Goal: Task Accomplishment & Management: Use online tool/utility

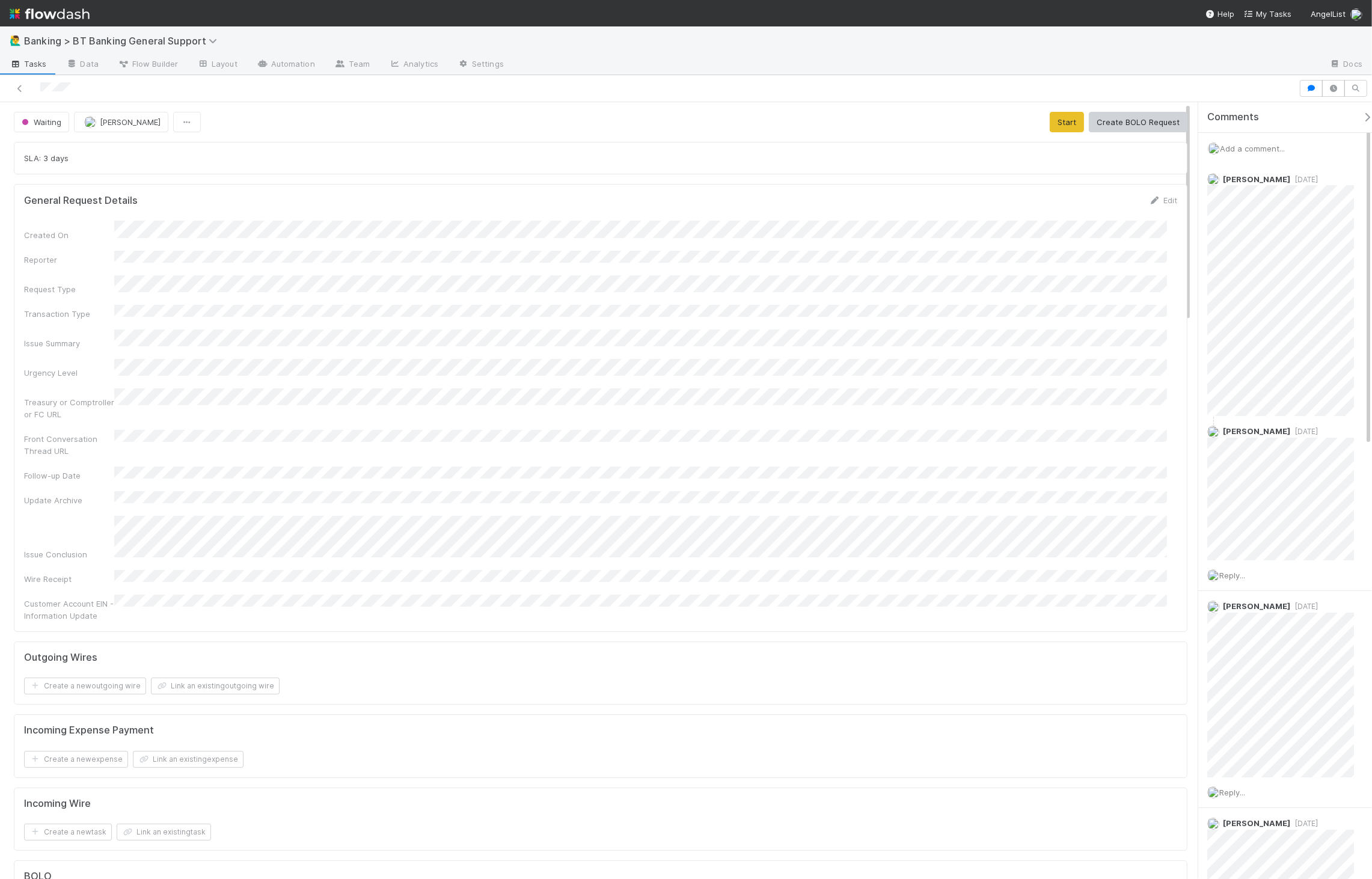
click at [117, 480] on div "Created On Reporter Request Type Transaction Type Issue Summary Urgency Level T…" at bounding box center [600, 421] width 1153 height 401
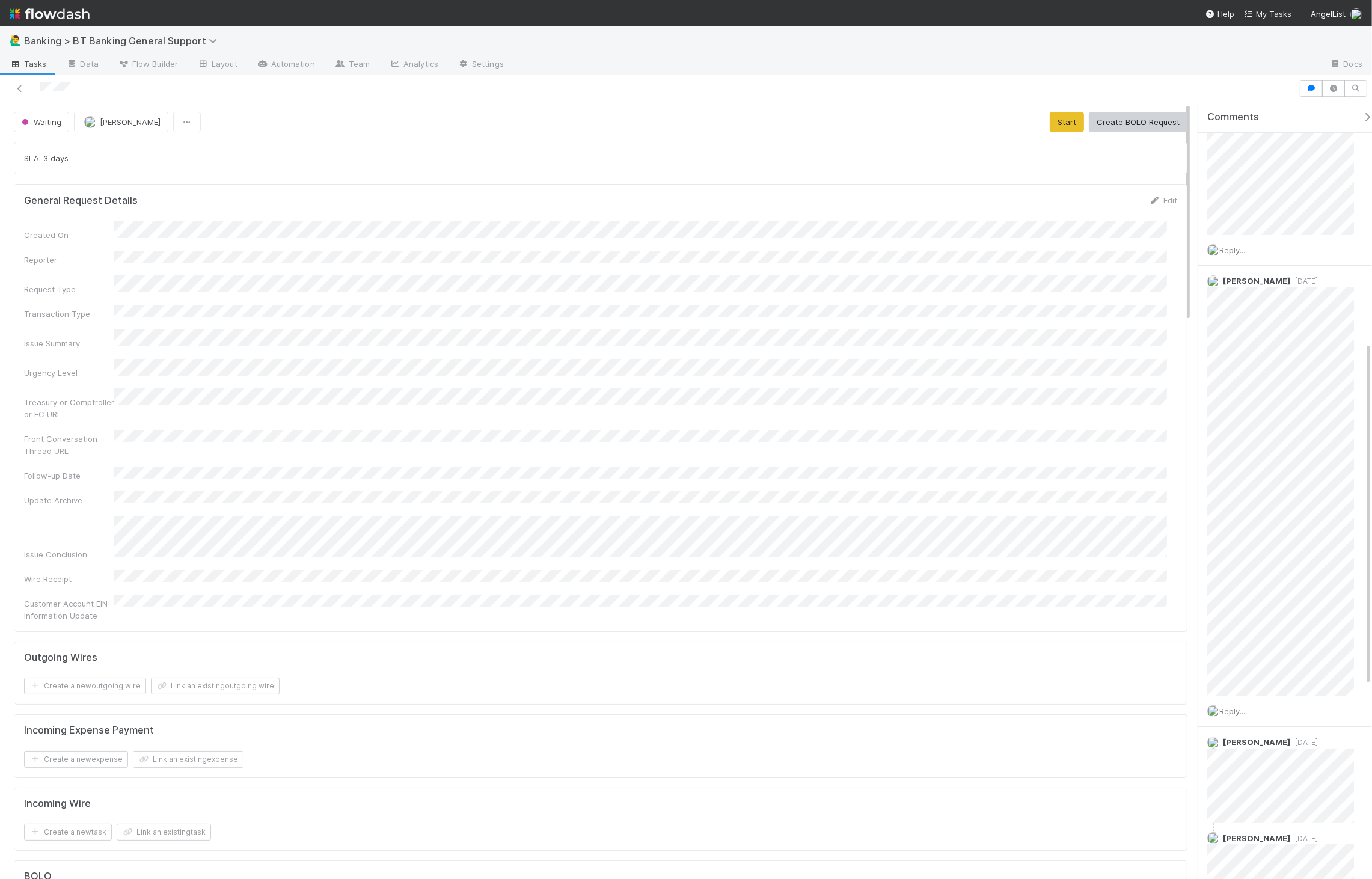
scroll to position [398, 0]
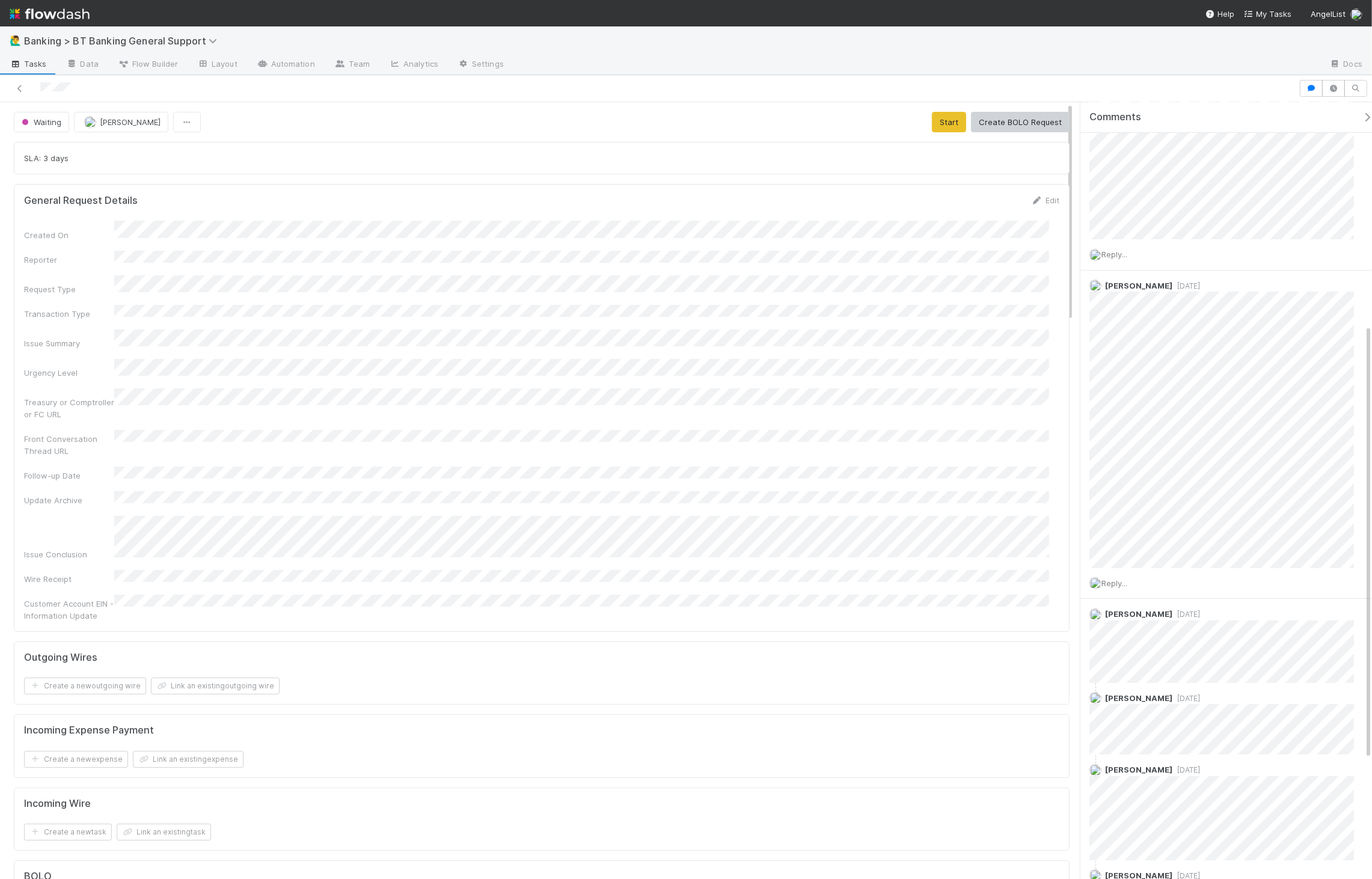
drag, startPoint x: 1198, startPoint y: 325, endPoint x: 1073, endPoint y: 325, distance: 125.0
click at [1073, 325] on div "Comments Add a comment... Fareeha Naim 2 months ago Michael Guidi 2 months ago …" at bounding box center [1222, 490] width 298 height 776
click at [1074, 451] on div "Comments Add a comment... Fareeha Naim 2 months ago Michael Guidi 2 months ago …" at bounding box center [1222, 490] width 298 height 776
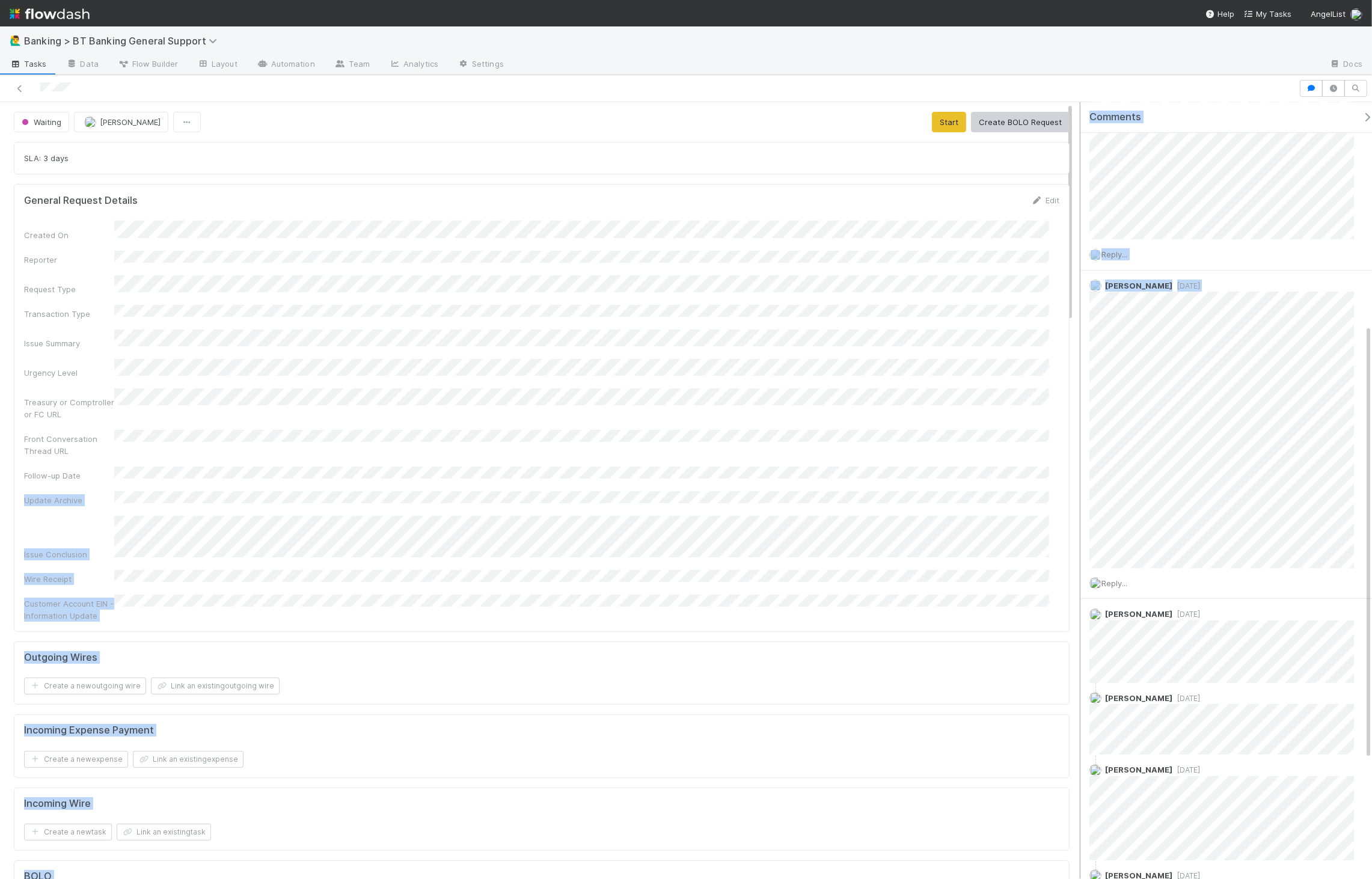
click at [1064, 448] on div "Waiting Thomas Ambrosia Start Create BOLO Request SLA: 3 days General Request D…" at bounding box center [686, 490] width 1372 height 776
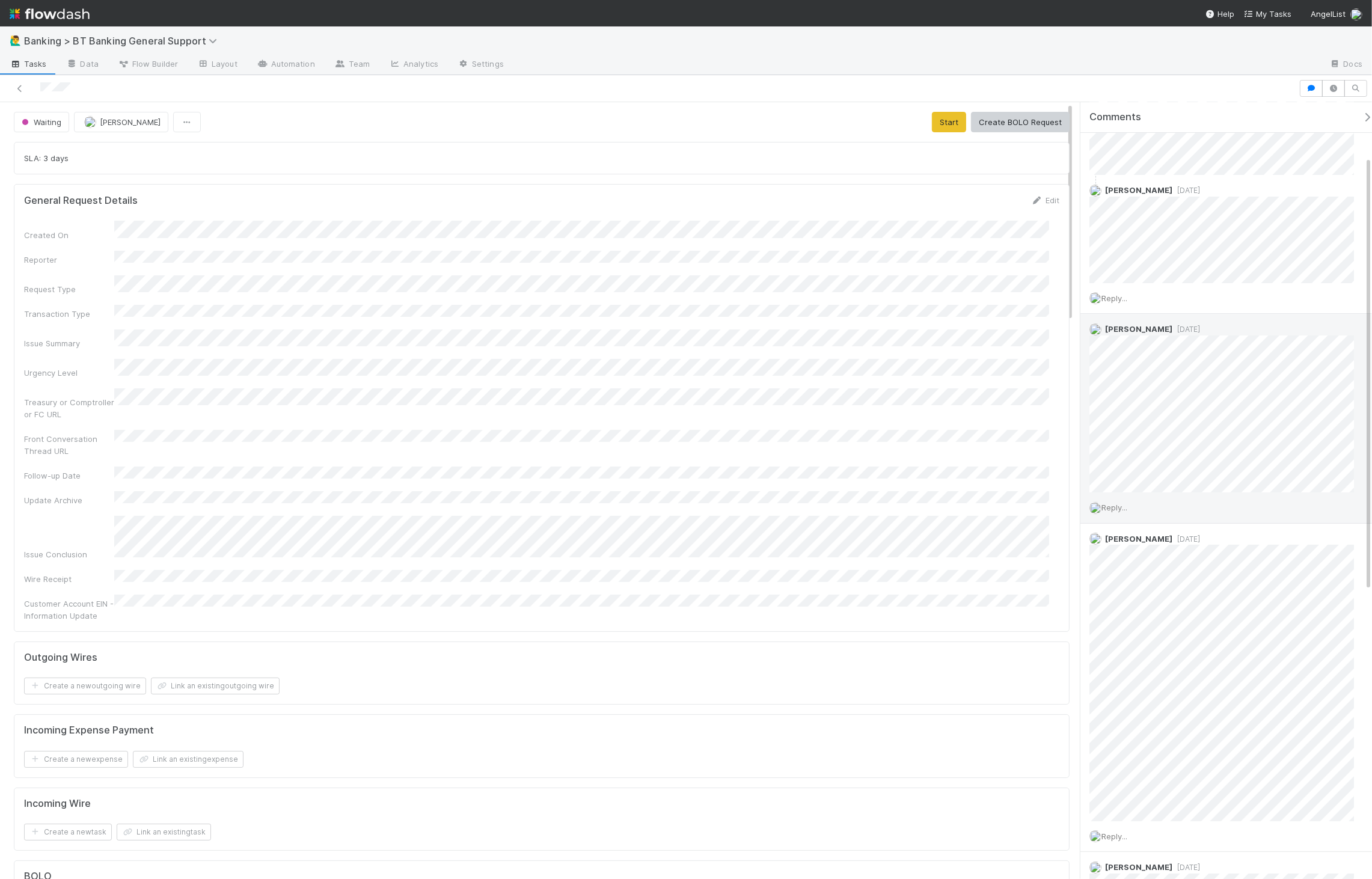
scroll to position [0, 0]
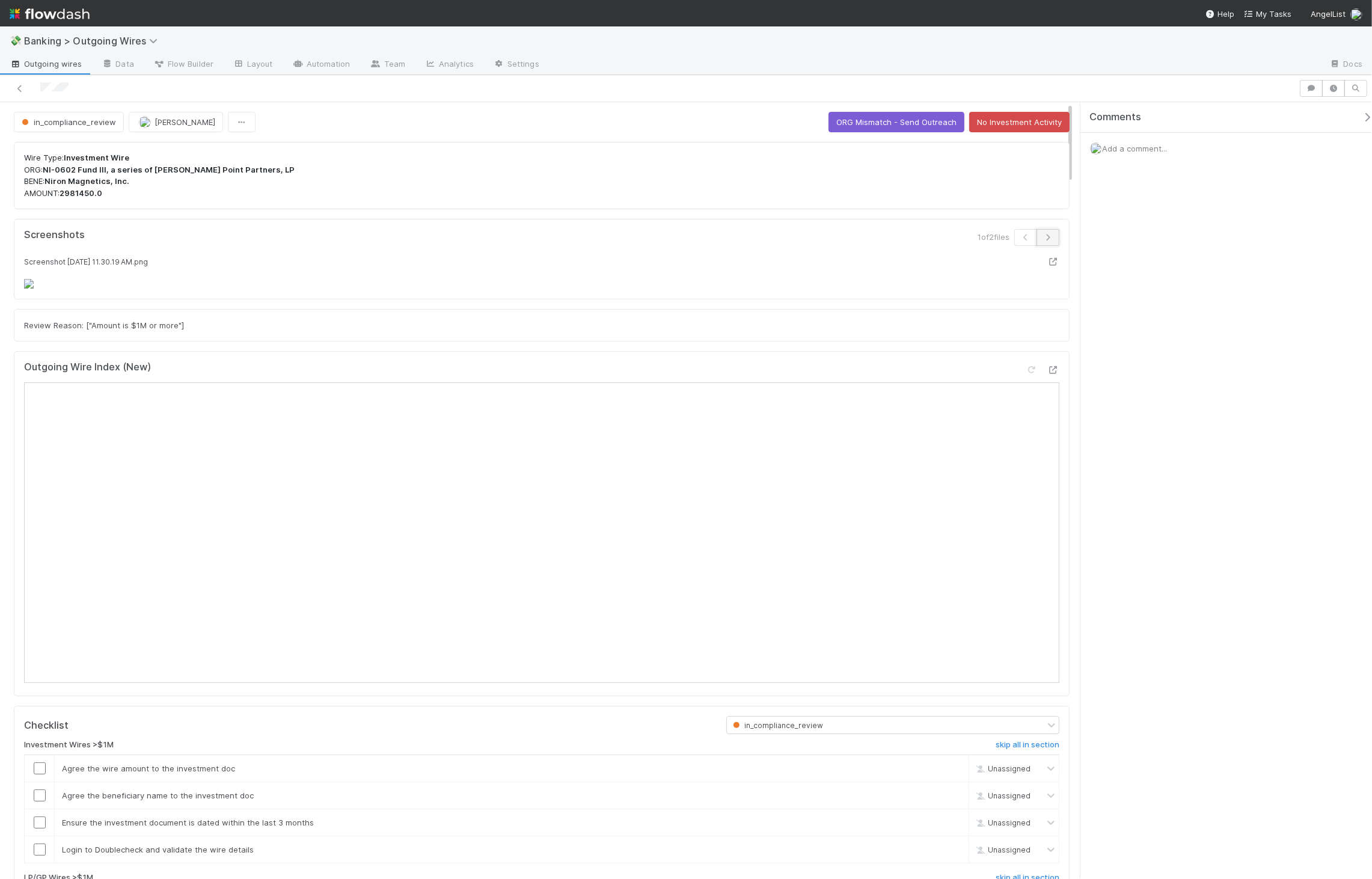
click at [693, 243] on button "button" at bounding box center [1047, 237] width 22 height 16
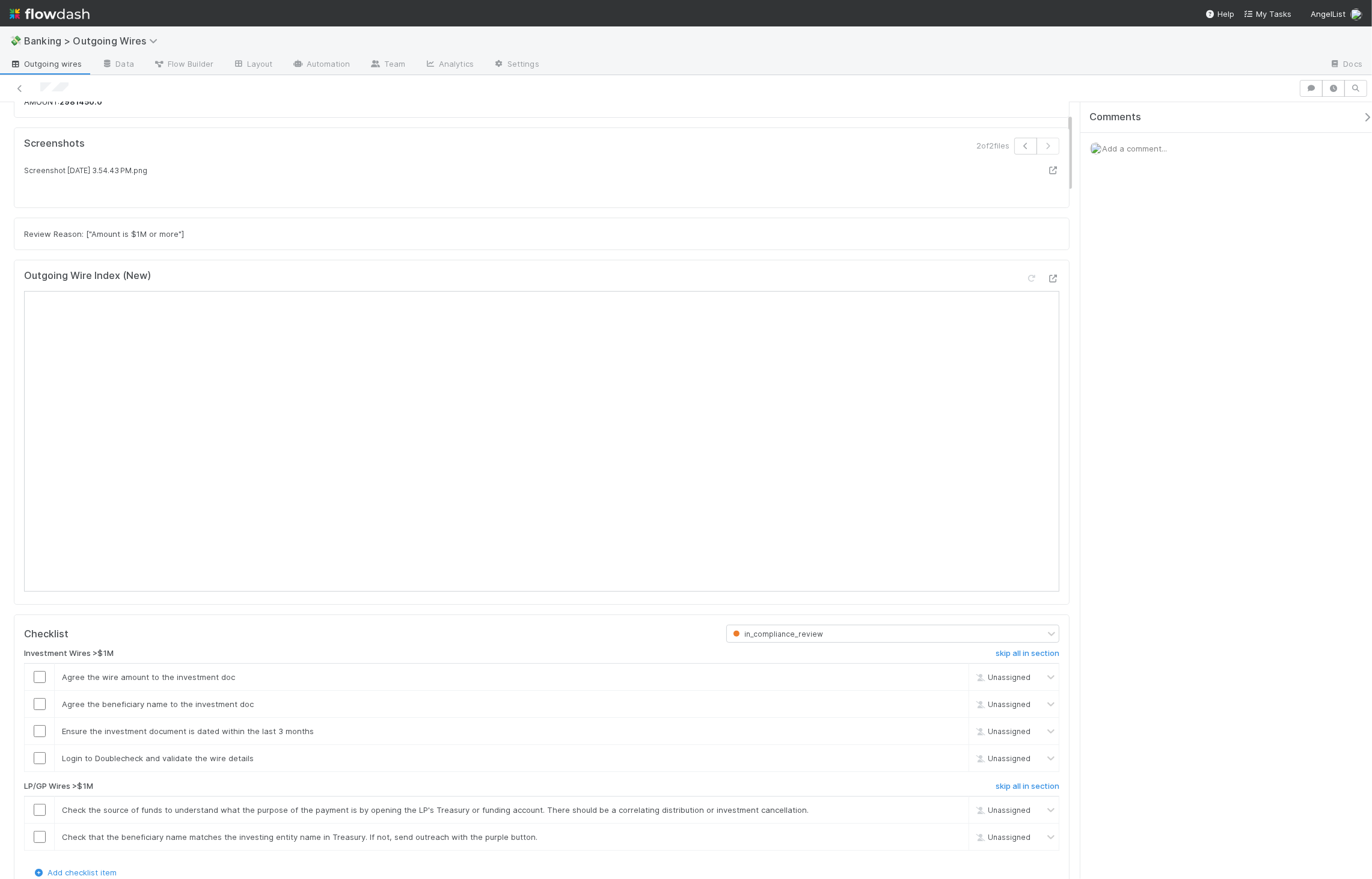
scroll to position [111, 0]
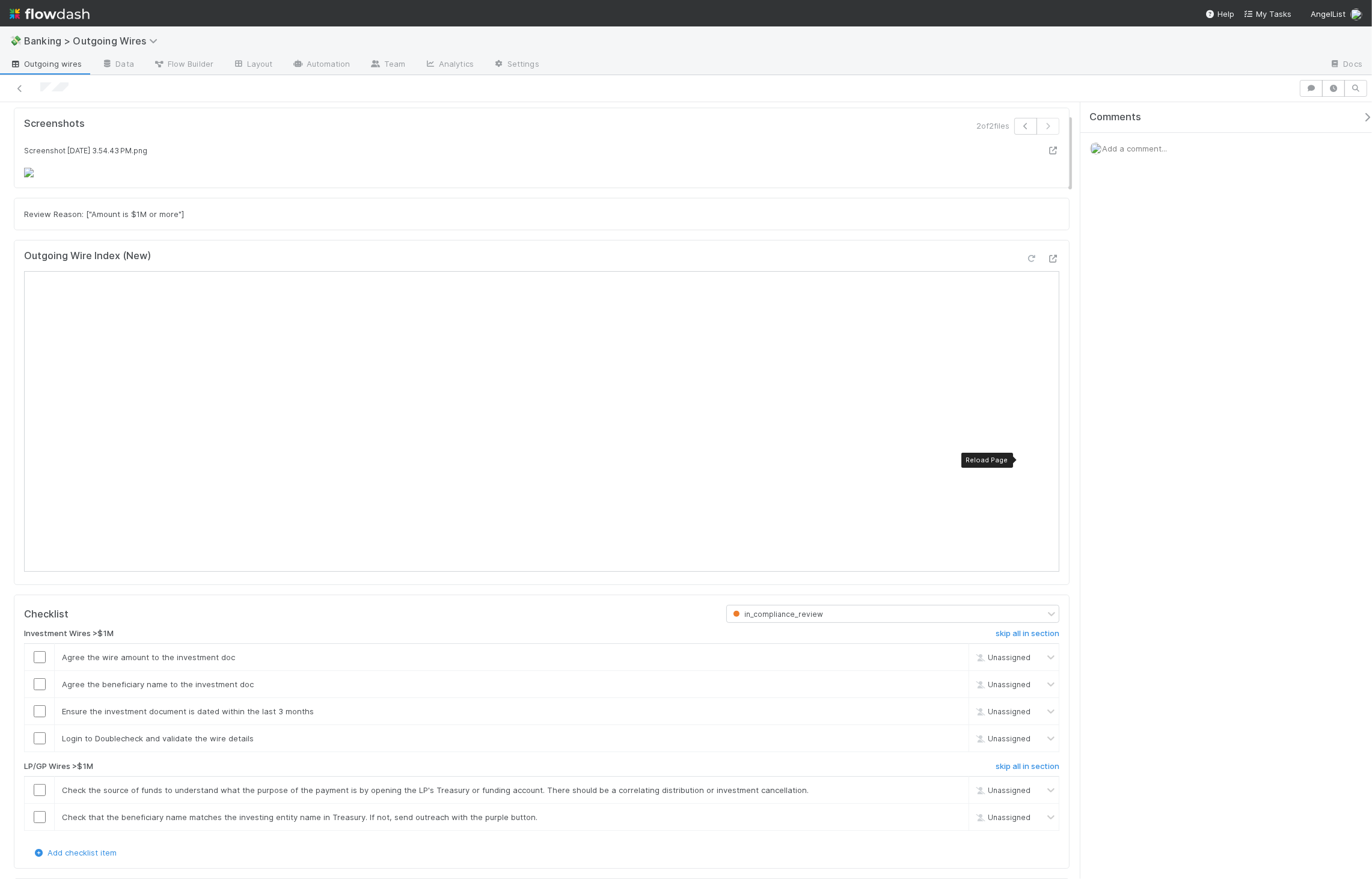
click at [693, 262] on icon at bounding box center [1032, 258] width 12 height 8
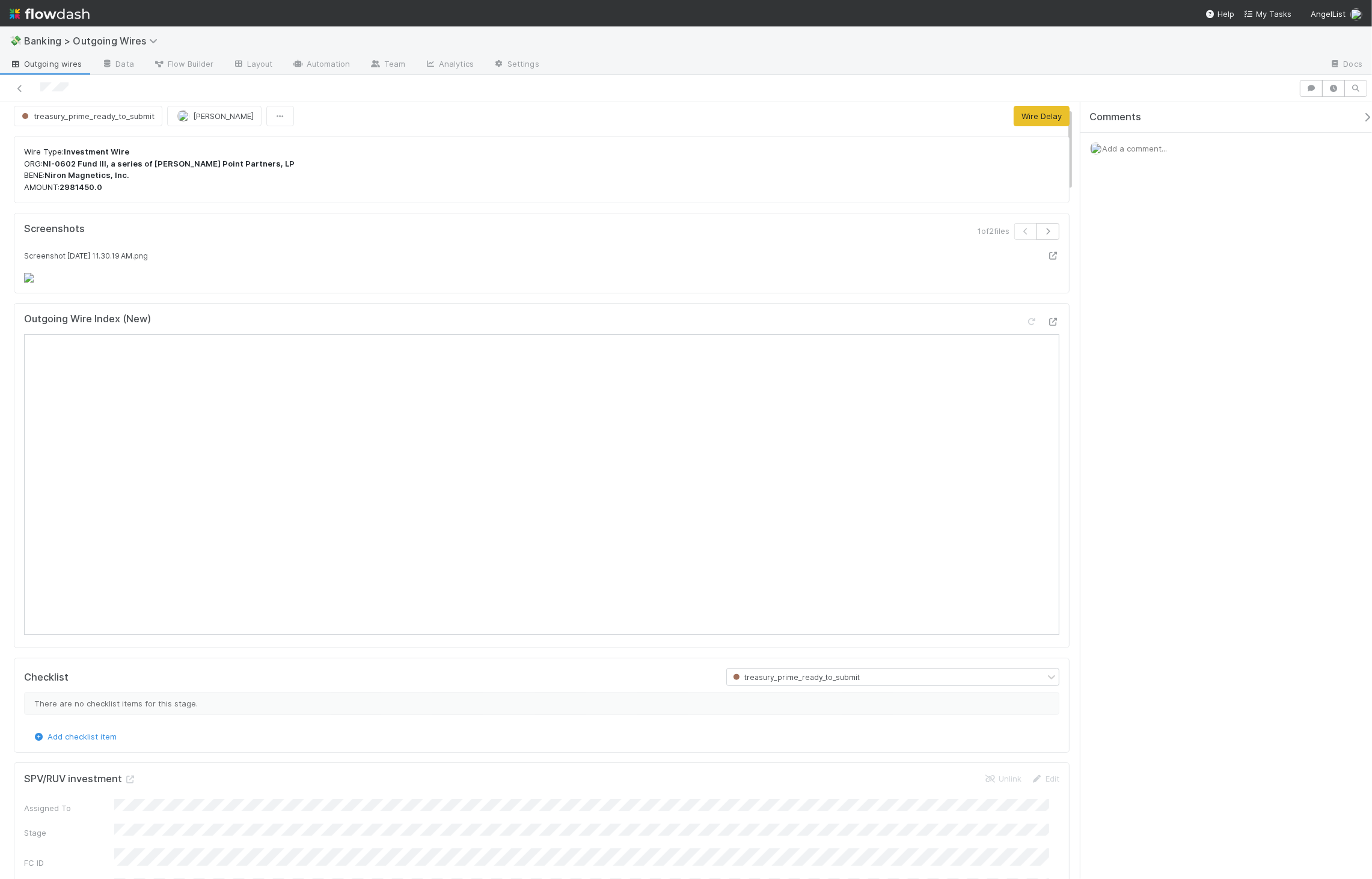
scroll to position [0, 0]
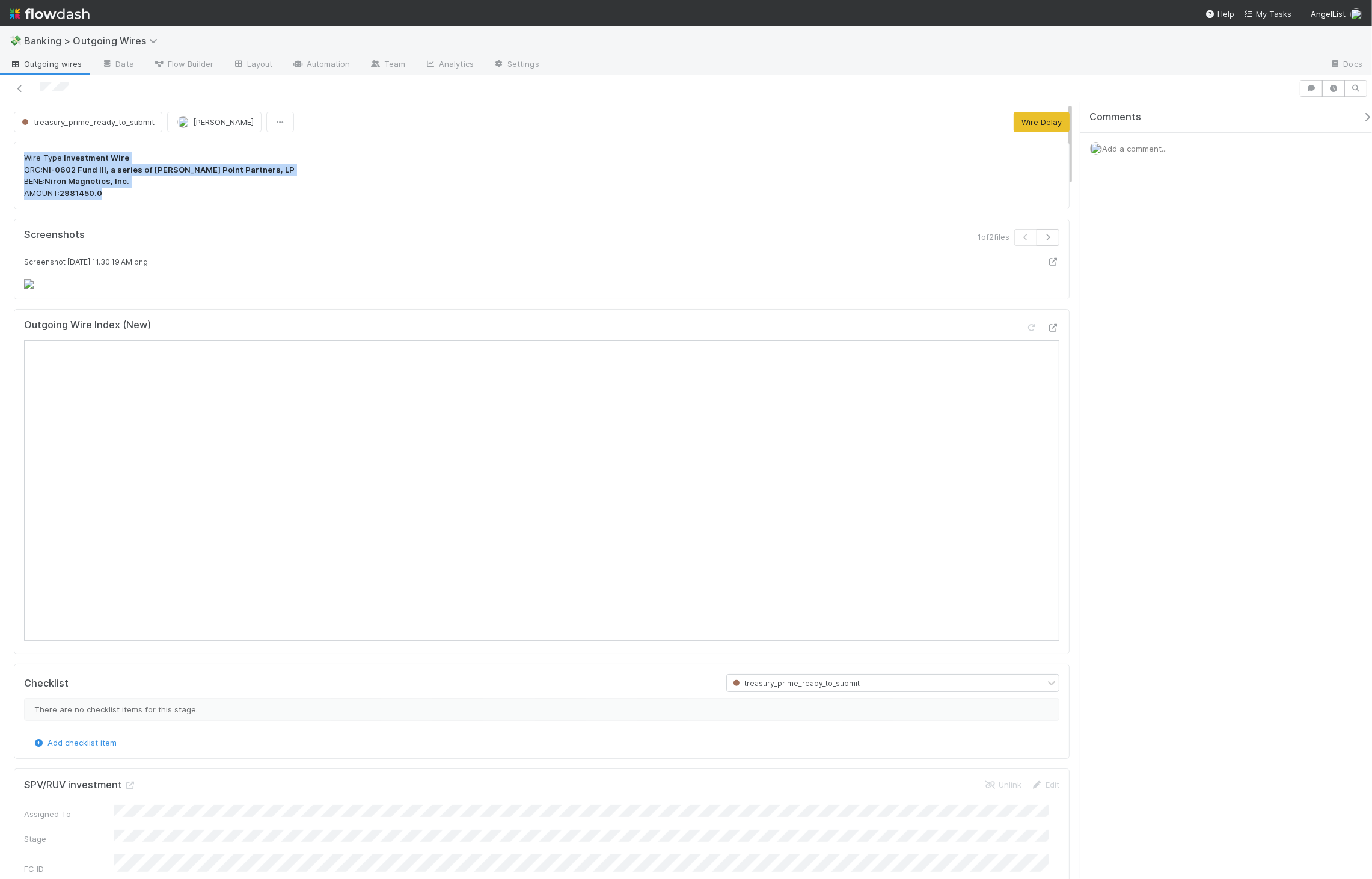
drag, startPoint x: 127, startPoint y: 183, endPoint x: 12, endPoint y: 148, distance: 120.2
click at [120, 169] on strong "NI-0602 Fund III, a series of Cannon Point Partners, LP" at bounding box center [168, 169] width 252 height 9
drag, startPoint x: 19, startPoint y: 157, endPoint x: 151, endPoint y: 201, distance: 139.1
click at [151, 201] on div "Wire Type: Investment Wire ORG: NI-0602 Fund III, a series of Cannon Point Part…" at bounding box center [541, 175] width 1055 height 67
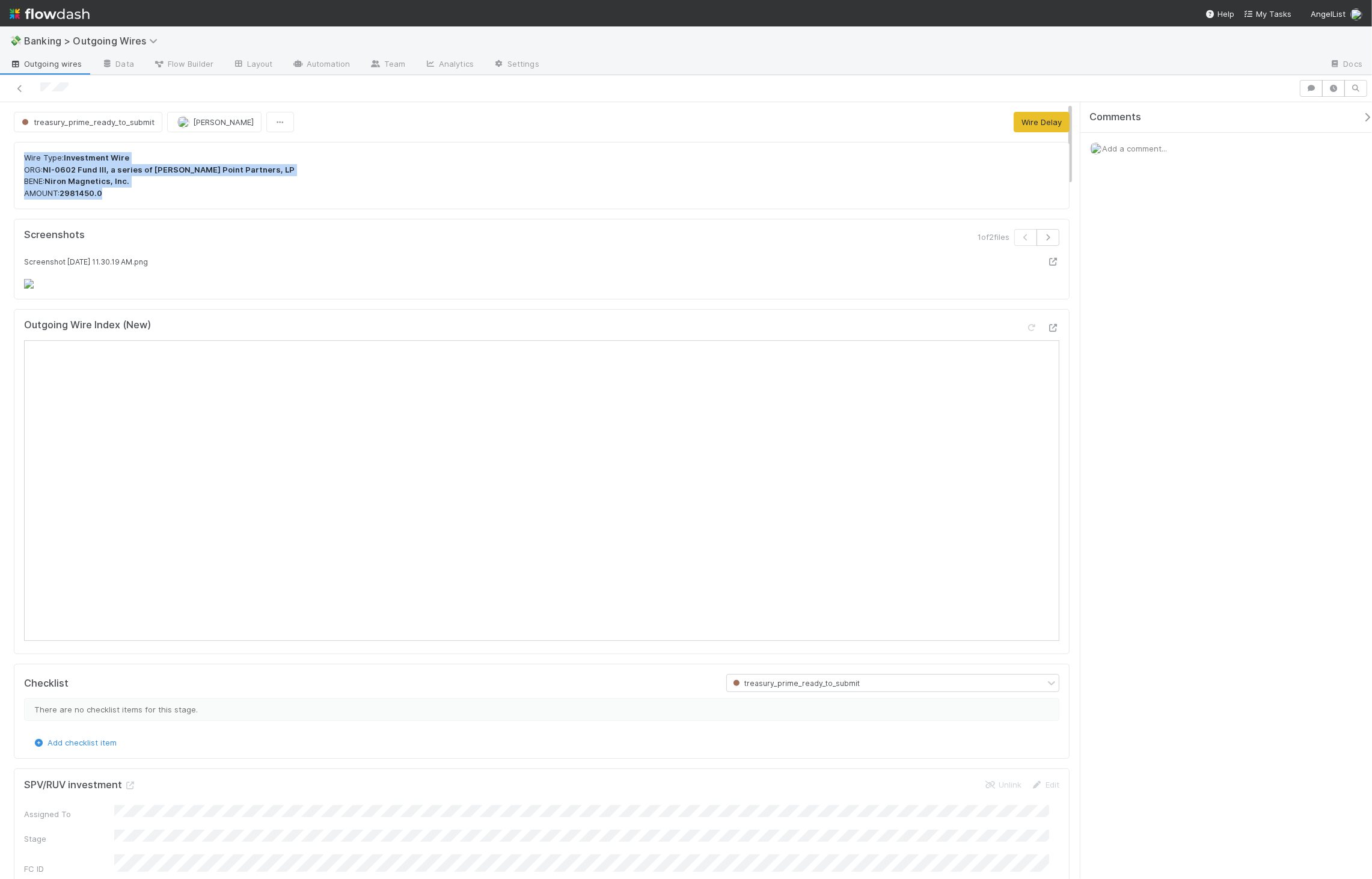
click at [154, 199] on p "Wire Type: Investment Wire ORG: NI-0602 Fund III, a series of Cannon Point Part…" at bounding box center [541, 175] width 1035 height 47
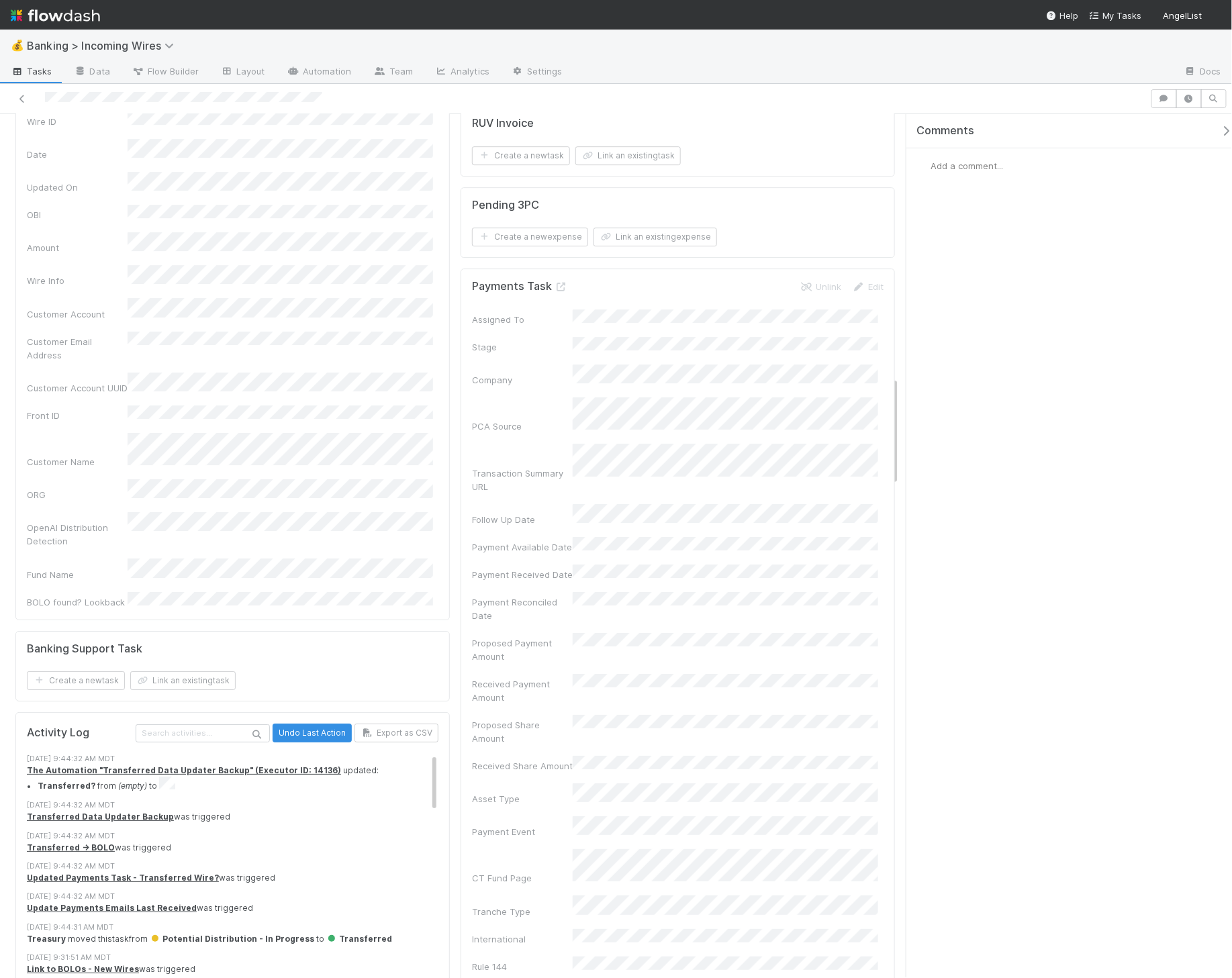
scroll to position [1779, 0]
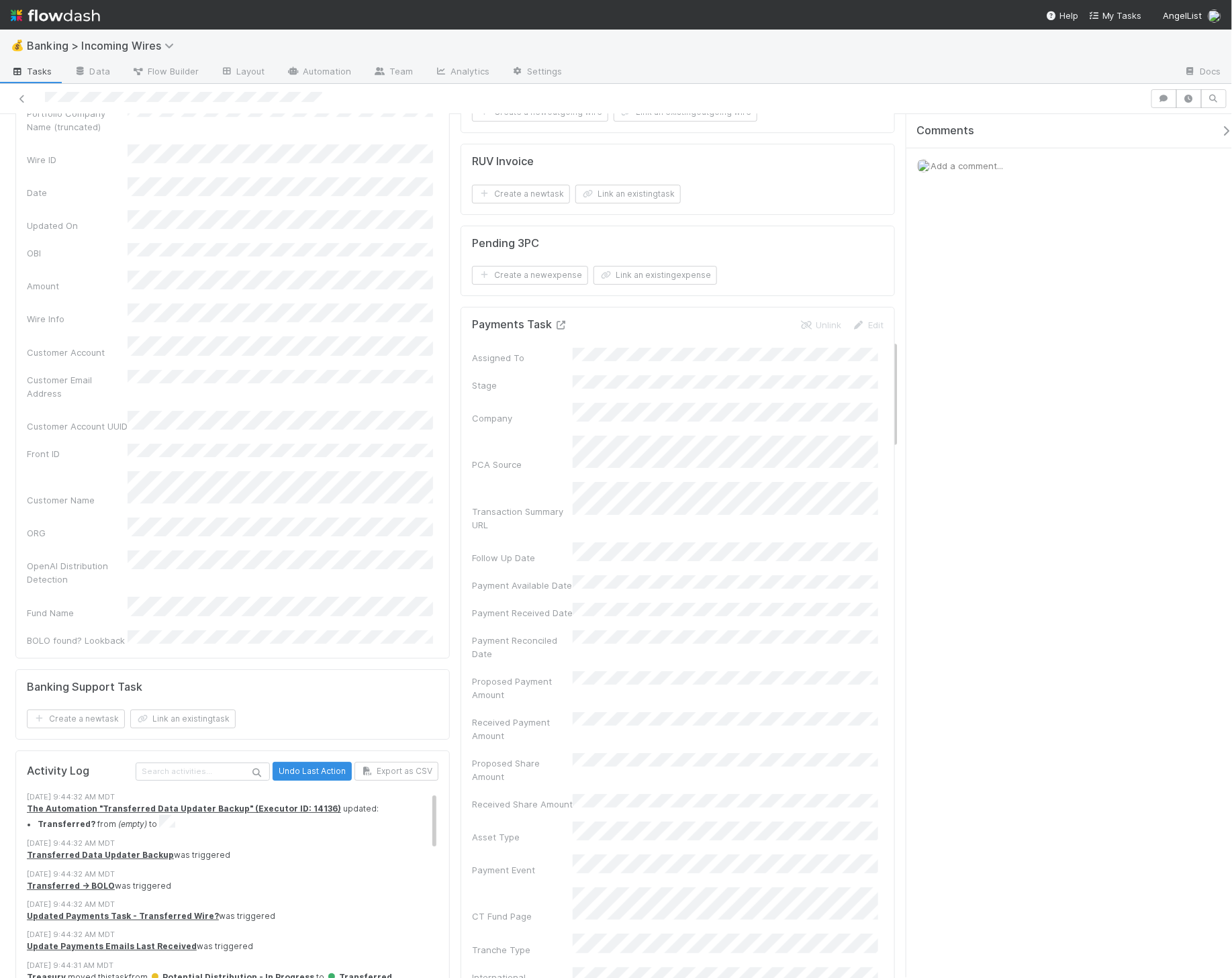
click at [555, 330] on icon at bounding box center [561, 325] width 14 height 9
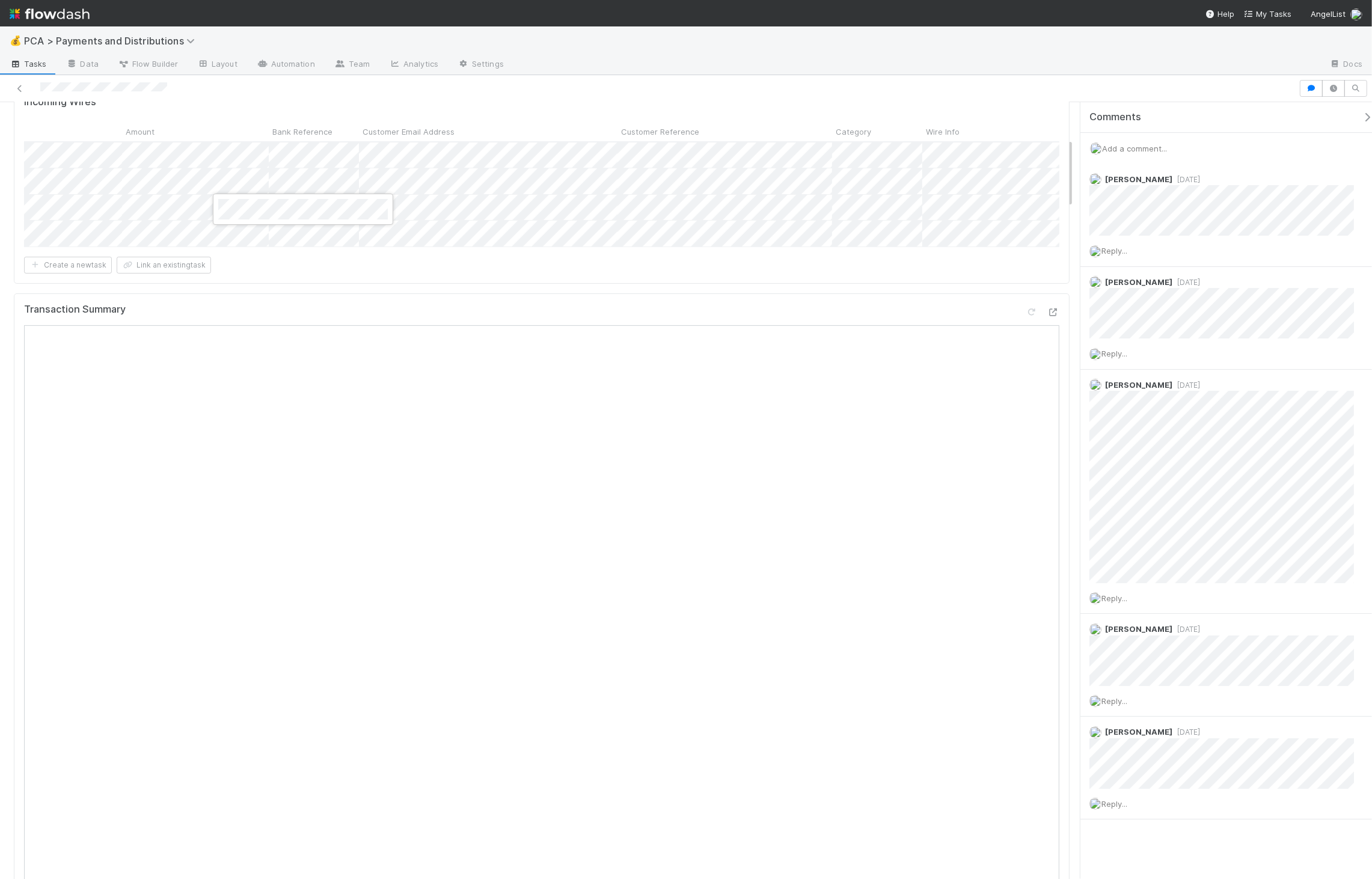
click at [427, 558] on div at bounding box center [686, 440] width 1372 height 879
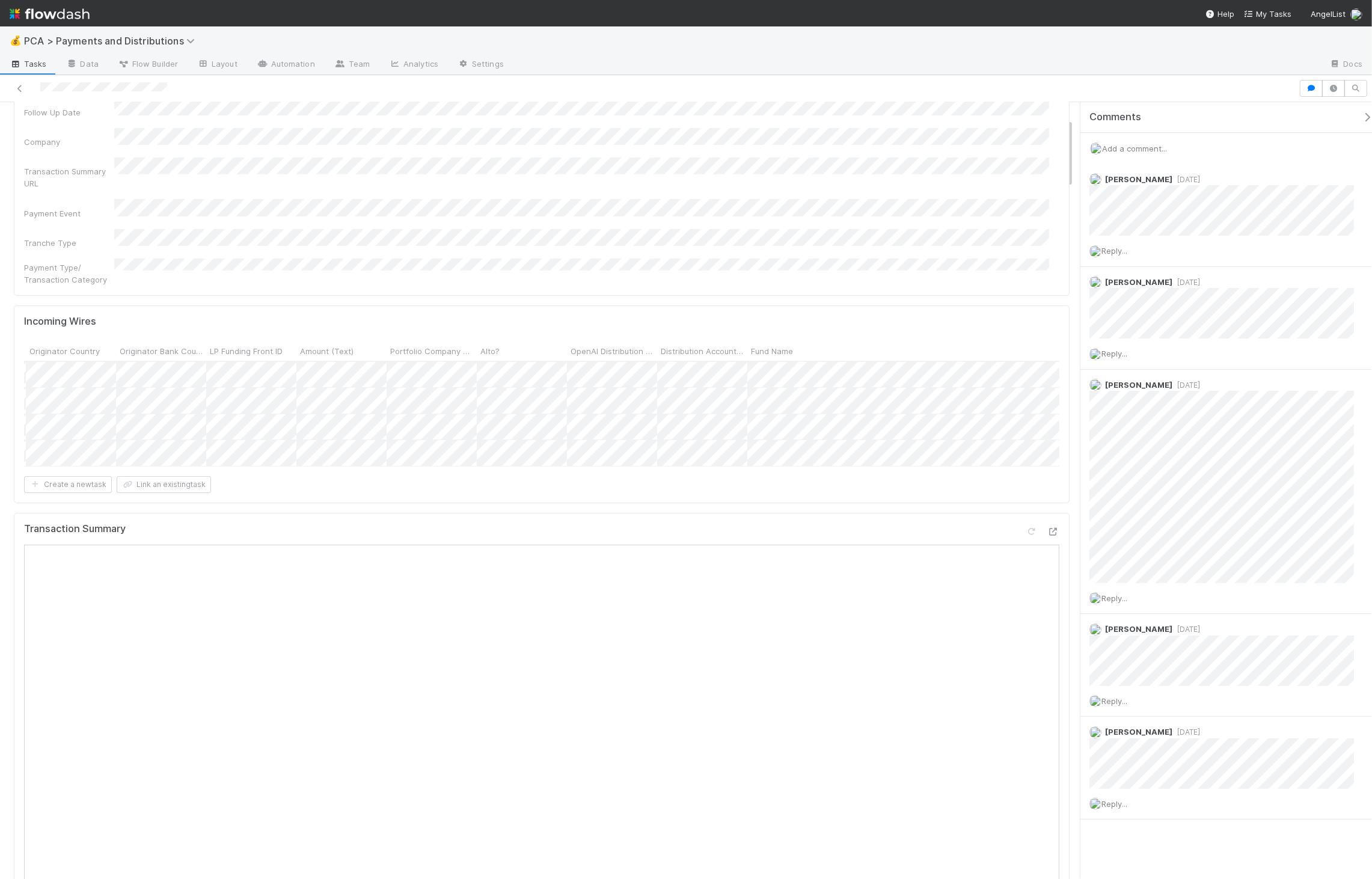
scroll to position [0, 3966]
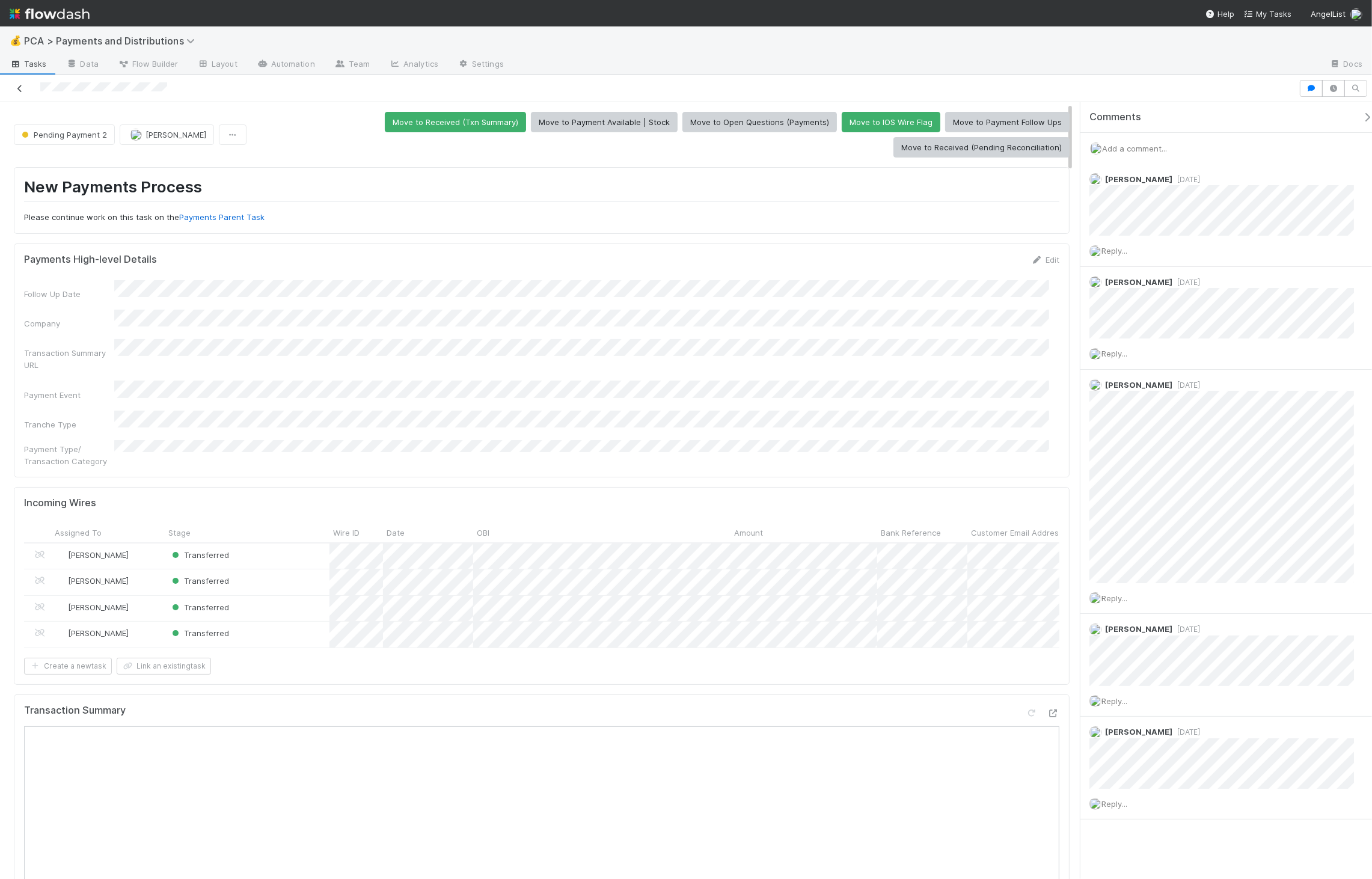
click at [19, 86] on icon at bounding box center [20, 88] width 12 height 8
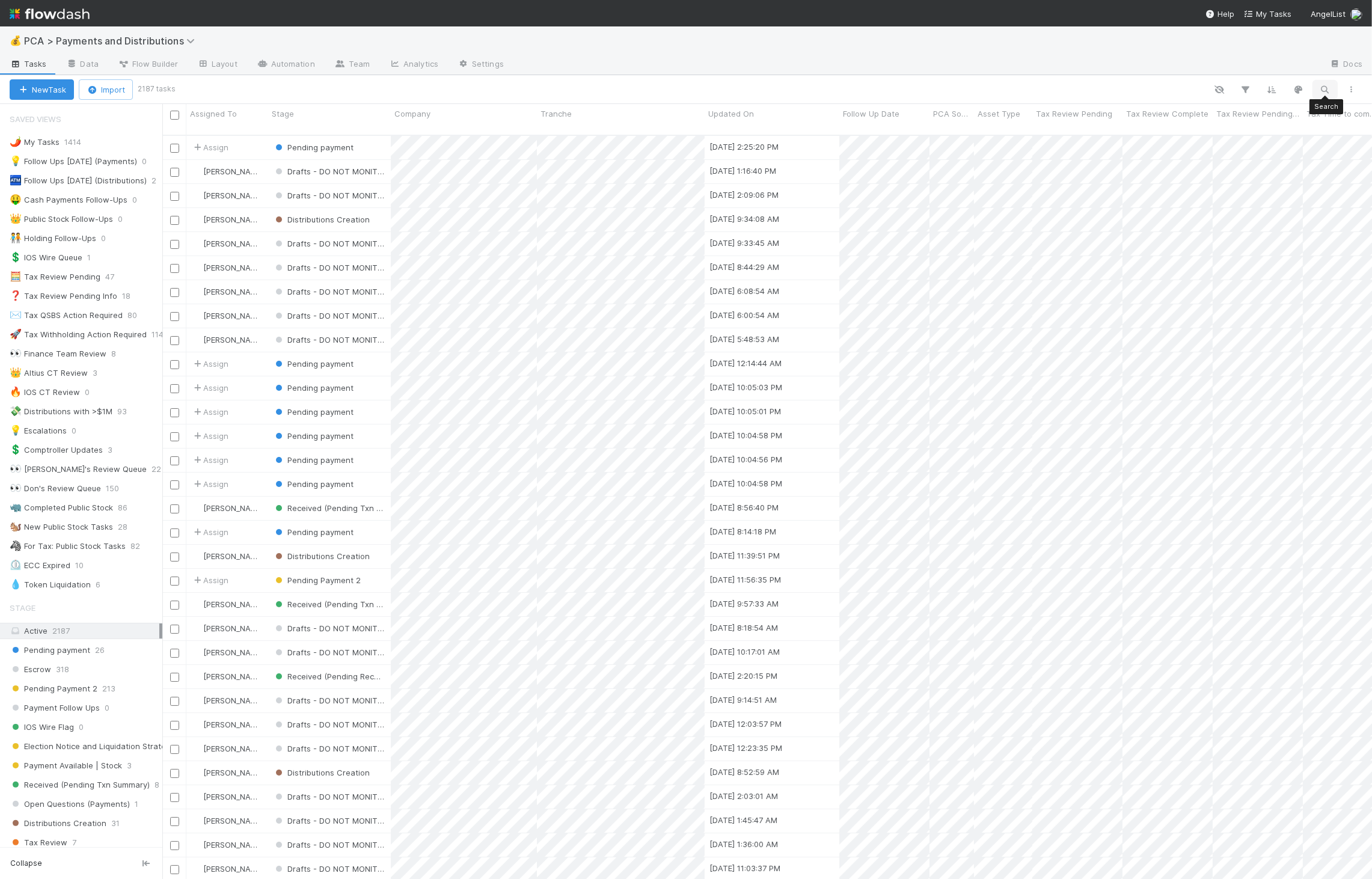
click at [1103, 86] on icon "button" at bounding box center [1325, 89] width 12 height 11
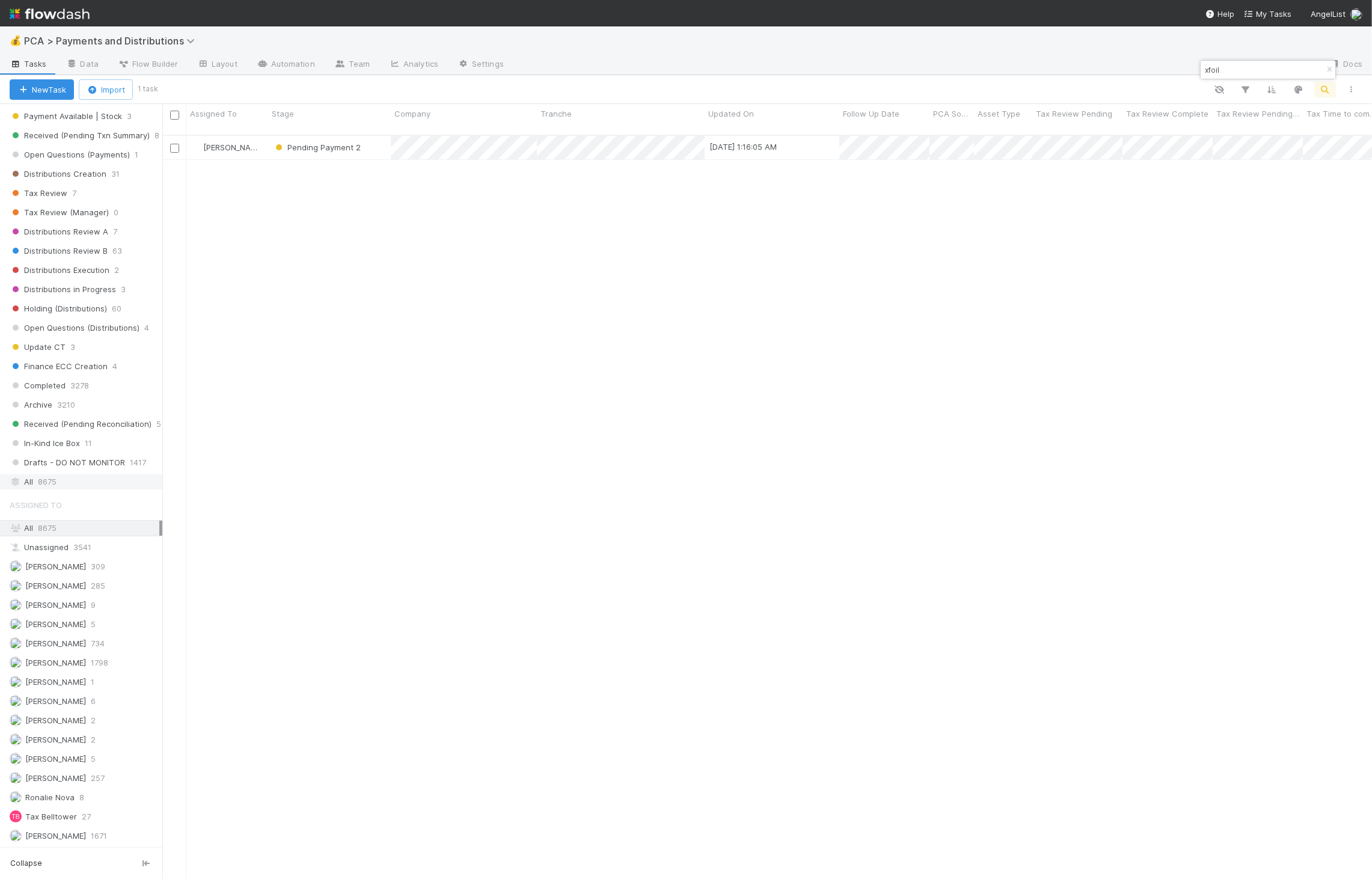
type input "xfoil"
click at [94, 476] on div "All 8675" at bounding box center [84, 481] width 149 height 15
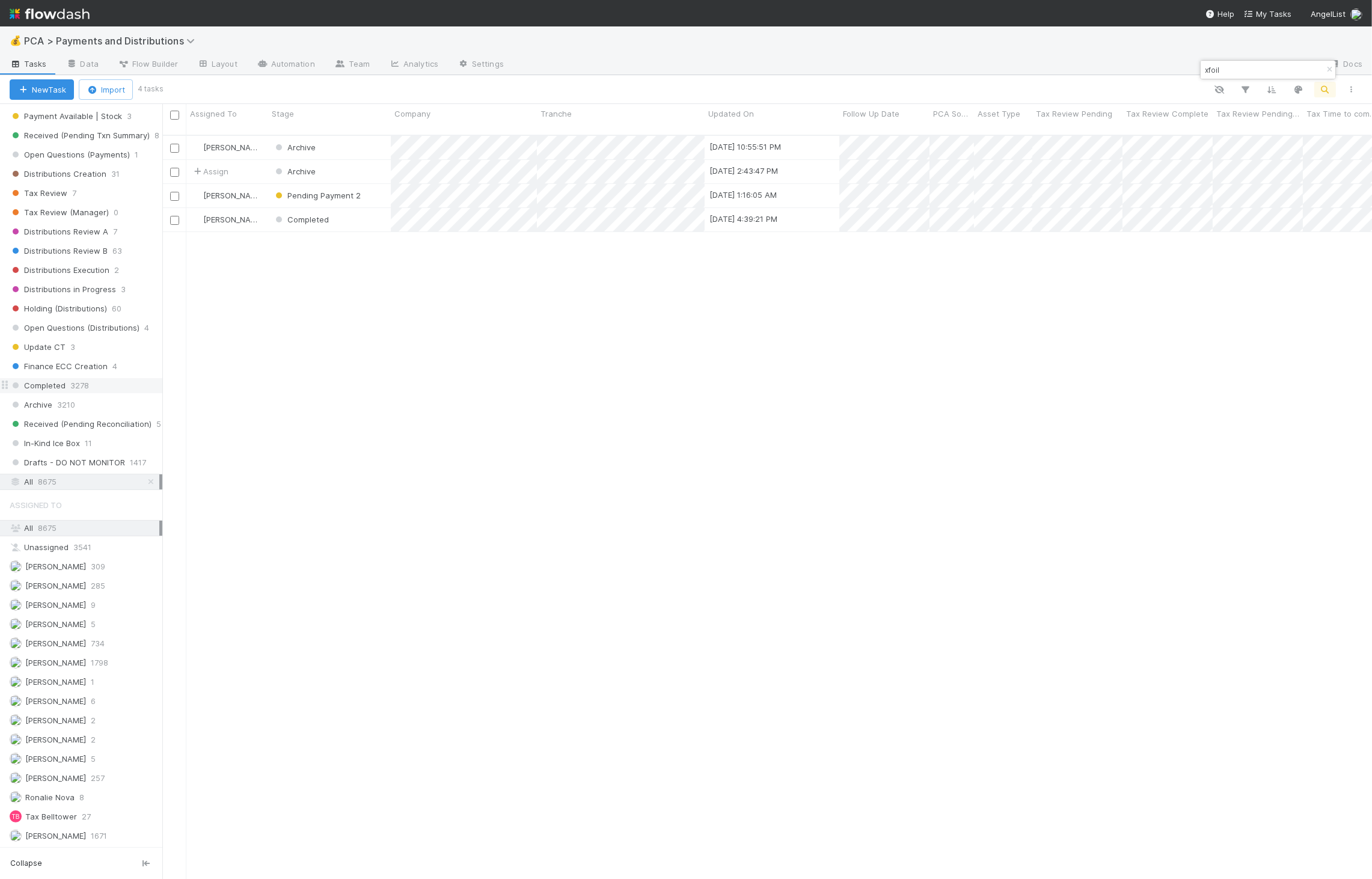
scroll to position [743, 1199]
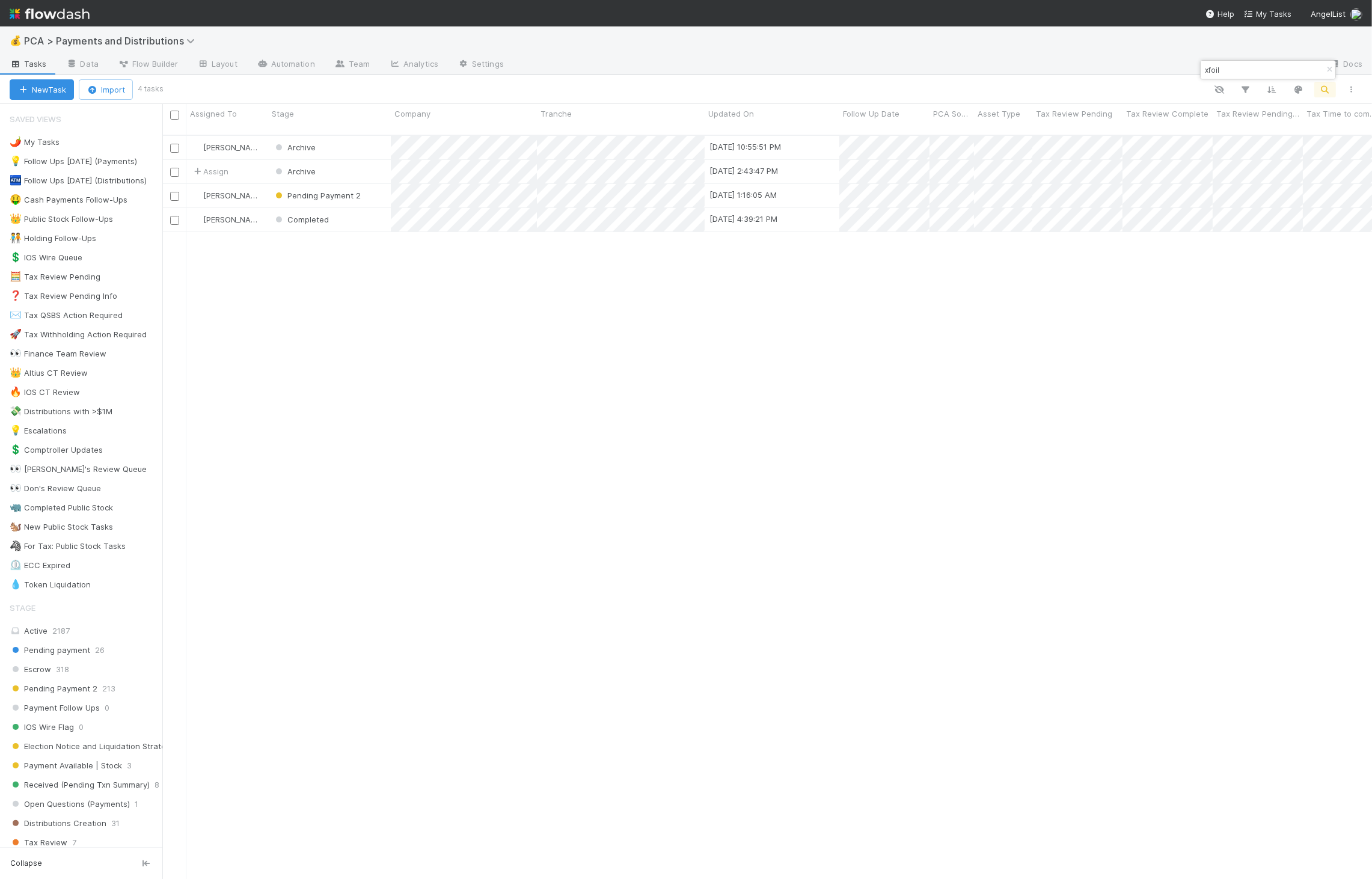
scroll to position [743, 1199]
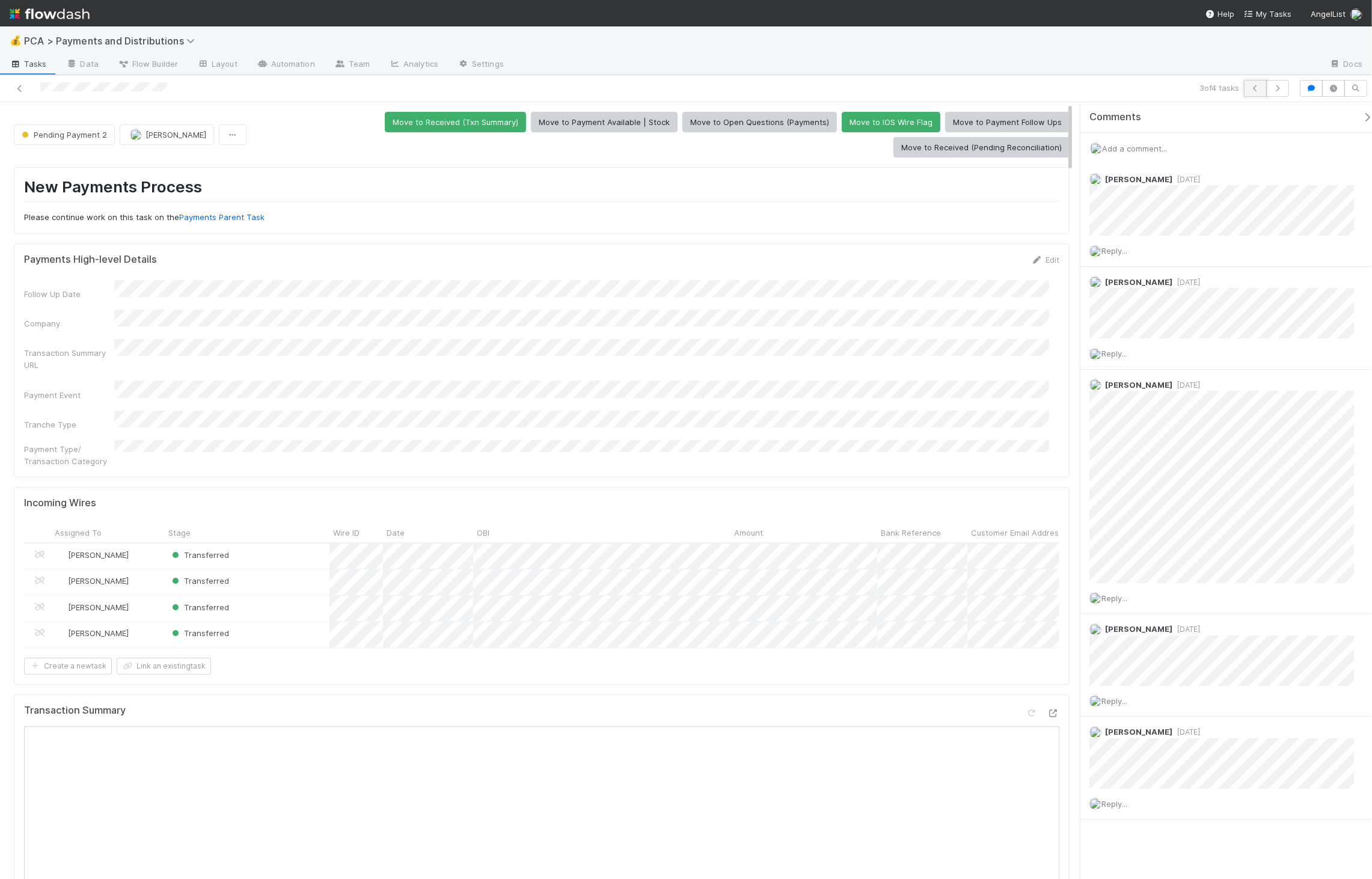
click at [1103, 86] on icon "button" at bounding box center [1255, 88] width 12 height 7
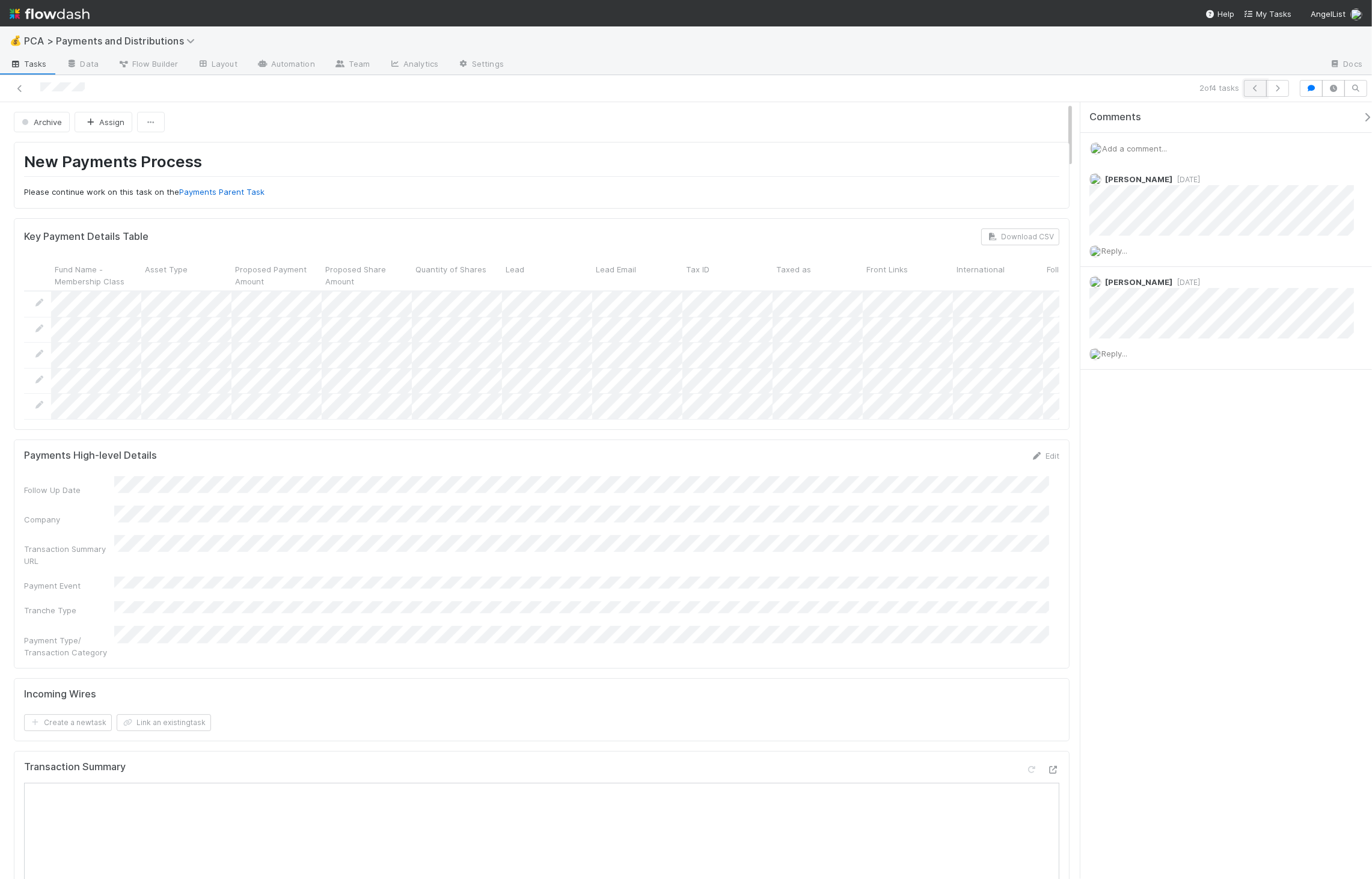
click at [1103, 88] on button "button" at bounding box center [1255, 88] width 22 height 16
click at [1103, 92] on button "button" at bounding box center [1277, 88] width 22 height 16
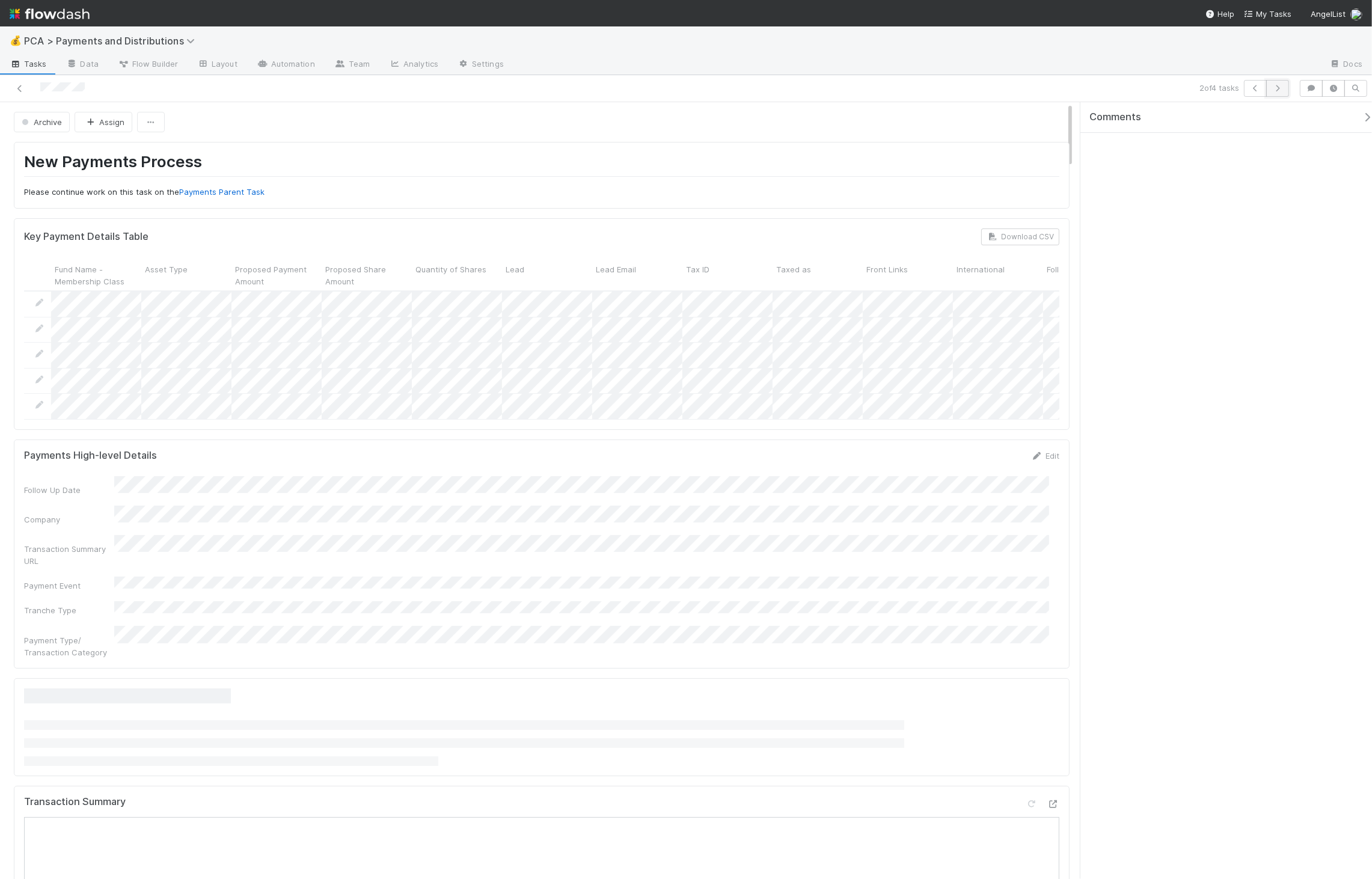
click at [1103, 90] on icon "button" at bounding box center [1277, 88] width 12 height 7
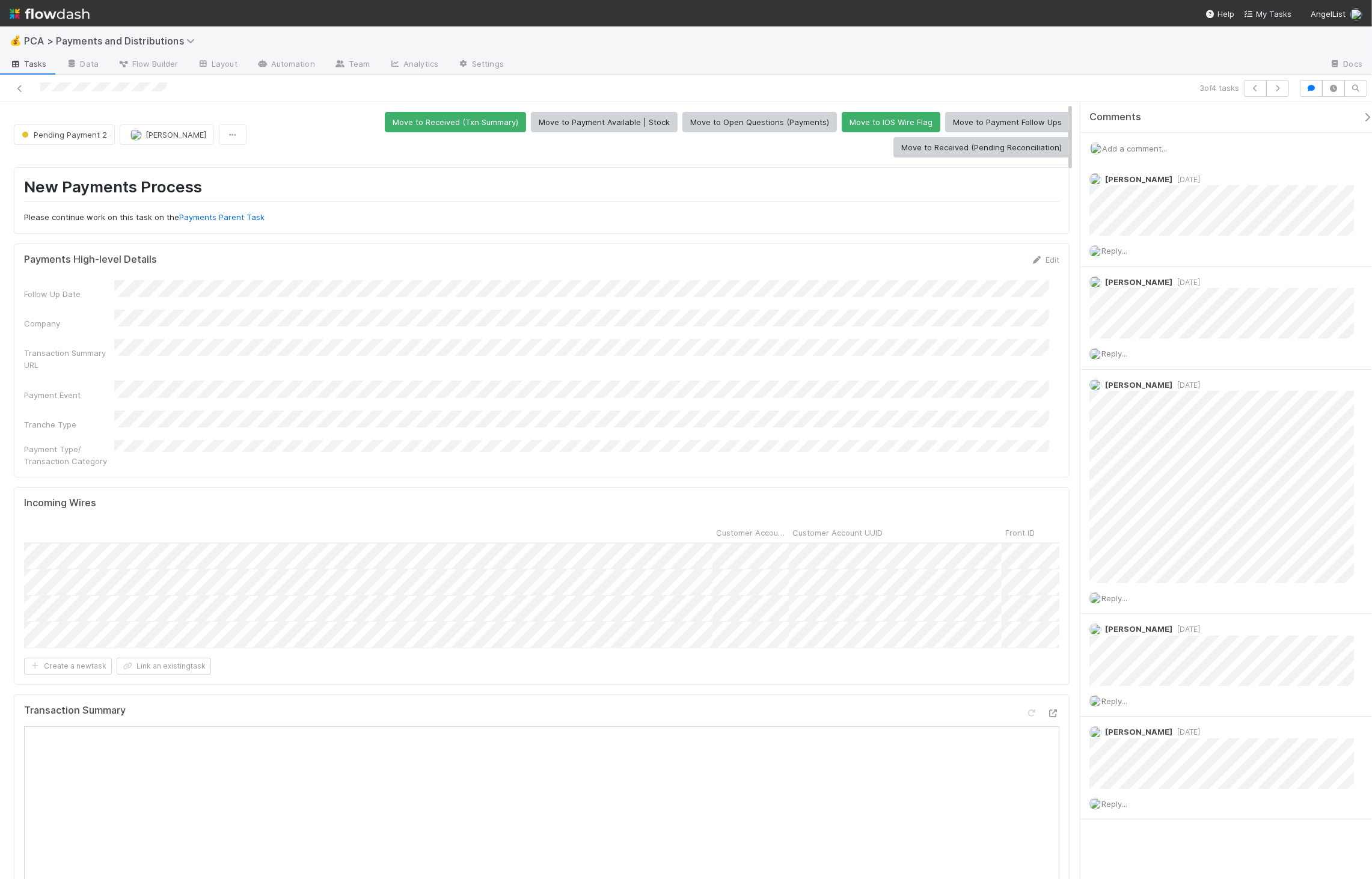
scroll to position [0, 1742]
click at [1103, 82] on button "button" at bounding box center [1277, 88] width 22 height 16
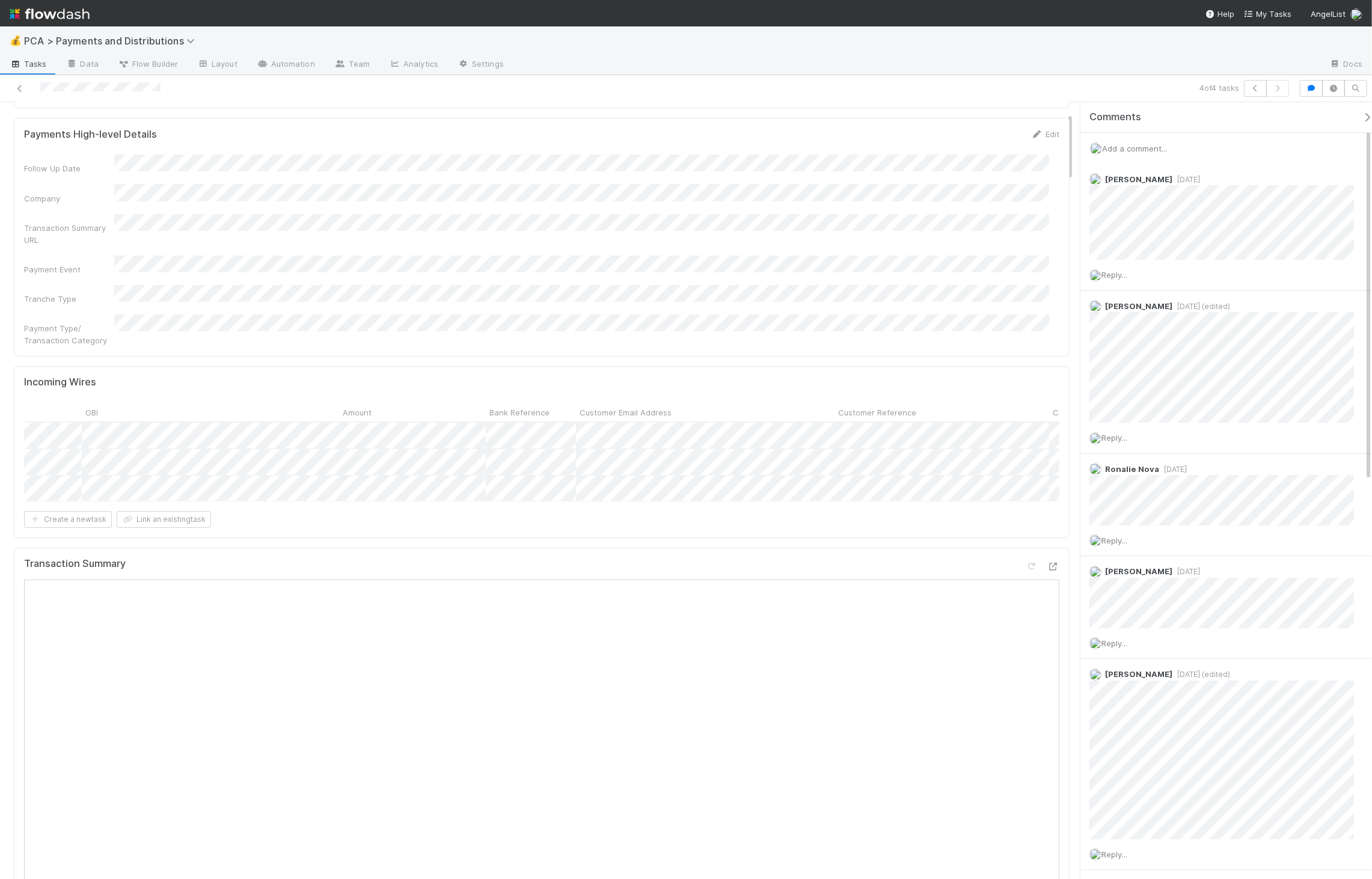
scroll to position [117, 0]
click at [19, 89] on icon at bounding box center [20, 88] width 12 height 8
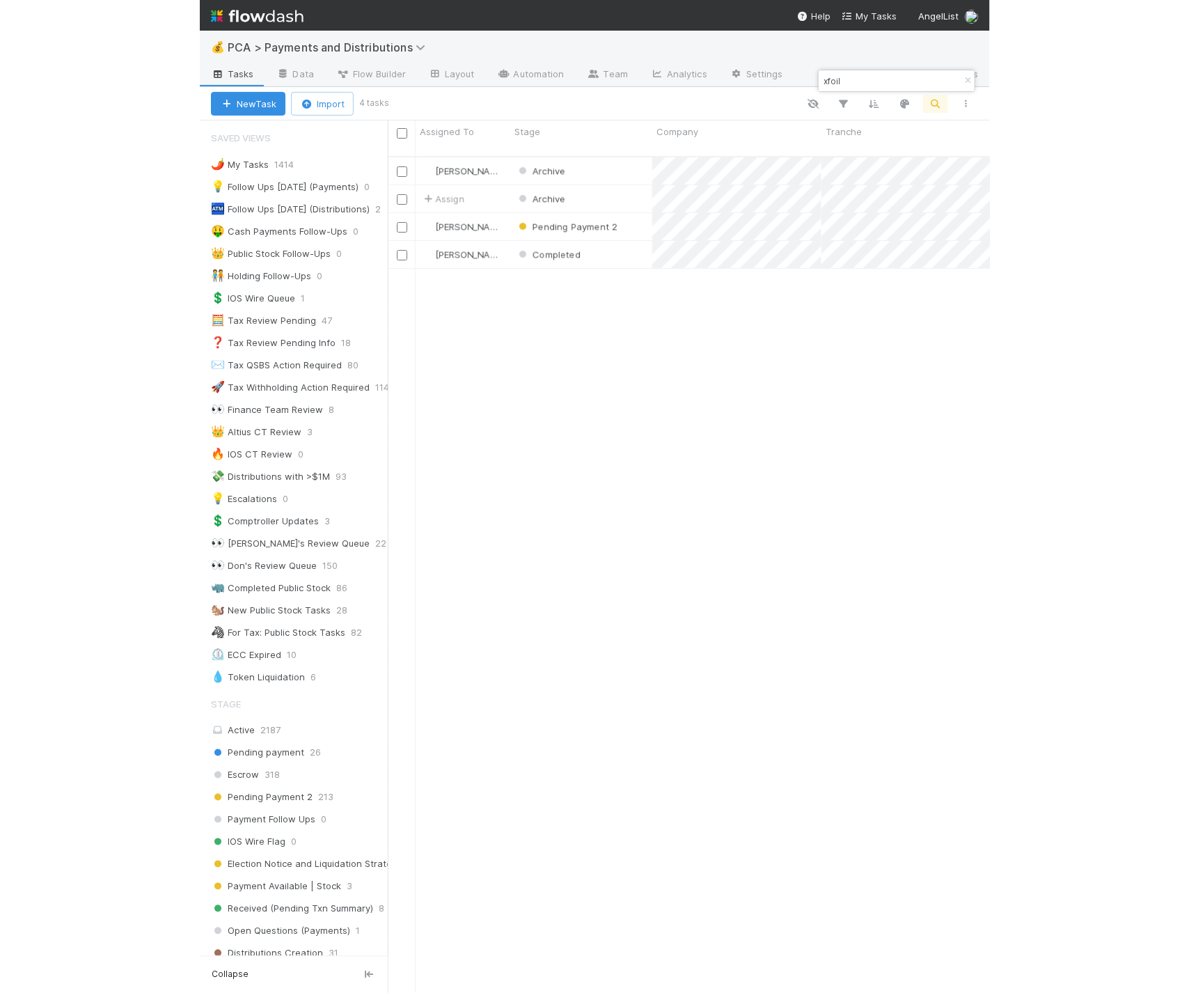
scroll to position [837, 990]
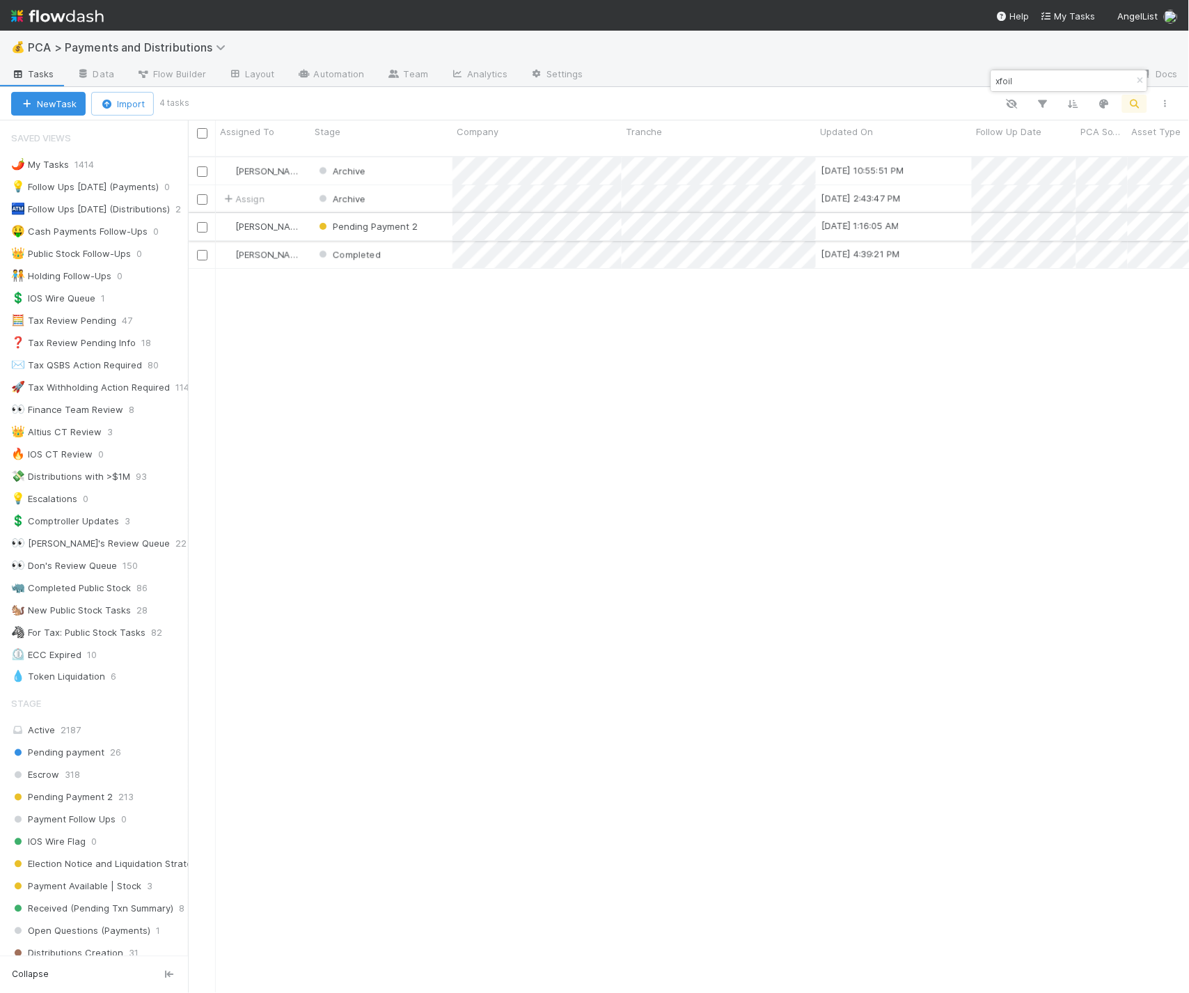
click at [433, 215] on div "Pending Payment 2" at bounding box center [381, 226] width 142 height 27
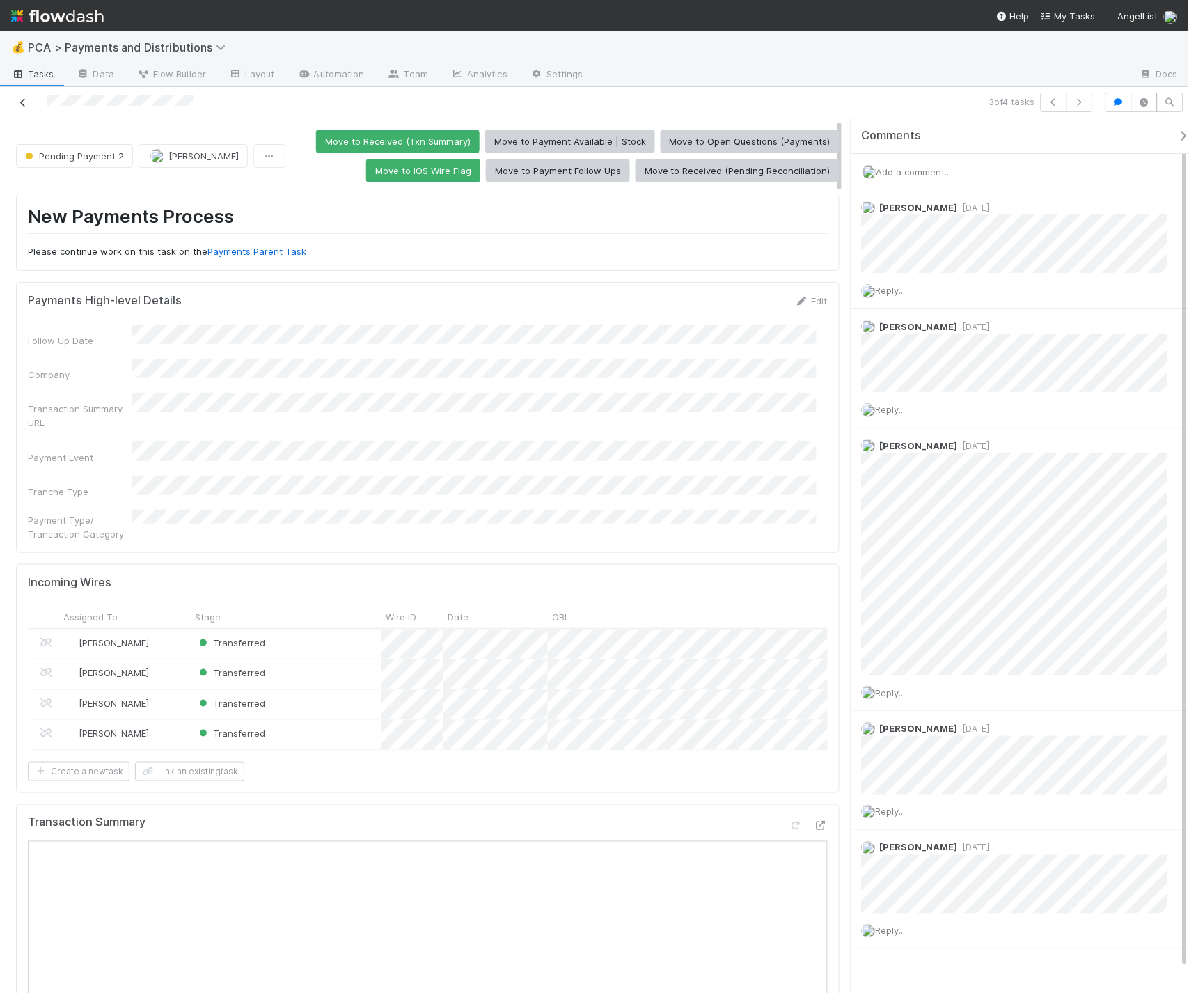
click at [26, 101] on icon at bounding box center [23, 102] width 14 height 9
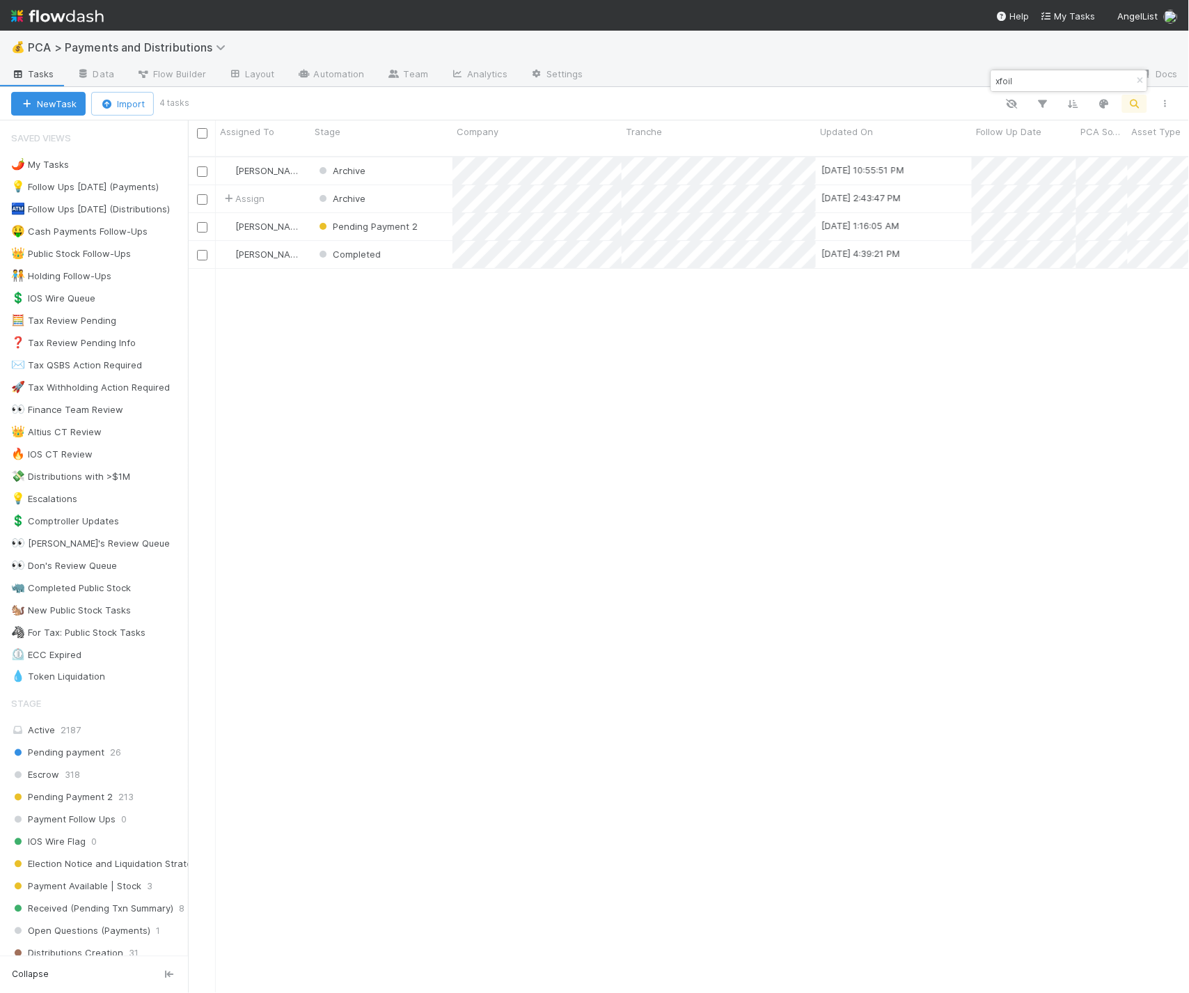
scroll to position [837, 990]
click at [436, 214] on div "Pending Payment 2" at bounding box center [381, 226] width 142 height 27
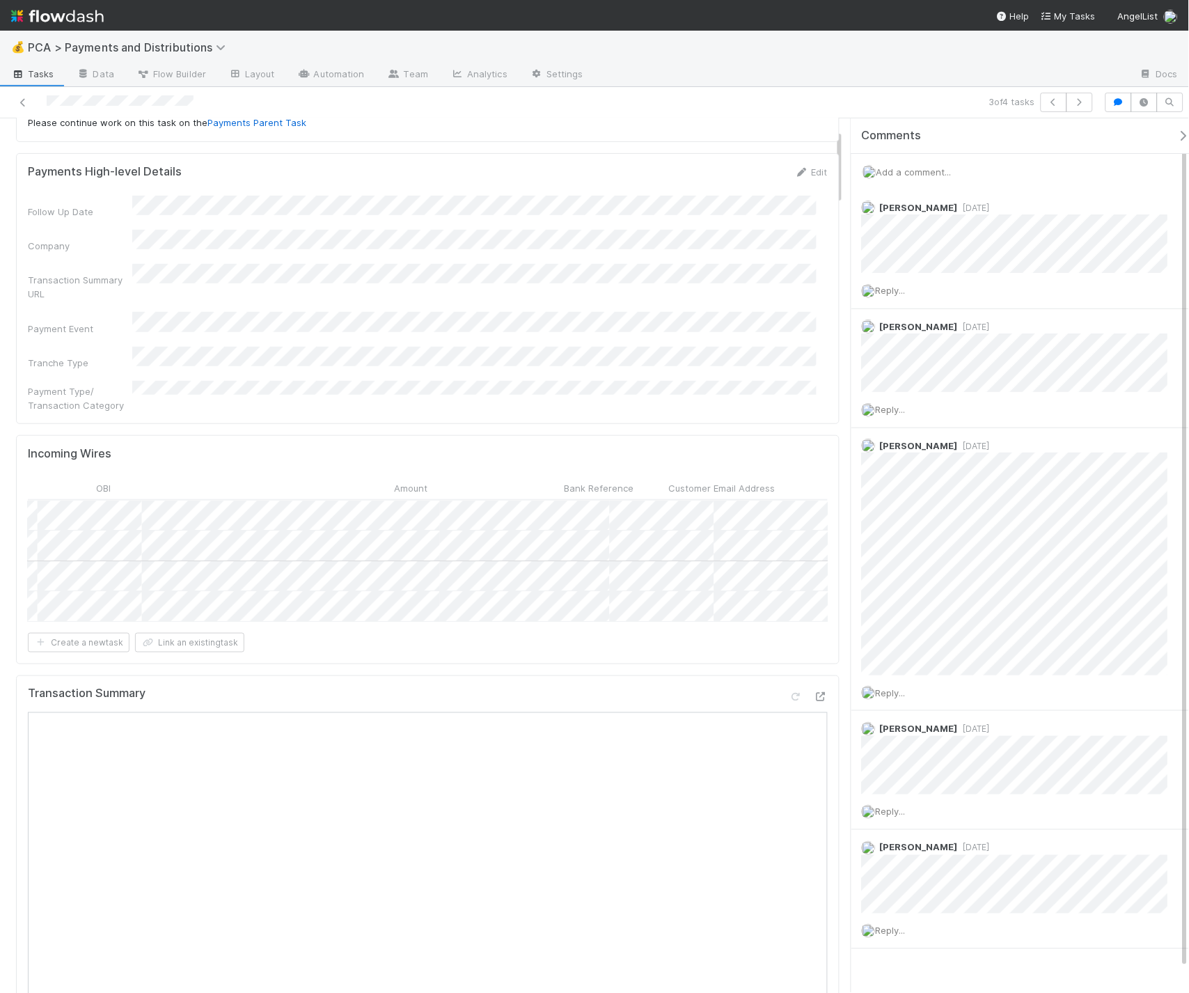
scroll to position [0, 457]
click at [916, 169] on span "Add a comment..." at bounding box center [913, 171] width 75 height 11
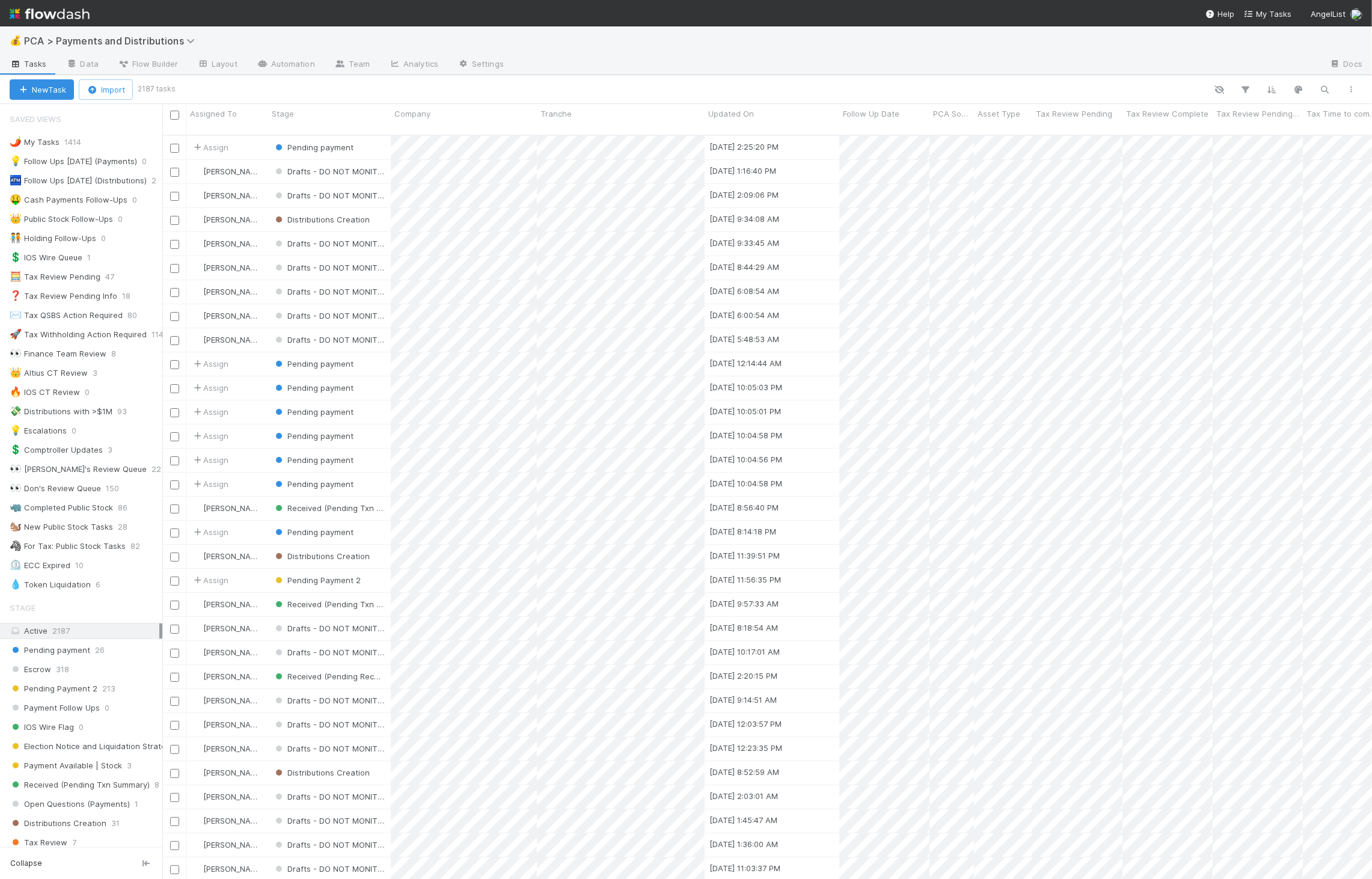
scroll to position [10, 10]
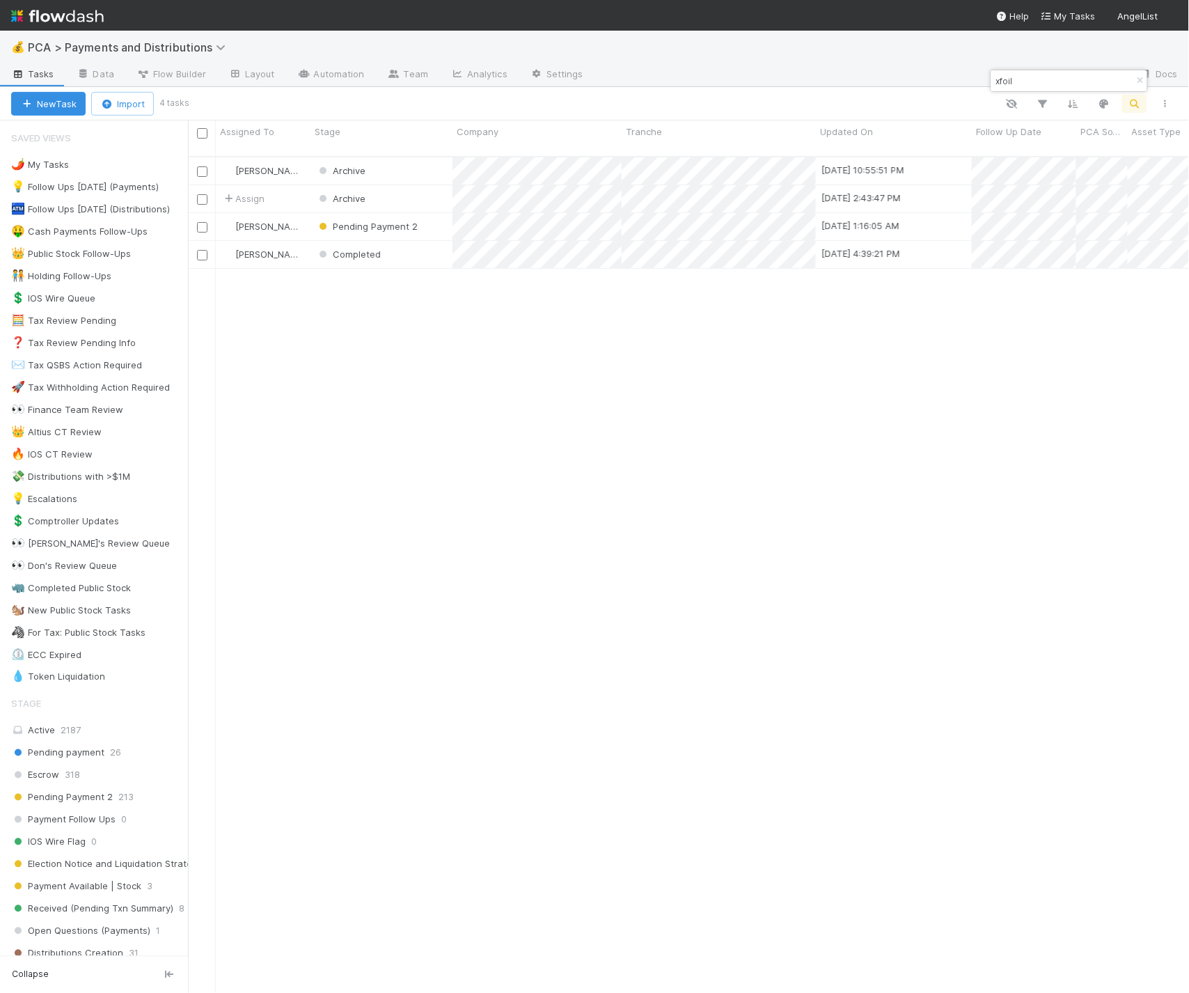
scroll to position [837, 990]
click at [408, 246] on div "Completed" at bounding box center [381, 254] width 142 height 27
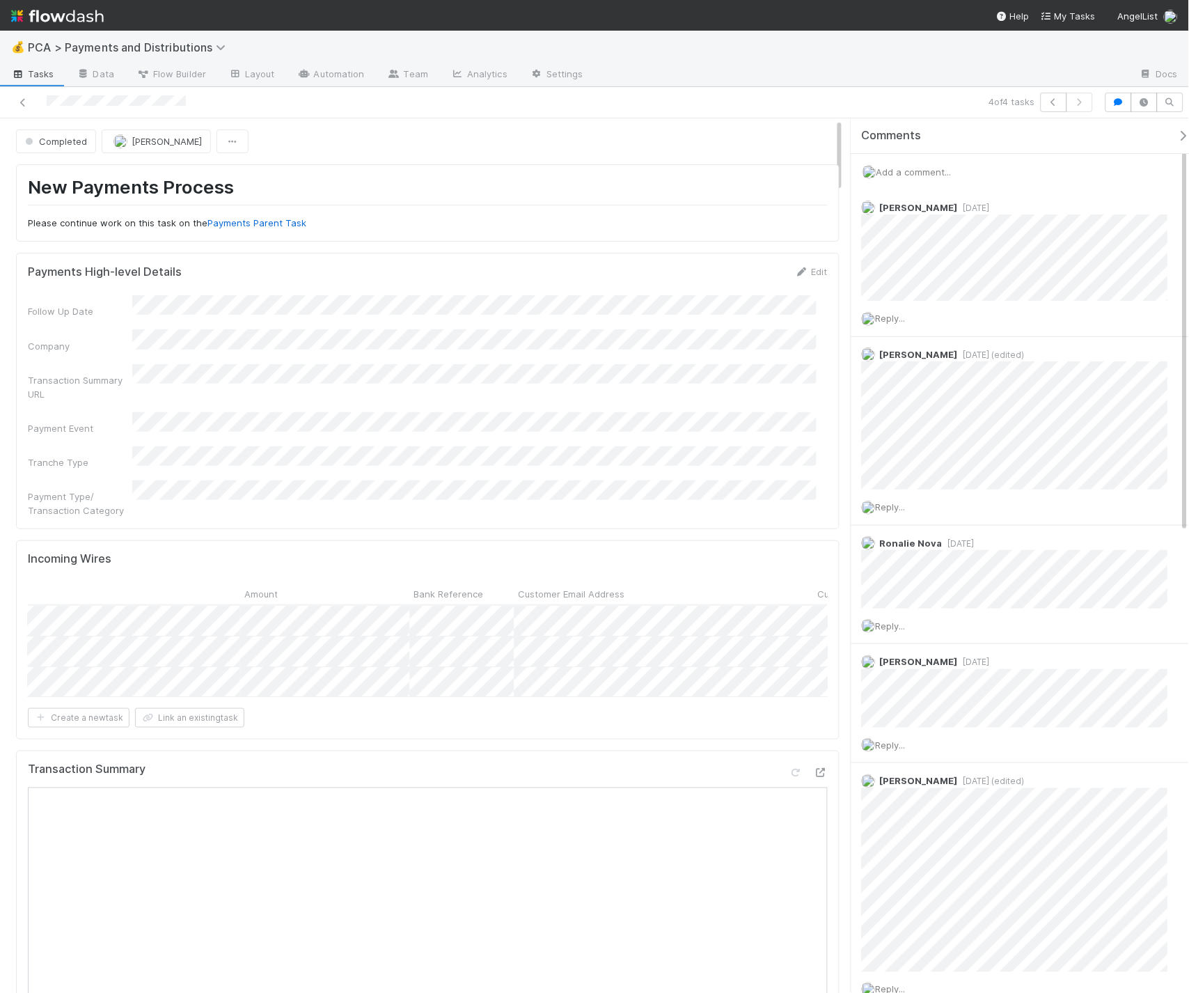
scroll to position [0, 699]
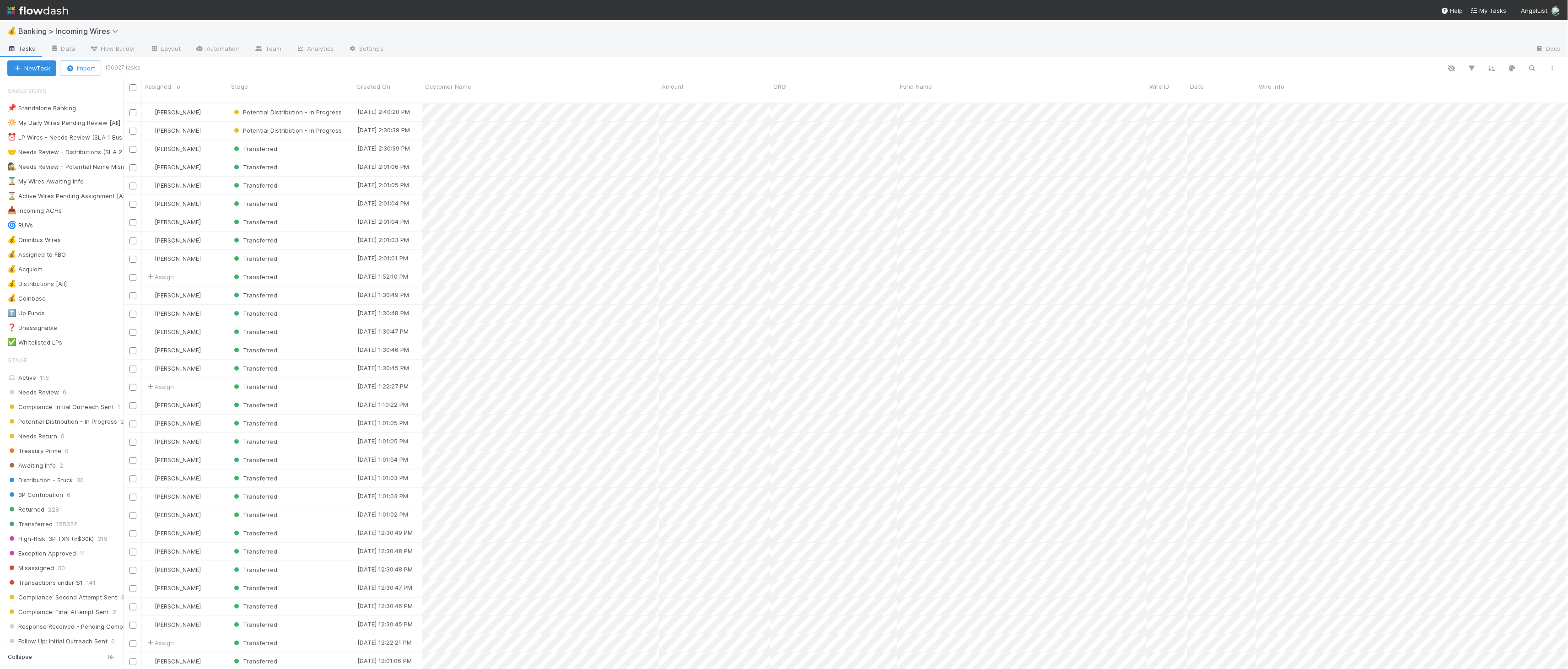
scroll to position [566, 1437]
click at [1534, 67] on icon "button" at bounding box center [1533, 68] width 9 height 9
drag, startPoint x: 1417, startPoint y: 68, endPoint x: 1471, endPoint y: 72, distance: 54.1
click at [1417, 68] on div at bounding box center [784, 334] width 1568 height 669
click at [1475, 70] on icon "button" at bounding box center [1472, 68] width 9 height 9
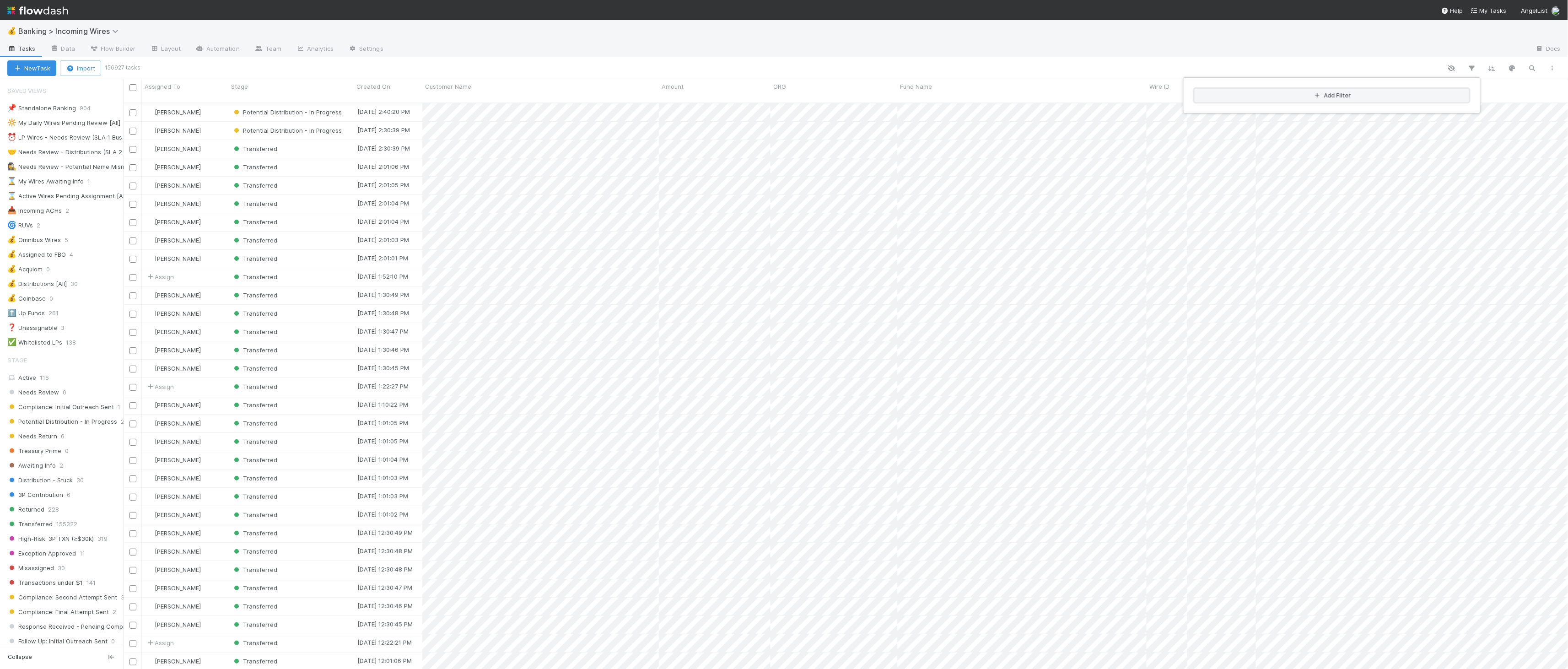
click at [1391, 101] on button "Add Filter" at bounding box center [1332, 95] width 275 height 13
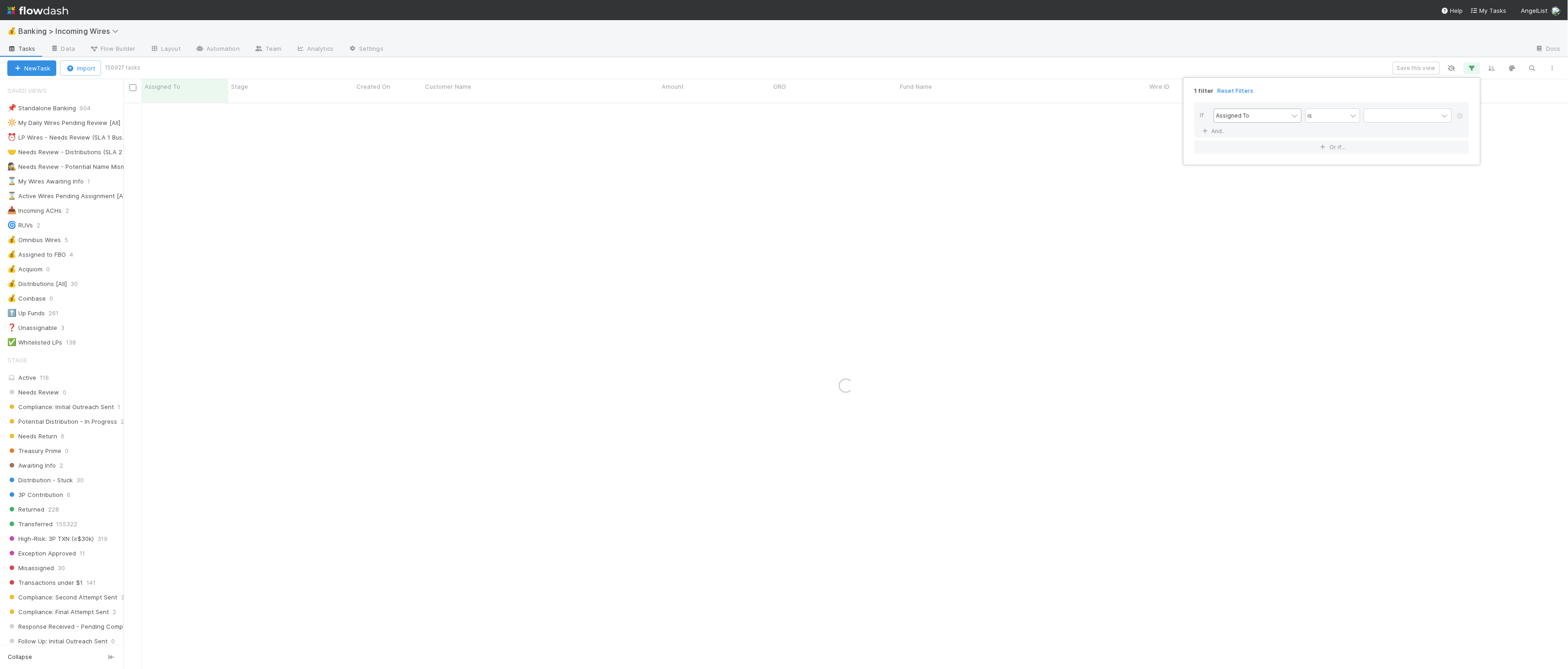
click at [1280, 119] on div "Assigned To" at bounding box center [1251, 116] width 74 height 13
type input "org"
click at [1234, 135] on div "ORG" at bounding box center [1258, 136] width 88 height 16
click at [1410, 118] on input "text" at bounding box center [1408, 116] width 88 height 14
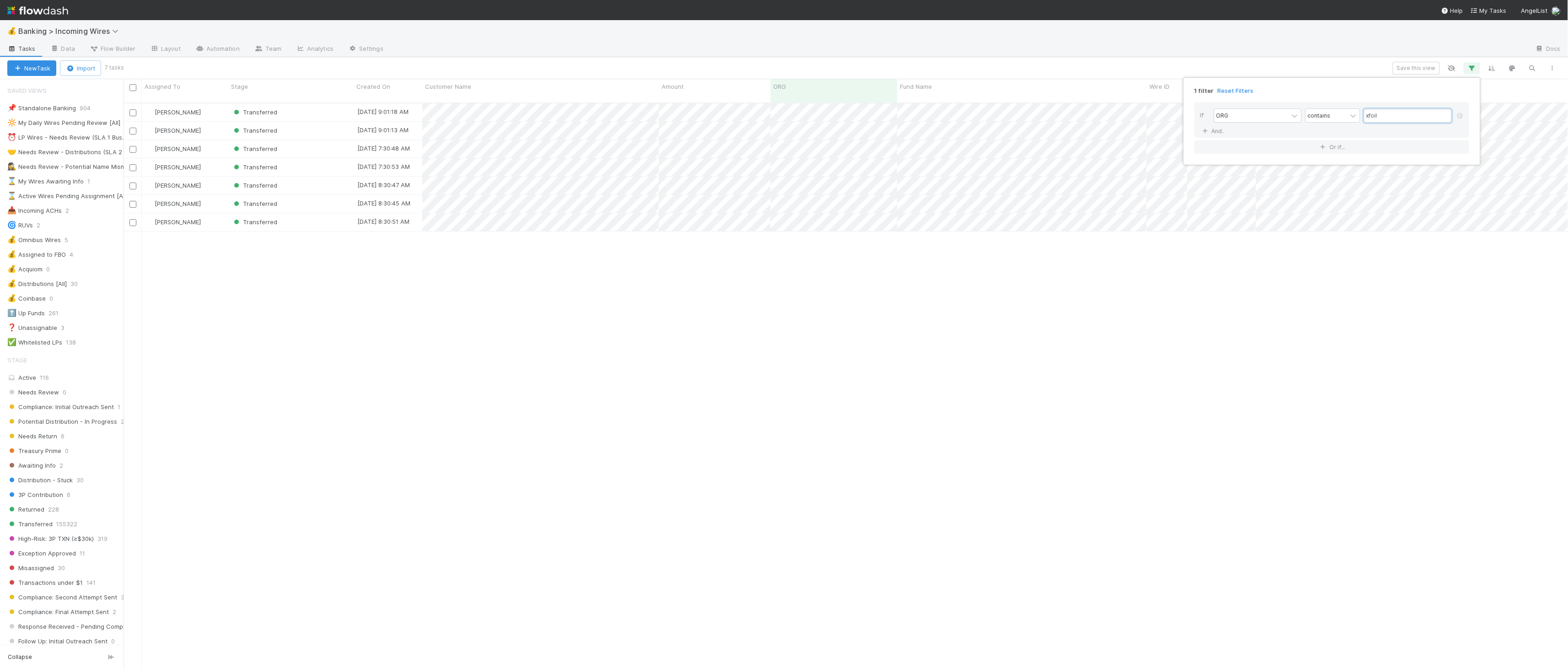
scroll to position [566, 1437]
type input "xfoil"
drag, startPoint x: 438, startPoint y: 306, endPoint x: 435, endPoint y: 302, distance: 5.0
click at [438, 306] on div "1 filter Reset Filters If ORG contains xfoil And.. Or if..." at bounding box center [784, 334] width 1568 height 669
click at [1554, 62] on button "button" at bounding box center [1552, 68] width 16 height 12
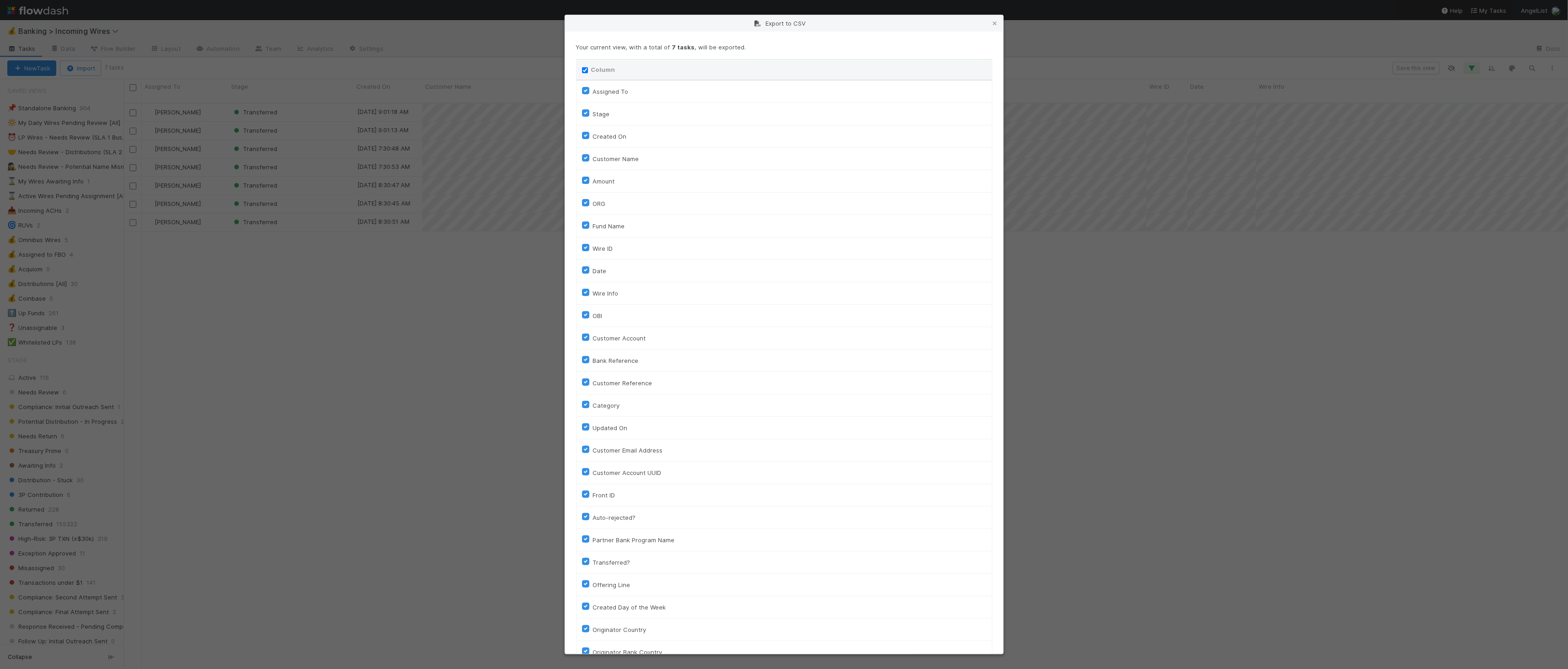
click at [588, 70] on div "Column" at bounding box center [784, 70] width 404 height 9
click at [584, 68] on input "Column" at bounding box center [585, 70] width 6 height 6
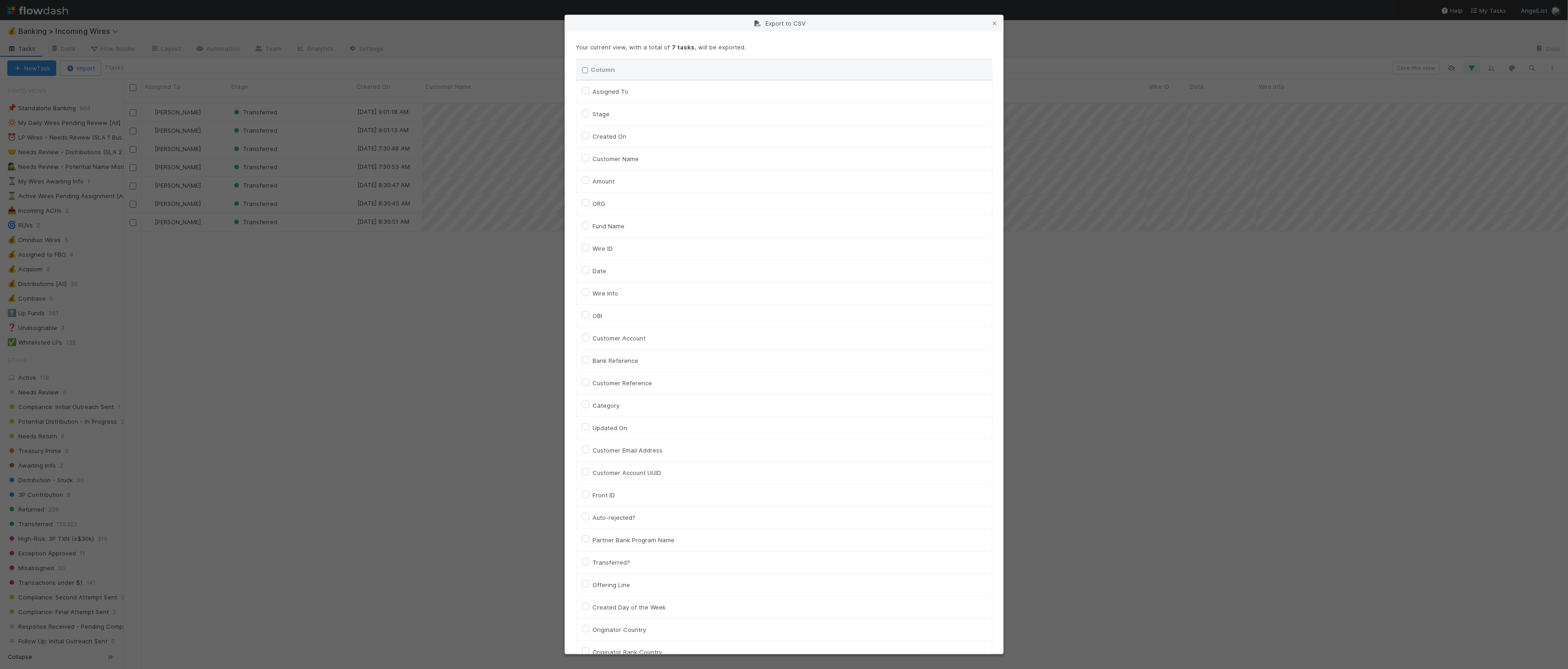
checkbox input "false"
checkbox To "false"
checkbox input "false"
checkbox On "false"
checkbox input "false"
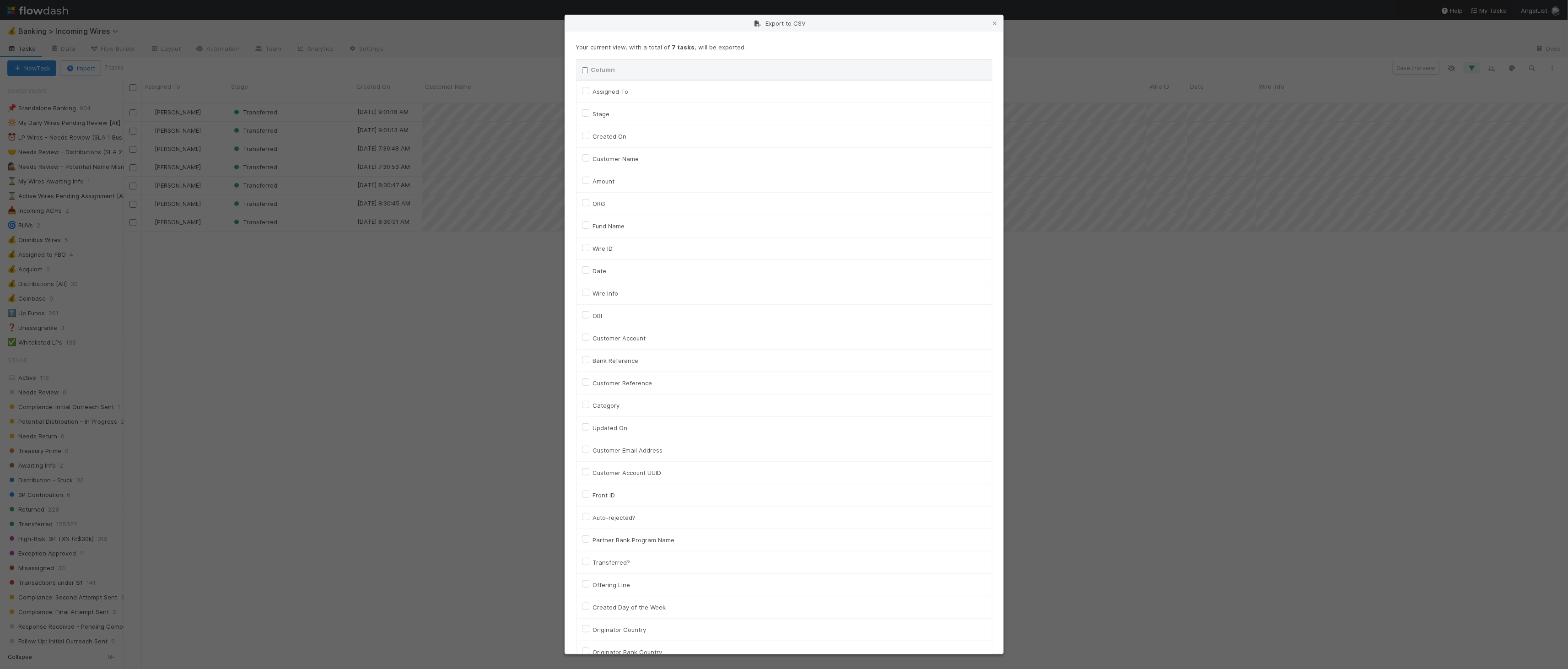
checkbox input "false"
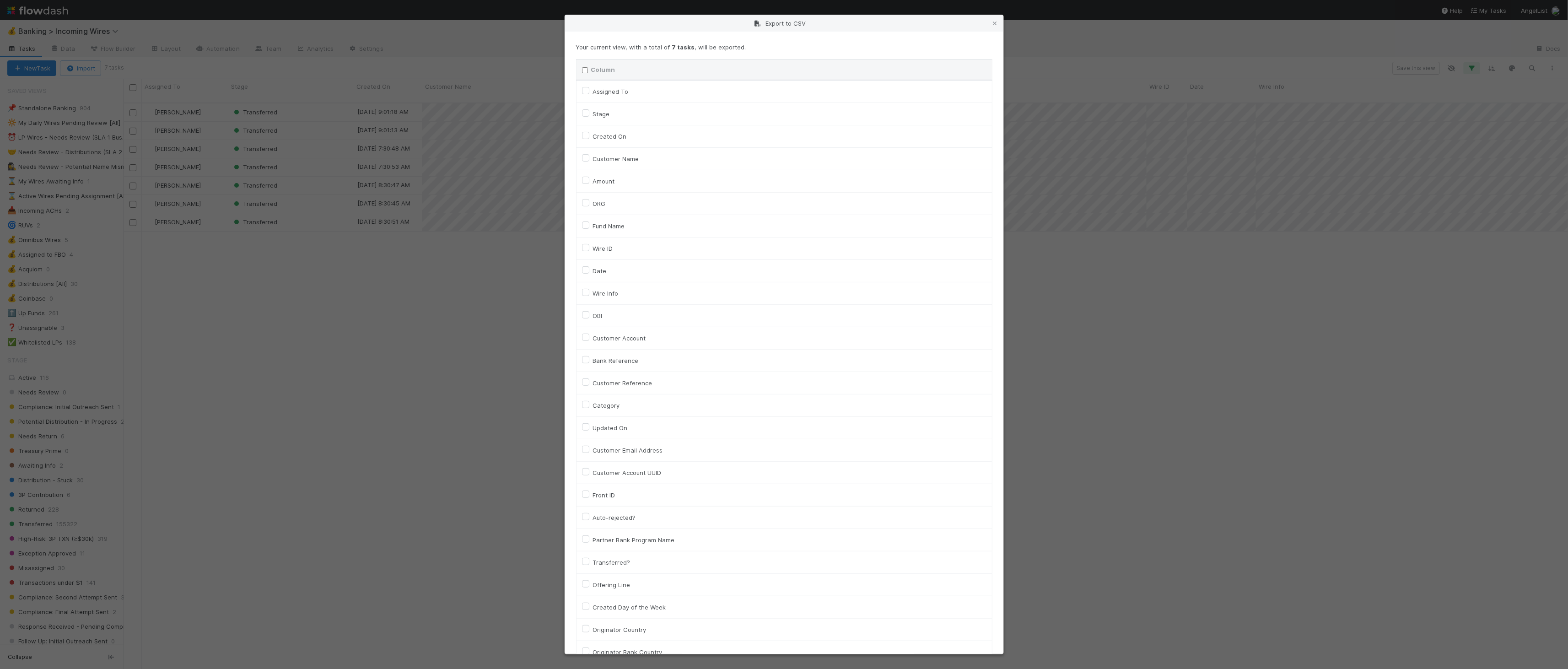
checkbox input "false"
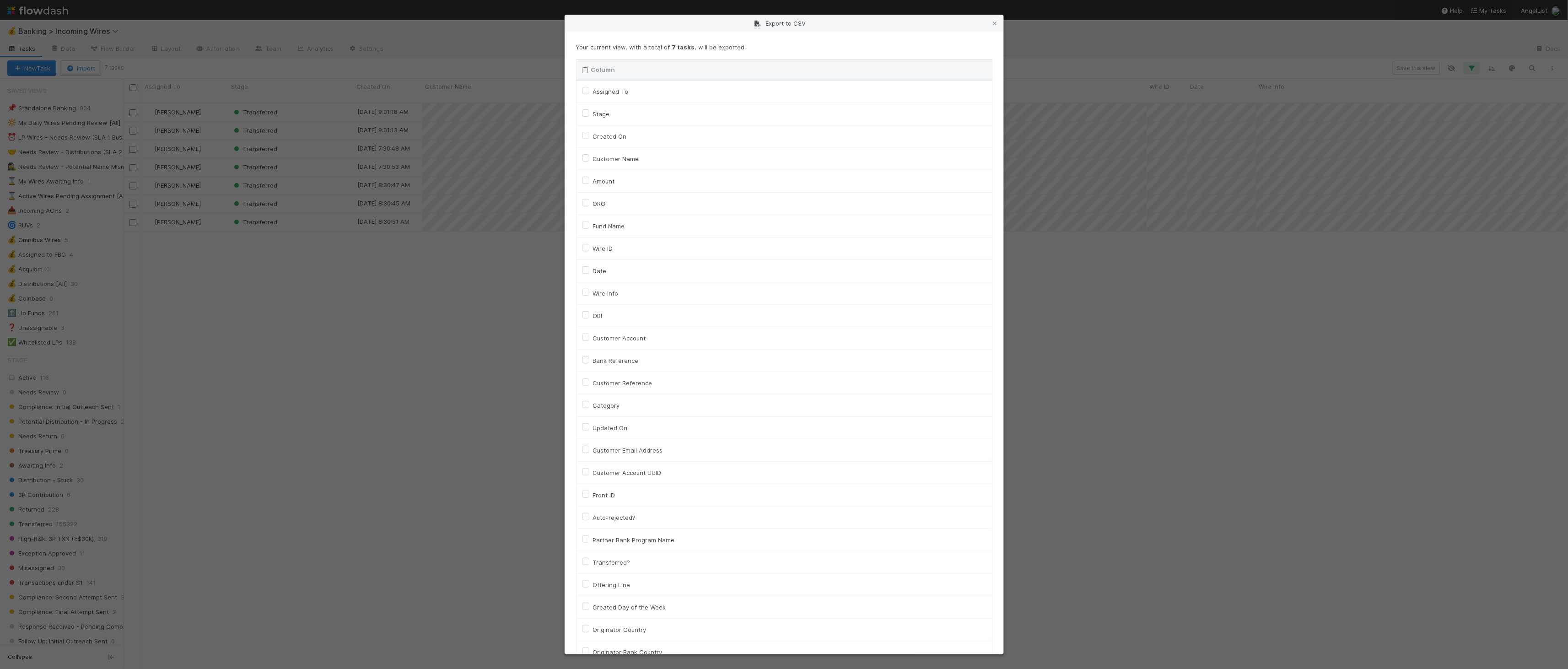
checkbox input "false"
checkbox On "false"
checkbox input "false"
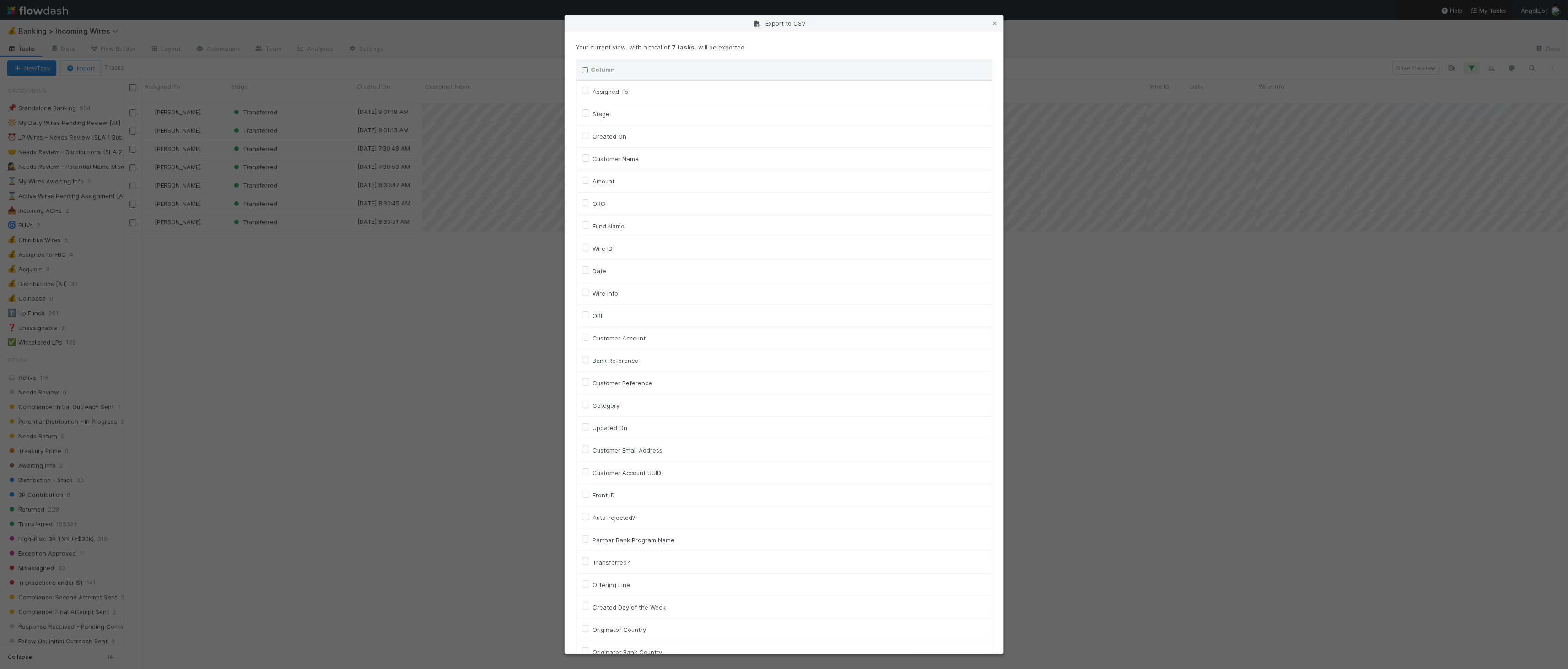
checkbox input "false"
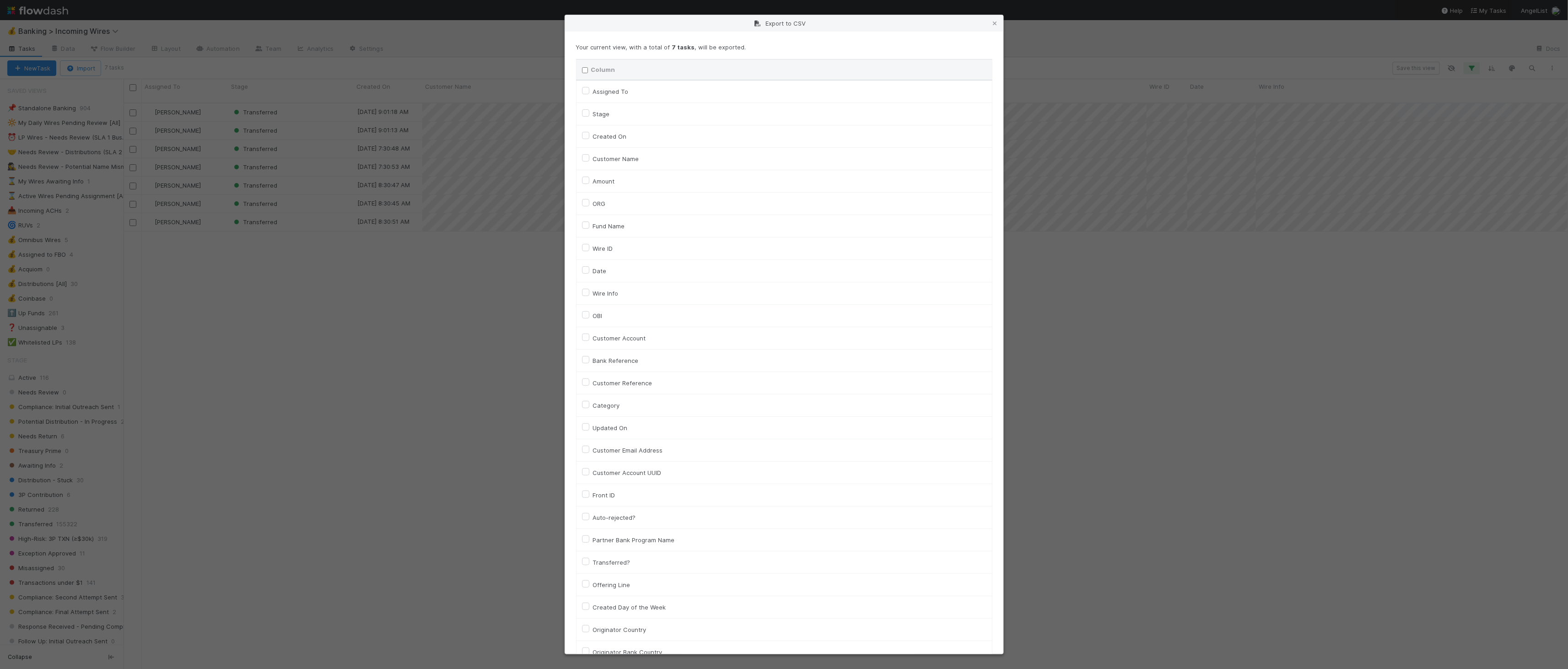
checkbox input "false"
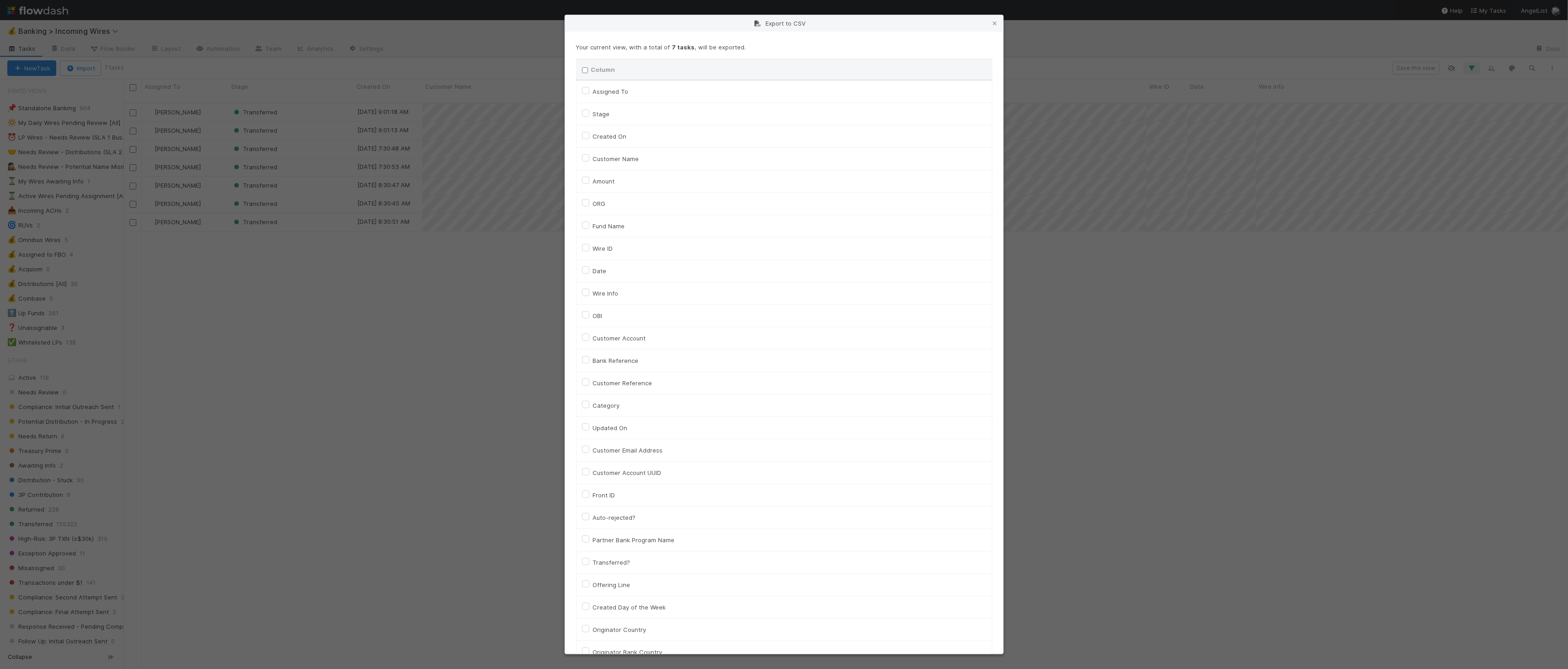
checkbox input "false"
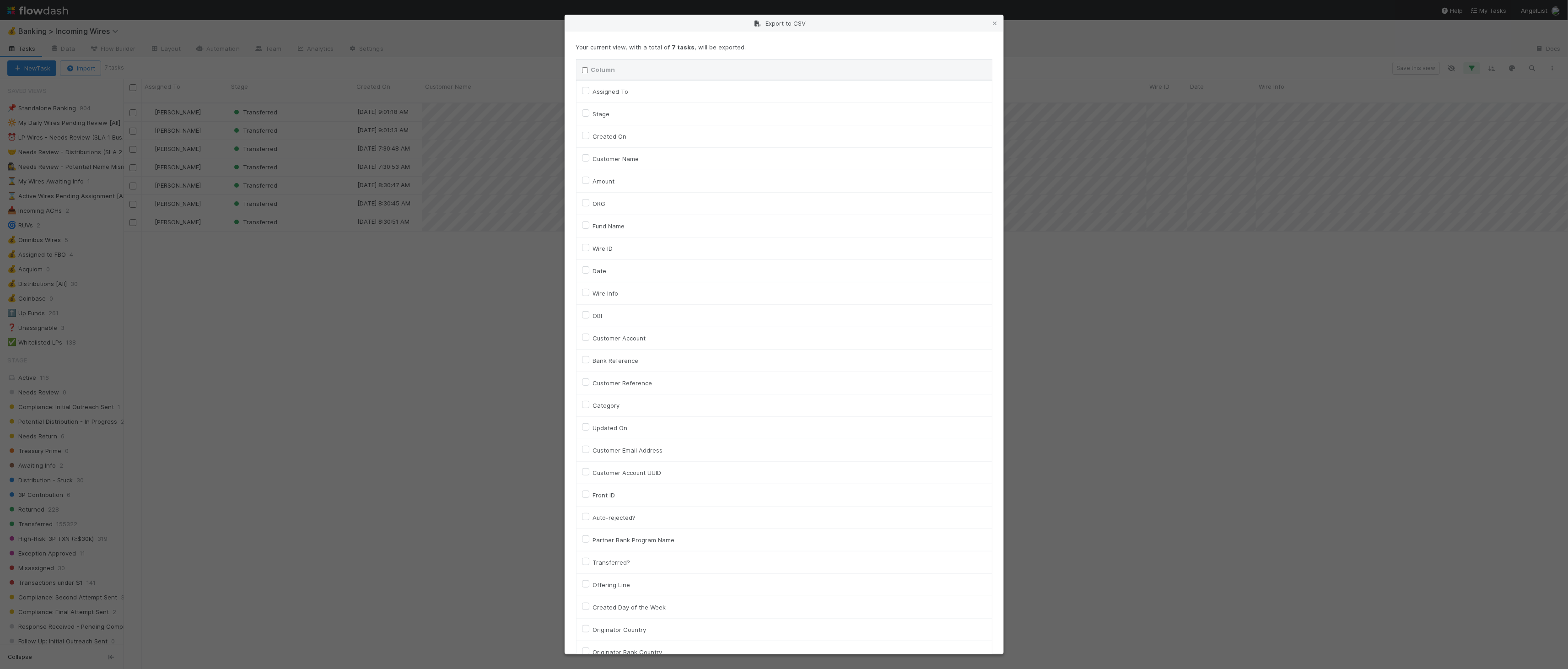
checkbox input "false"
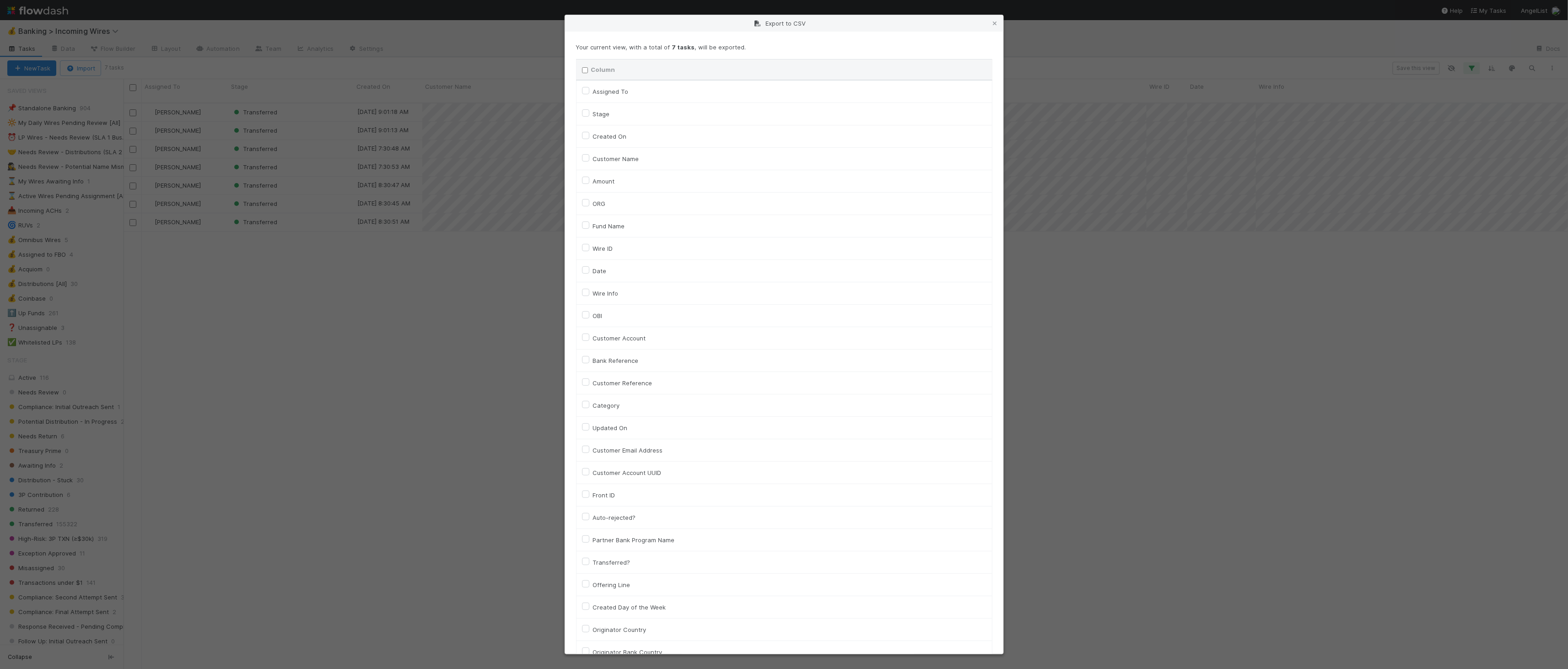
checkbox input "false"
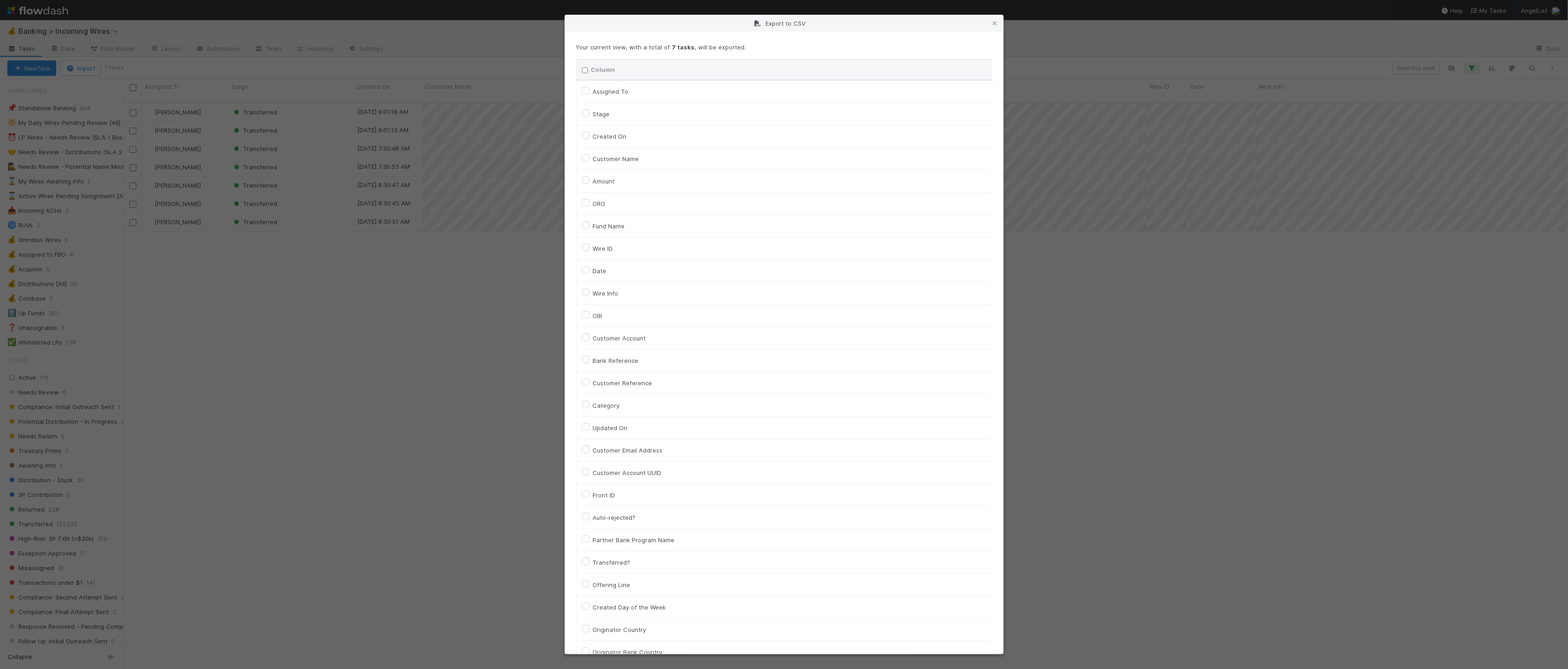
checkbox input "false"
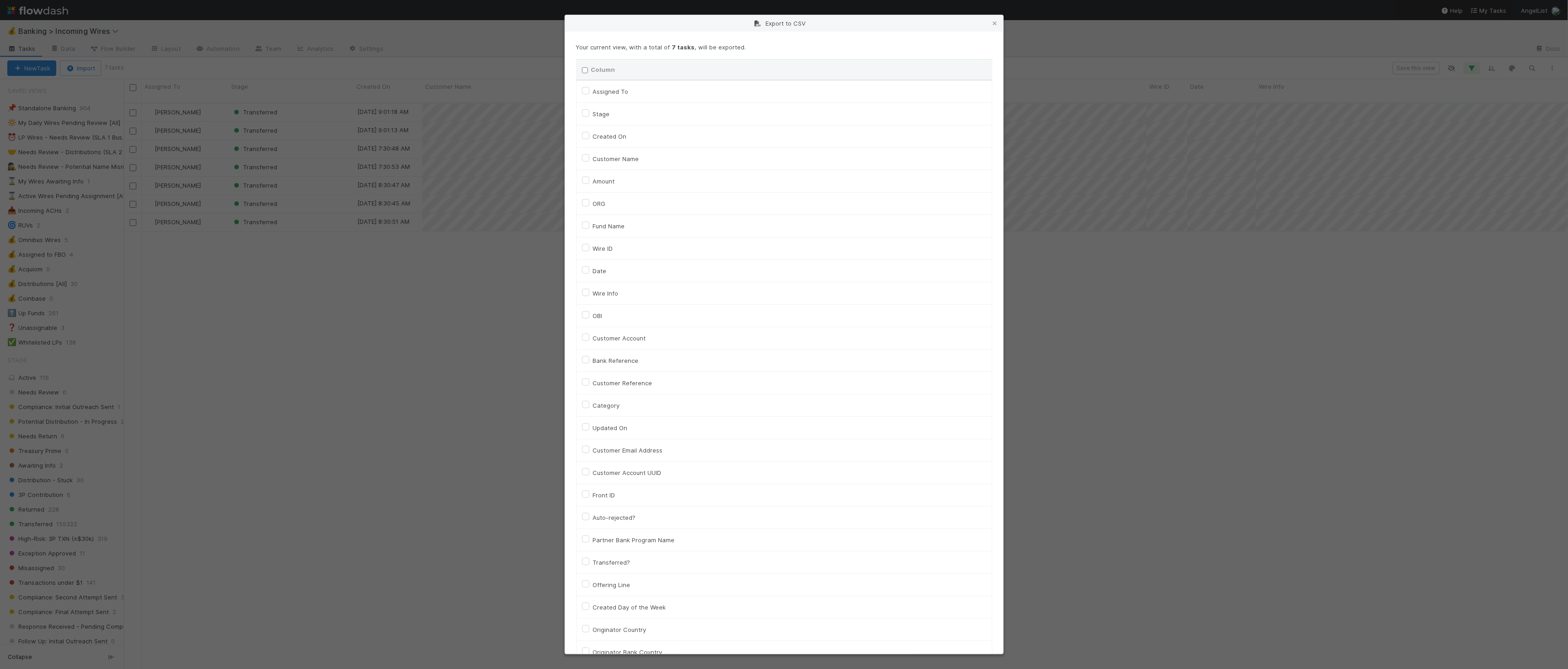
checkbox input "false"
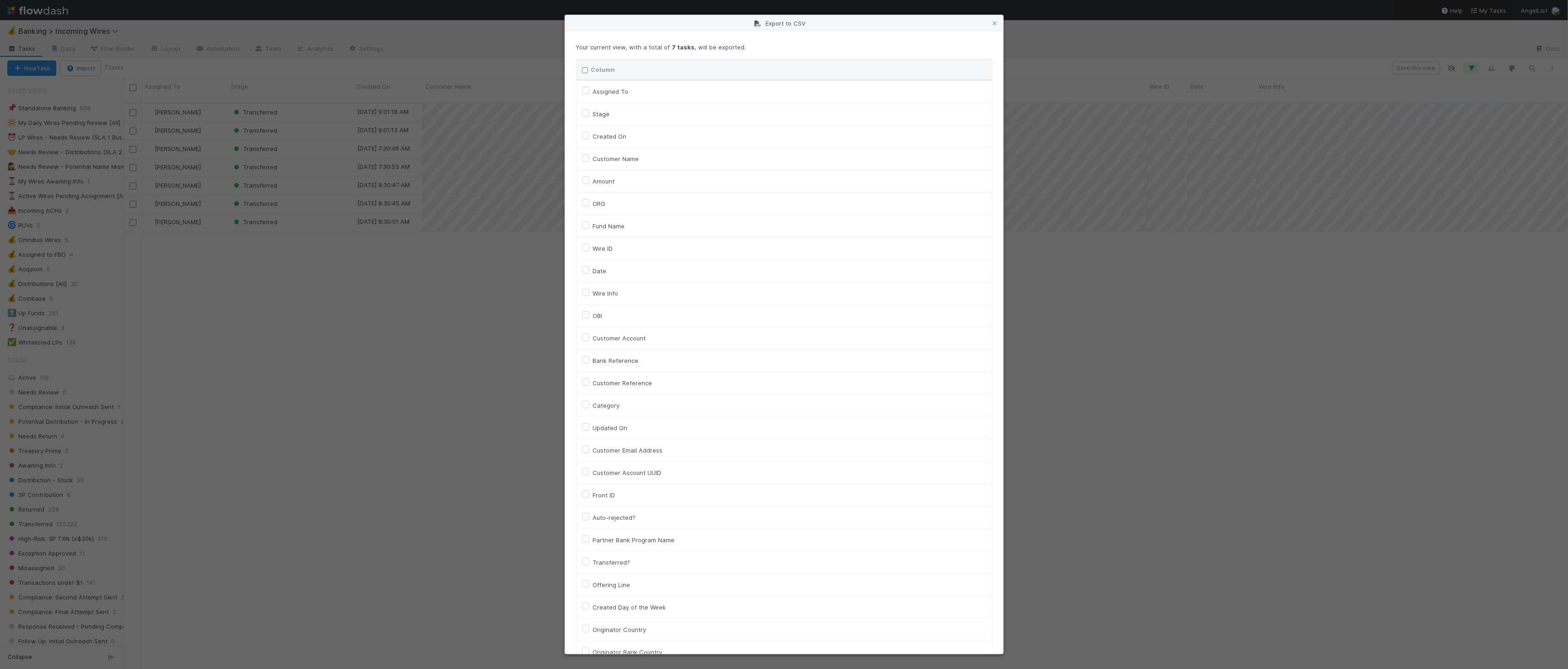
checkbox input "false"
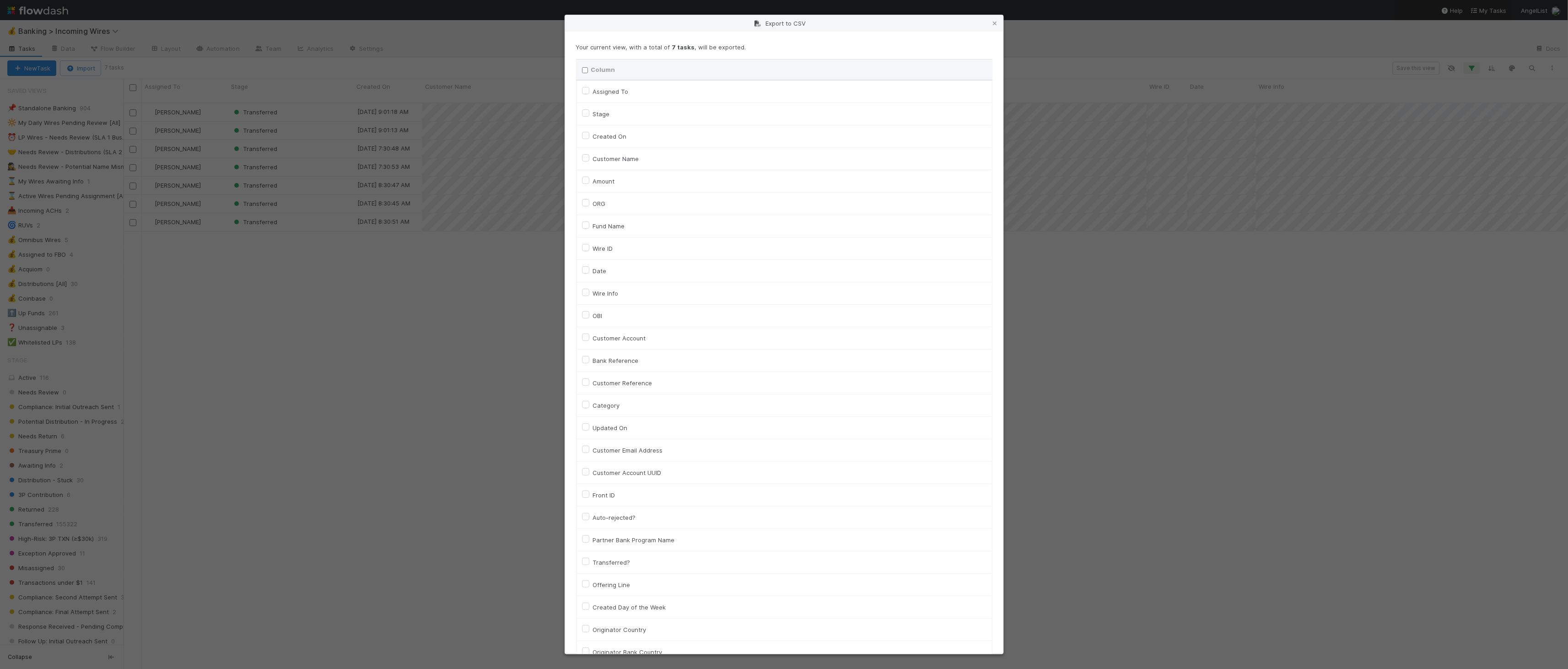
checkbox input "false"
checkbox URL "false"
click at [593, 204] on label "ORG" at bounding box center [599, 203] width 12 height 11
click at [585, 204] on input "ORG" at bounding box center [586, 202] width 7 height 9
checkbox input "true"
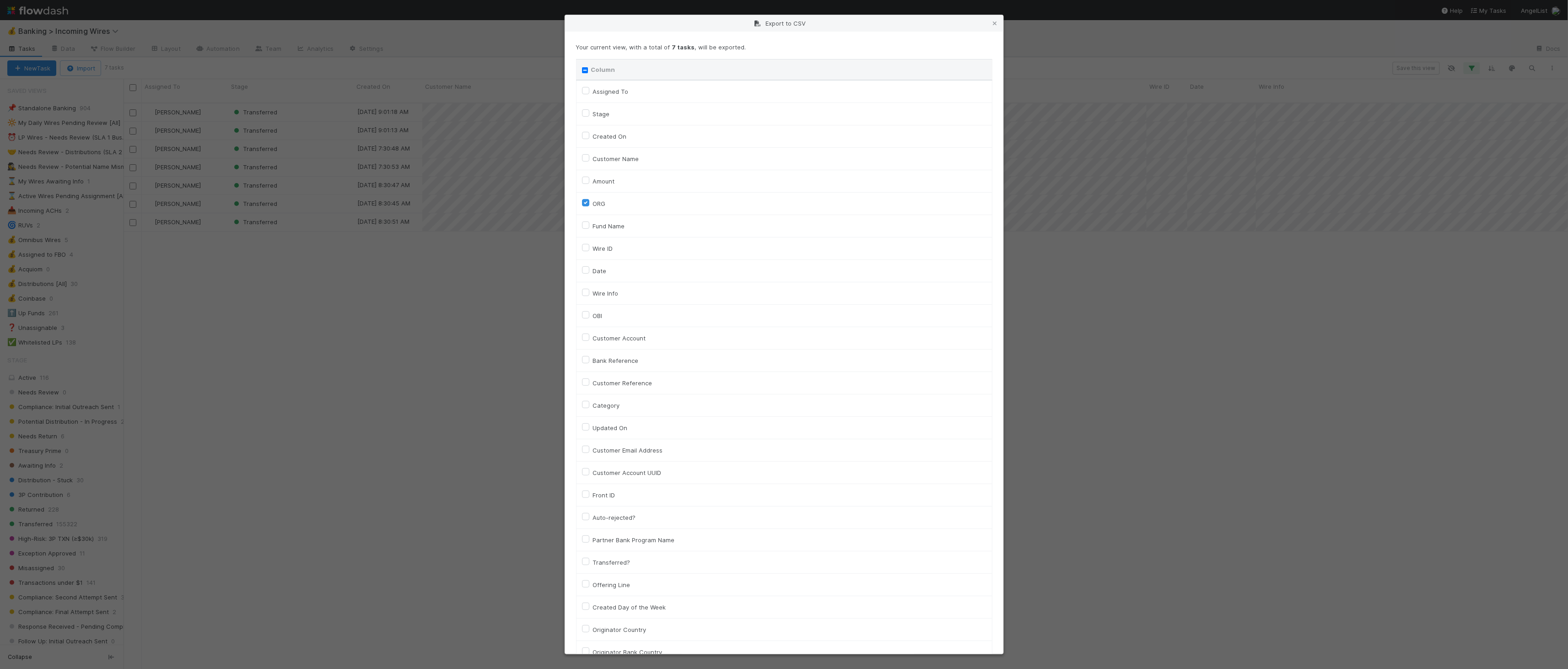
click at [593, 223] on label "Fund Name" at bounding box center [609, 226] width 32 height 11
click at [585, 223] on input "Fund Name" at bounding box center [586, 225] width 7 height 9
checkbox input "true"
click at [593, 268] on label "Date" at bounding box center [599, 271] width 14 height 11
click at [584, 268] on input "Date" at bounding box center [586, 269] width 7 height 9
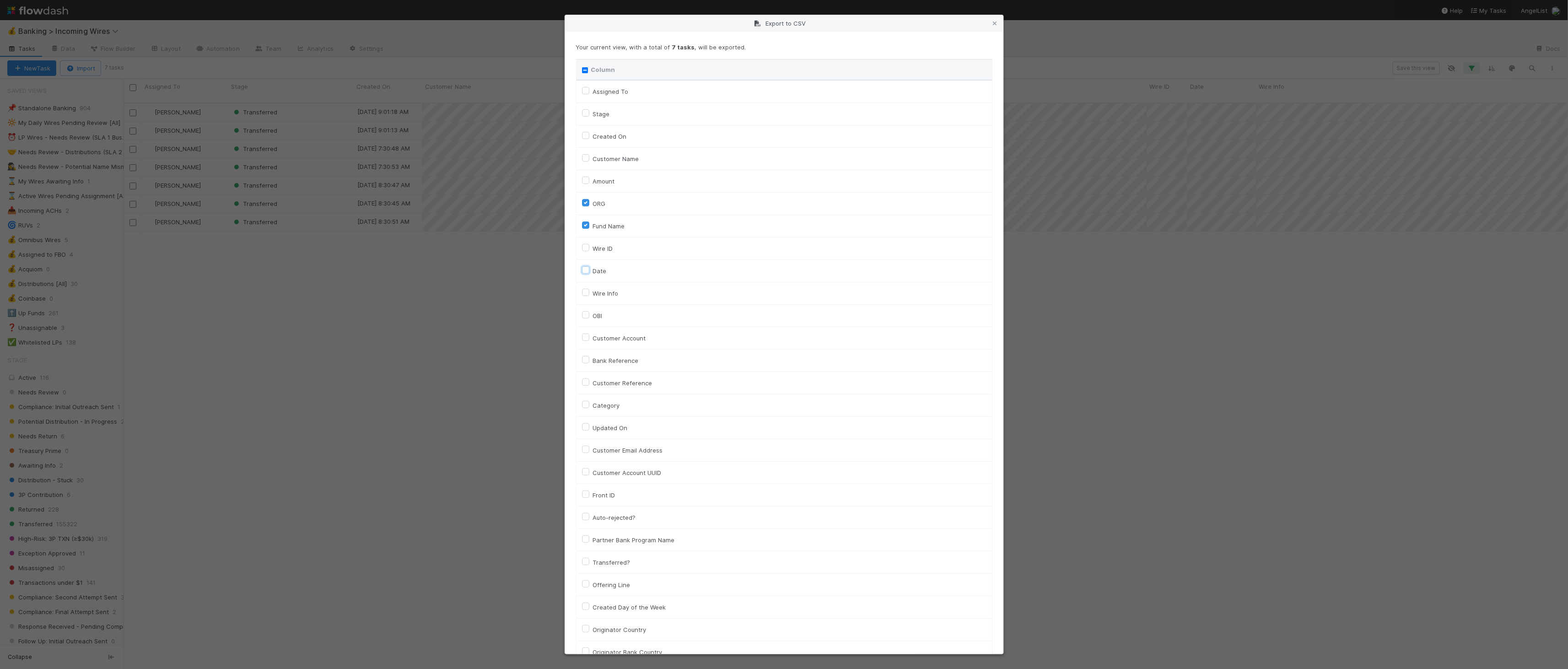
checkbox input "true"
click at [627, 639] on button "Generate CSV" at bounding box center [602, 635] width 53 height 16
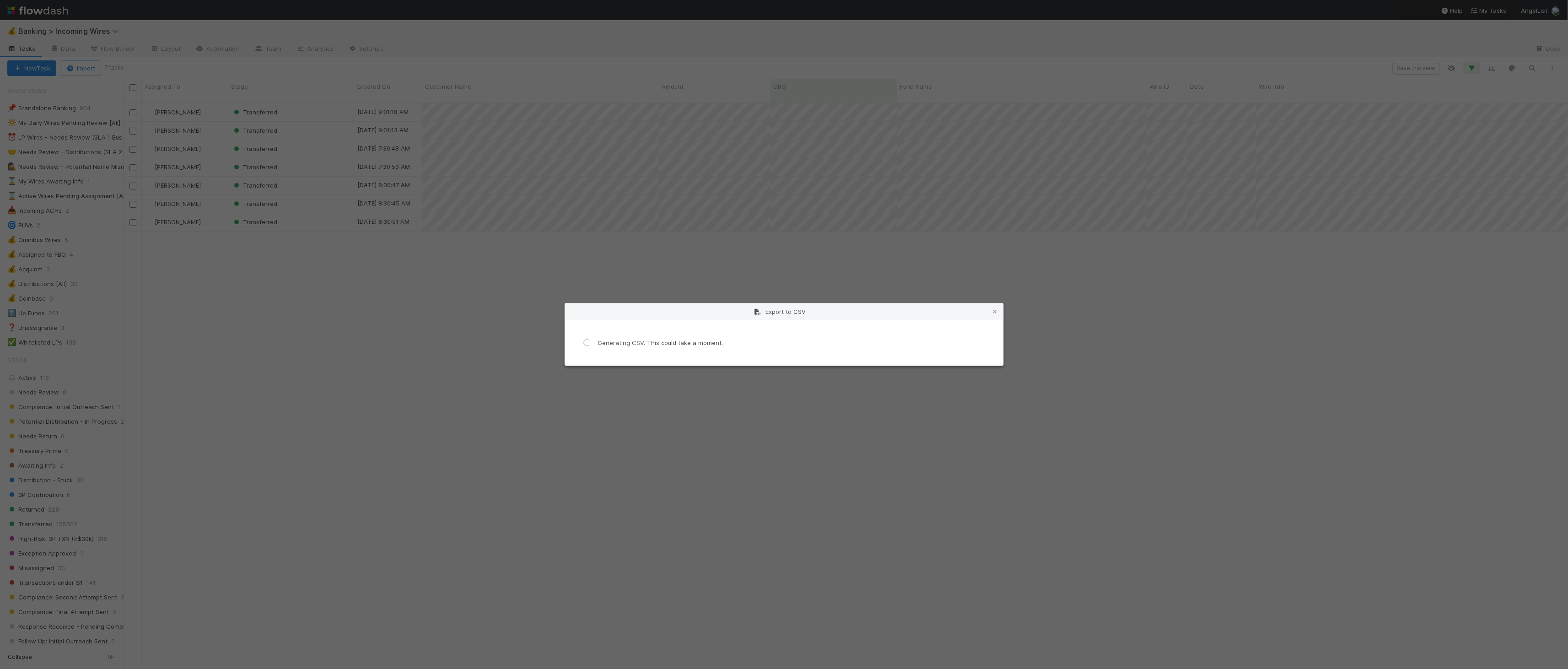
scroll to position [0, 0]
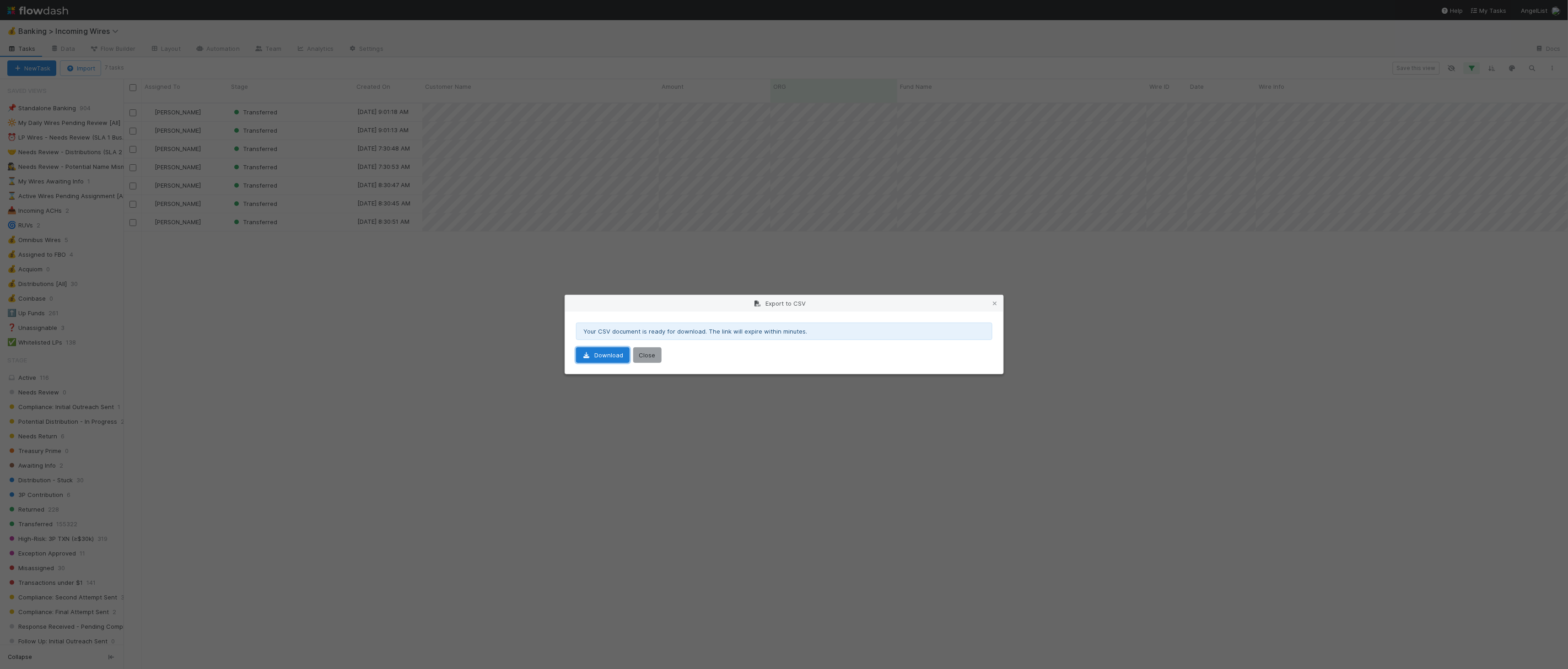
click at [605, 356] on link "Download" at bounding box center [602, 355] width 53 height 16
click at [991, 304] on icon at bounding box center [995, 303] width 9 height 6
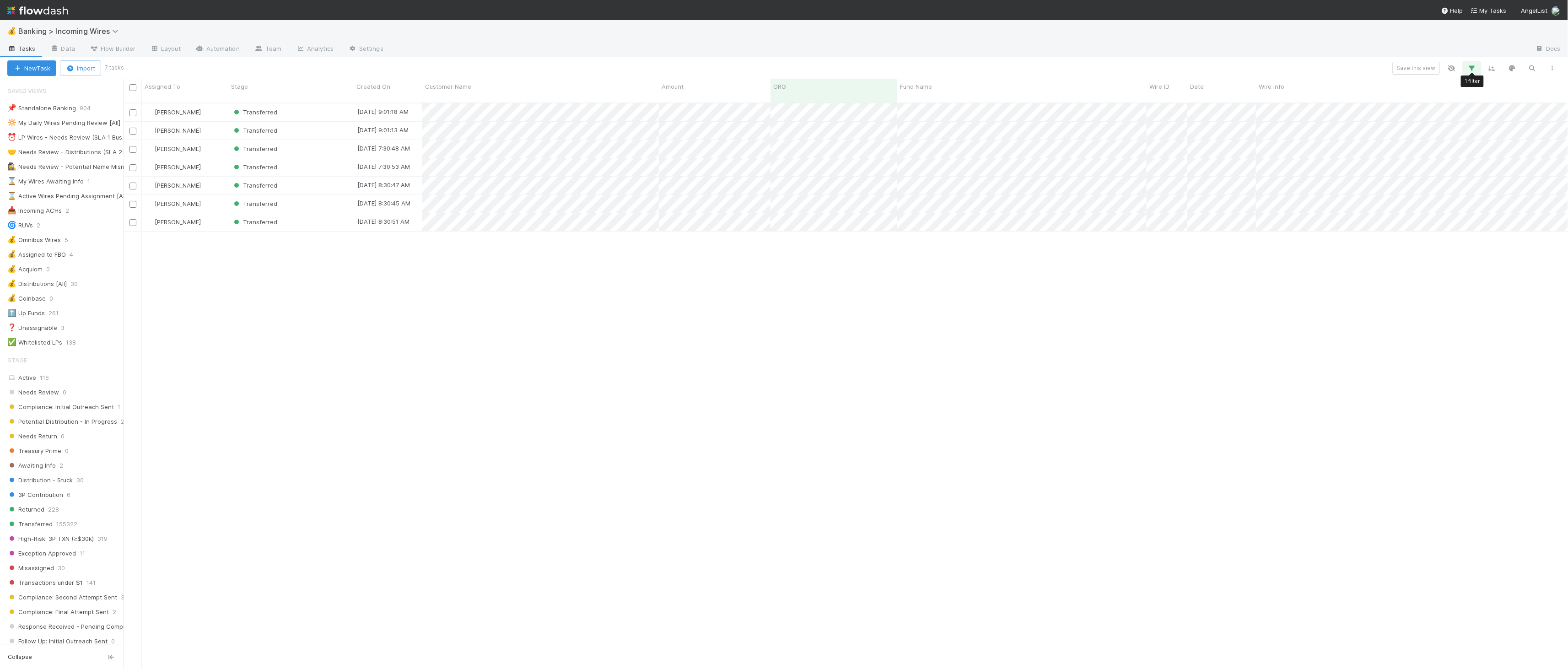
click at [1467, 71] on icon "button" at bounding box center [1472, 68] width 9 height 9
click at [1359, 46] on div "Loading..." at bounding box center [784, 334] width 1568 height 669
click at [1552, 62] on button "button" at bounding box center [1552, 68] width 16 height 12
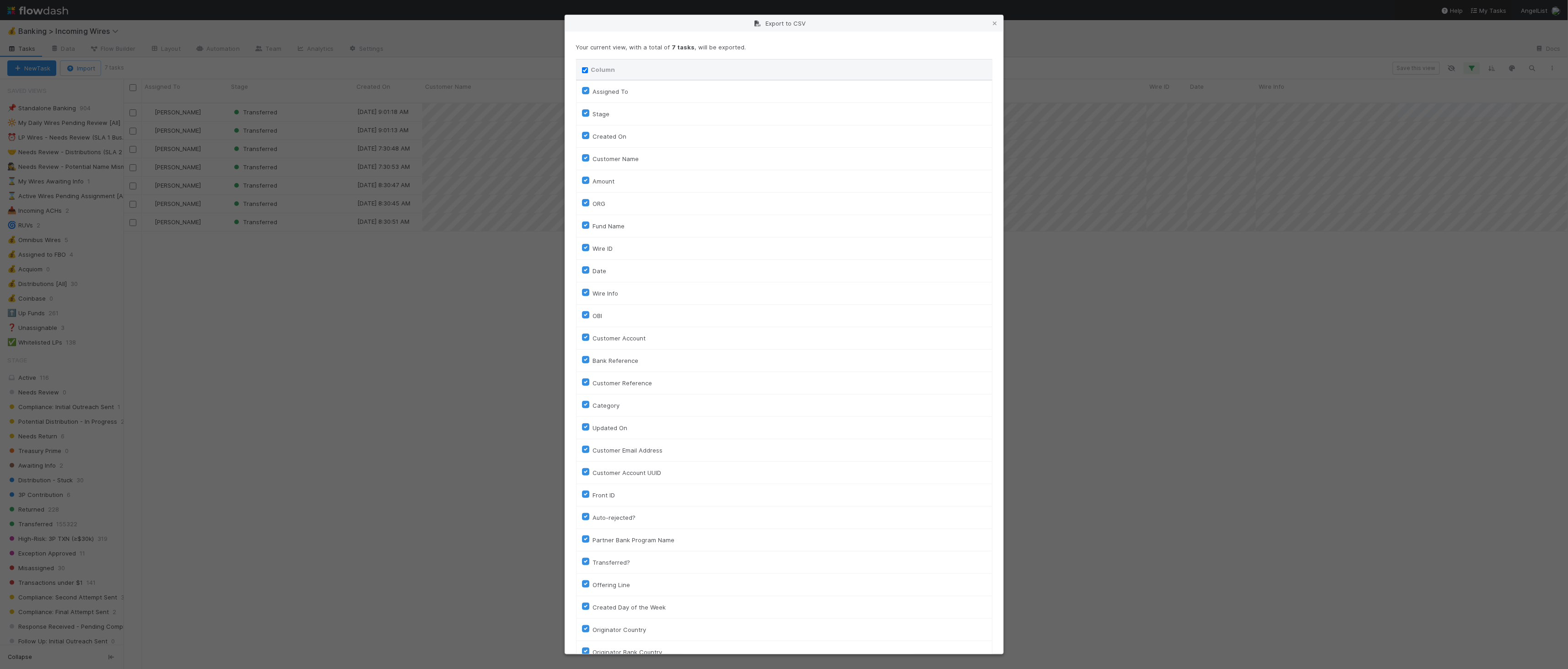
click at [584, 68] on input "Column" at bounding box center [585, 70] width 6 height 6
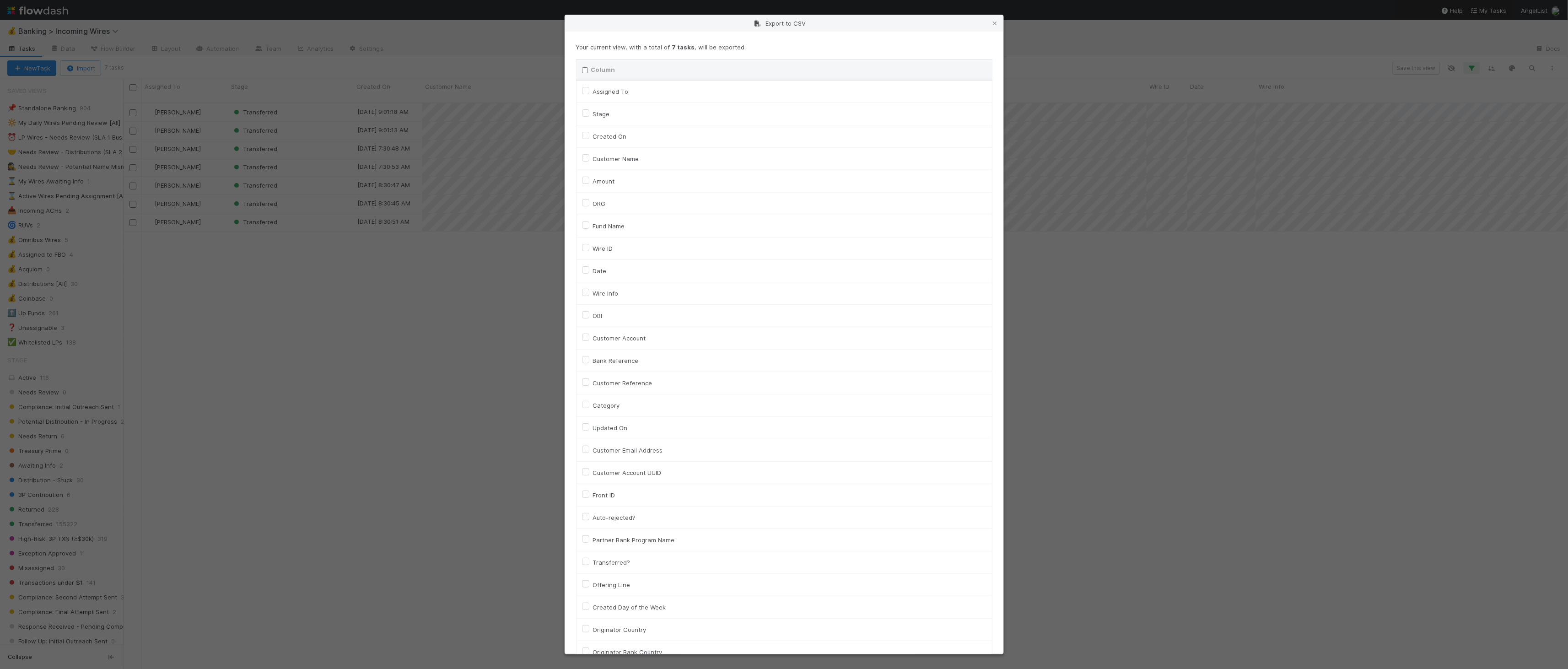
checkbox input "false"
checkbox To "false"
checkbox input "false"
checkbox On "false"
checkbox input "false"
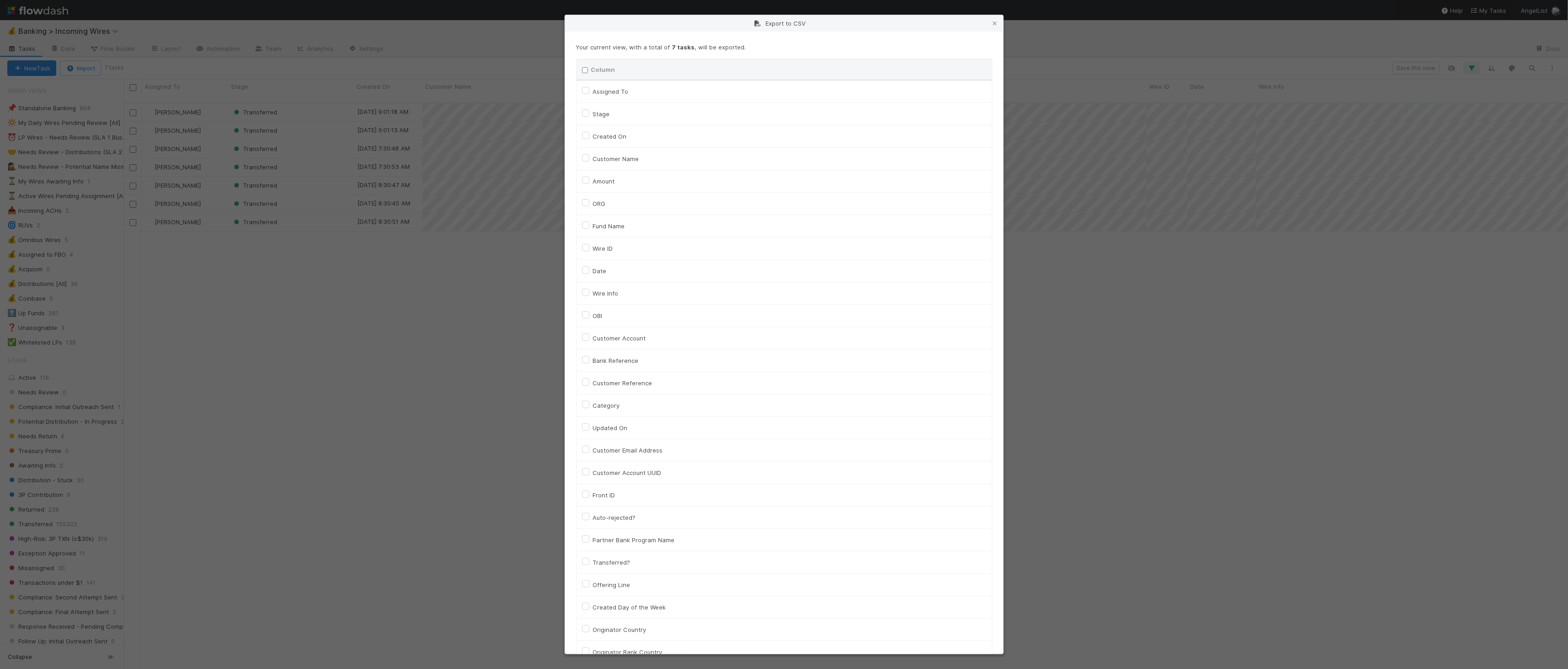
checkbox input "false"
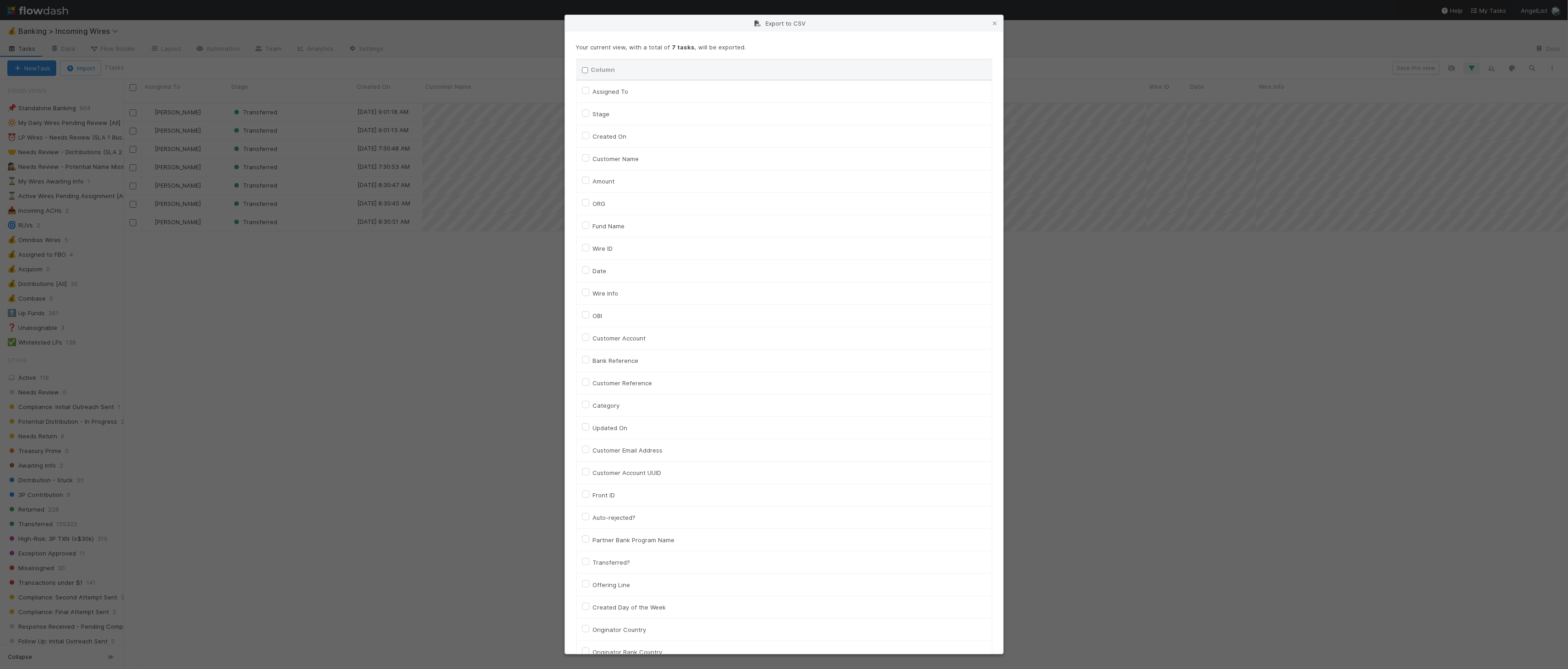
checkbox input "false"
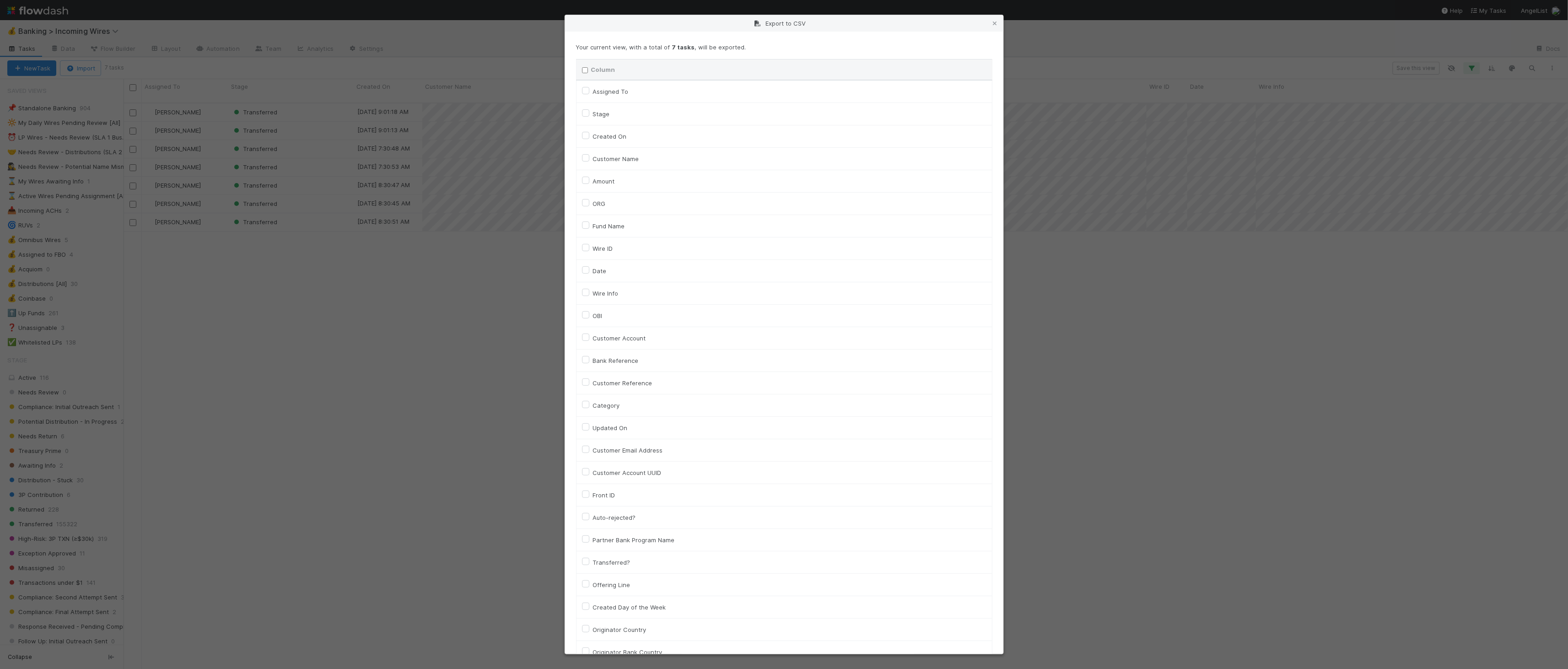
checkbox input "false"
checkbox On "false"
checkbox input "false"
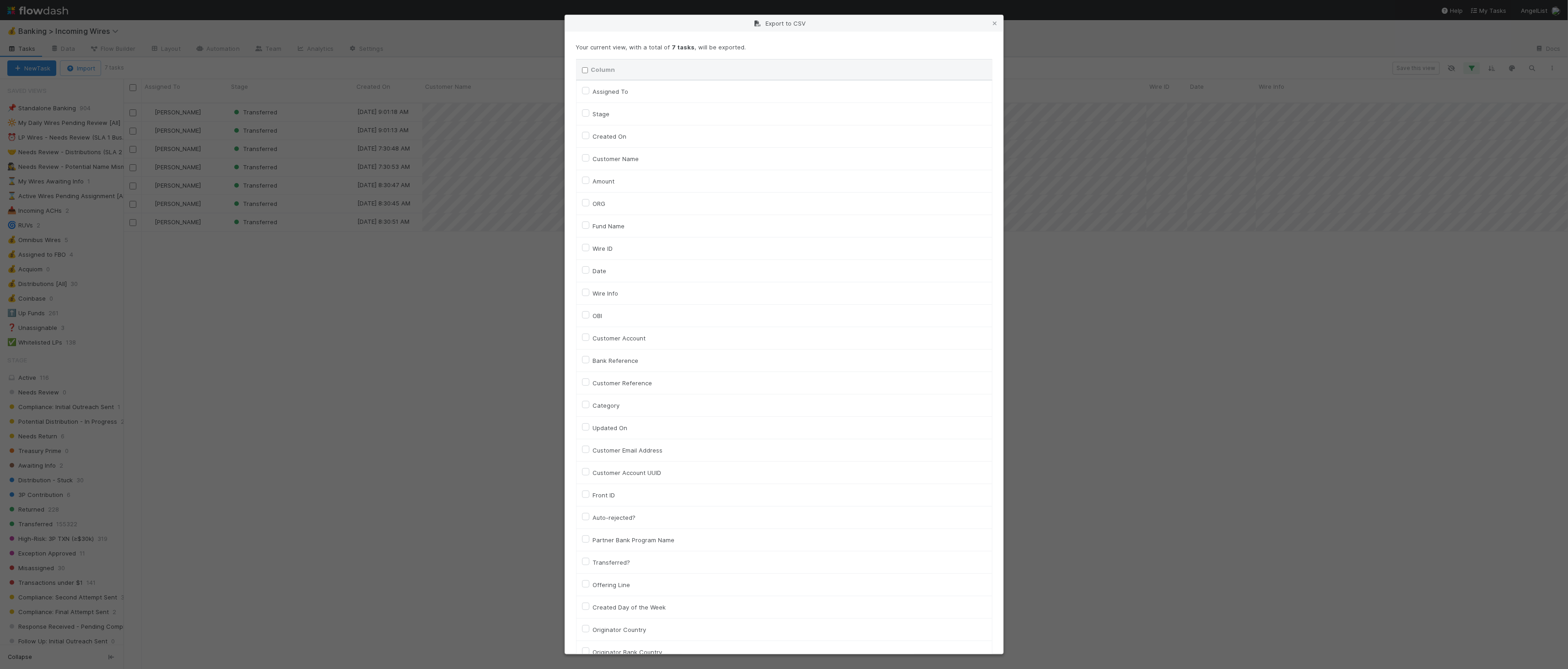
checkbox input "false"
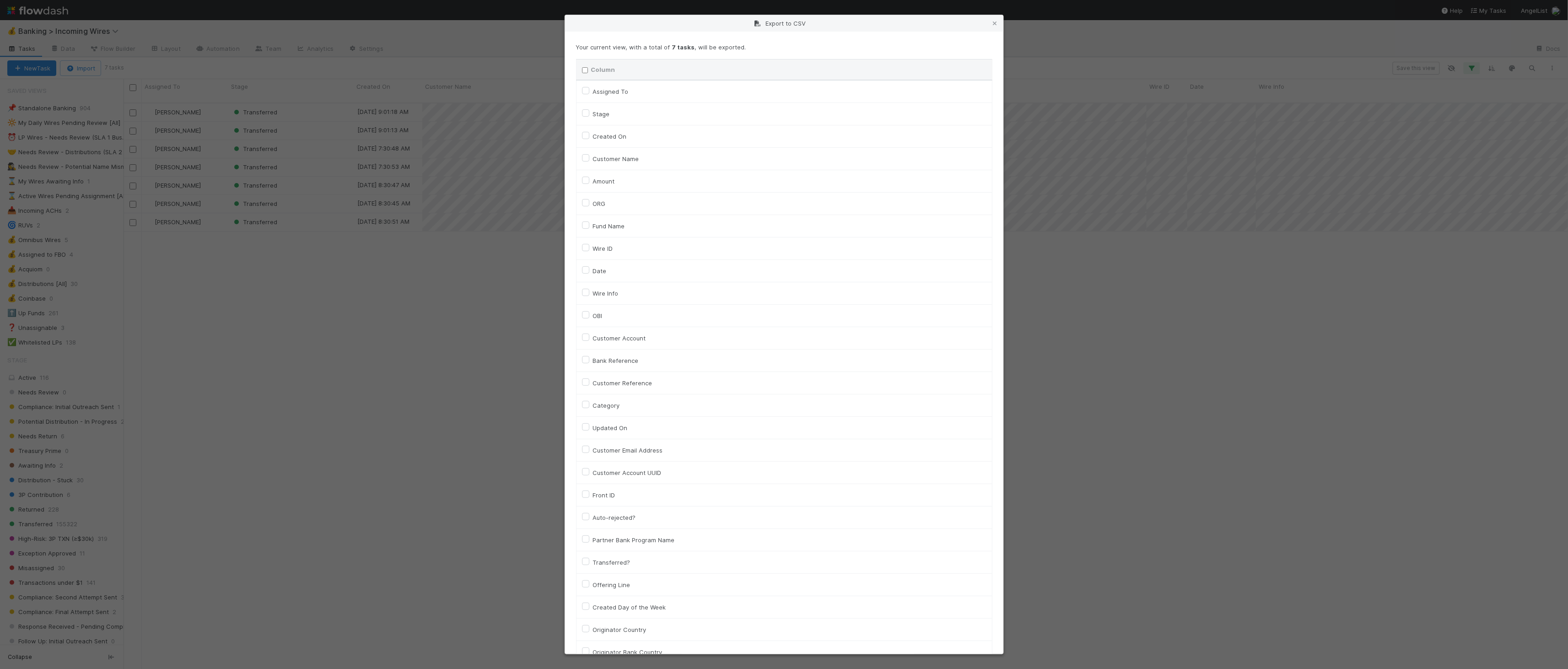
checkbox input "false"
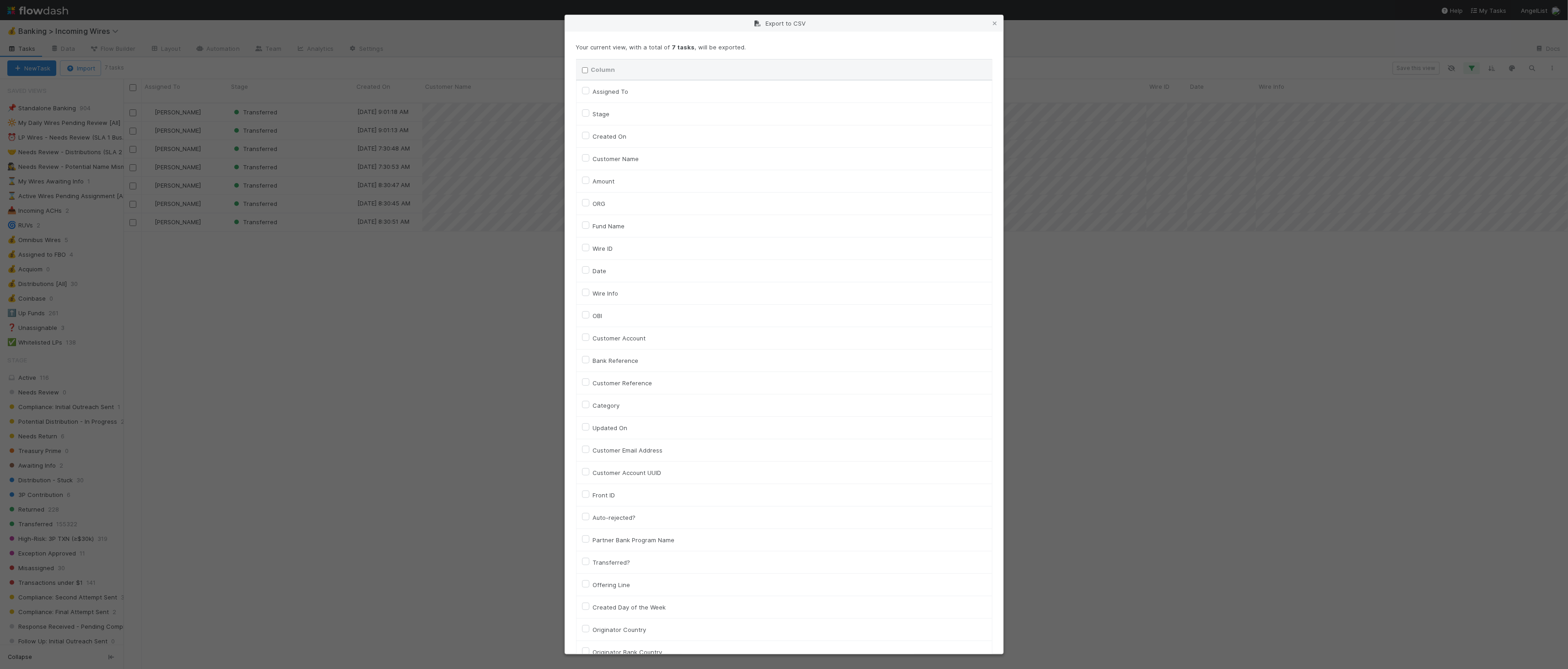
checkbox input "false"
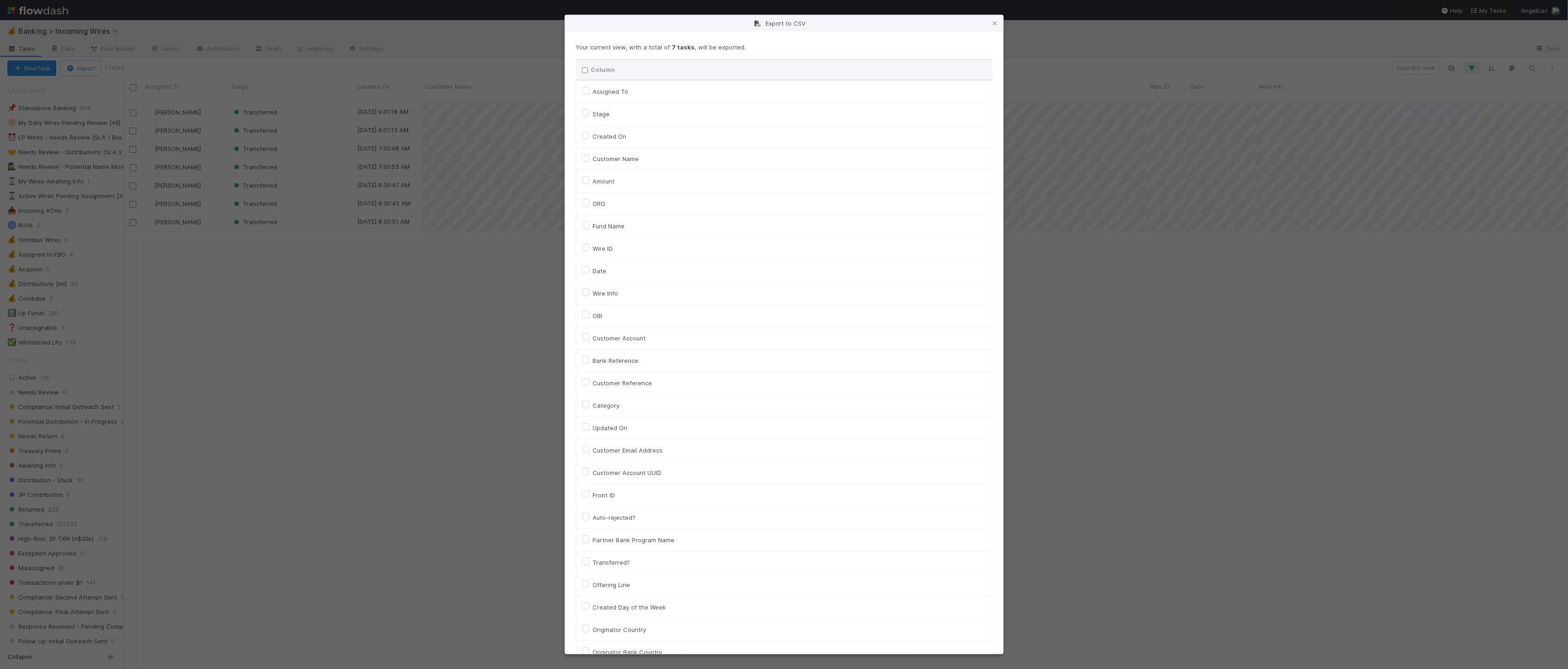
checkbox input "false"
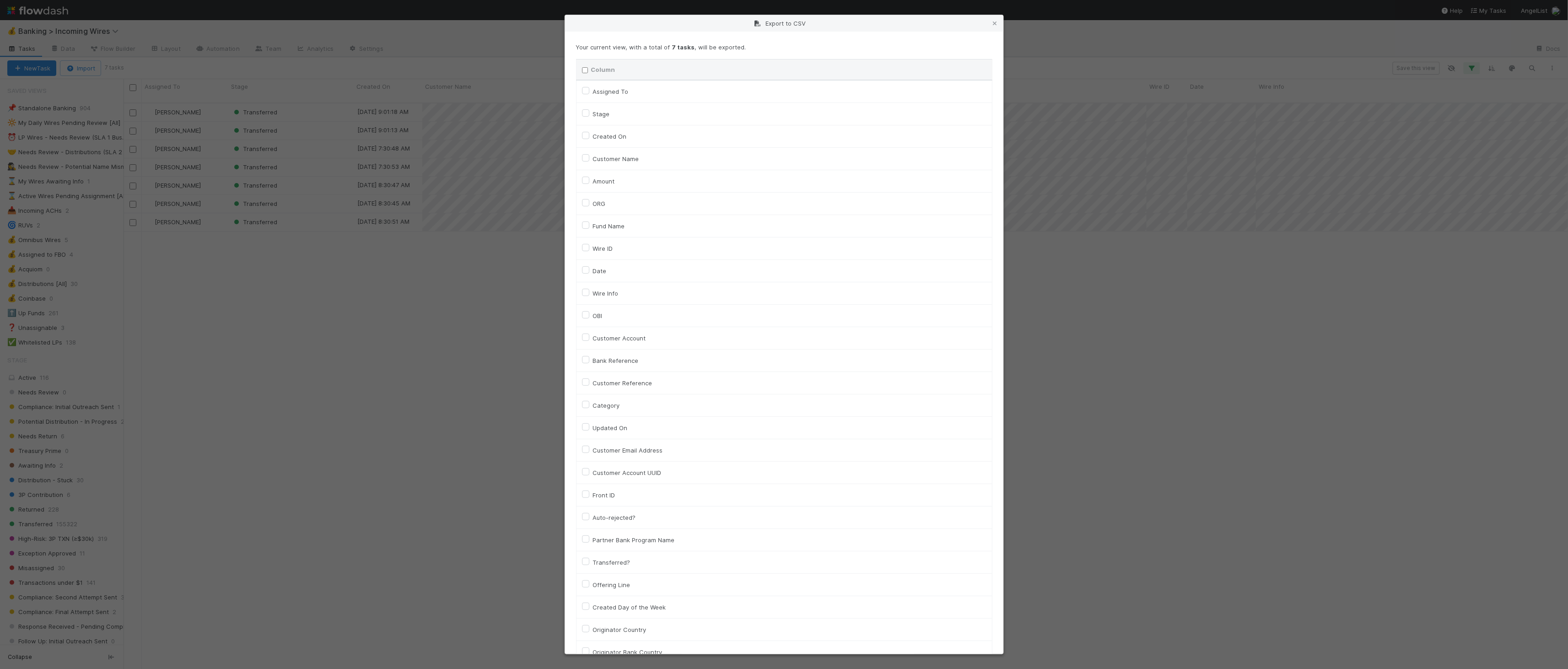
checkbox input "false"
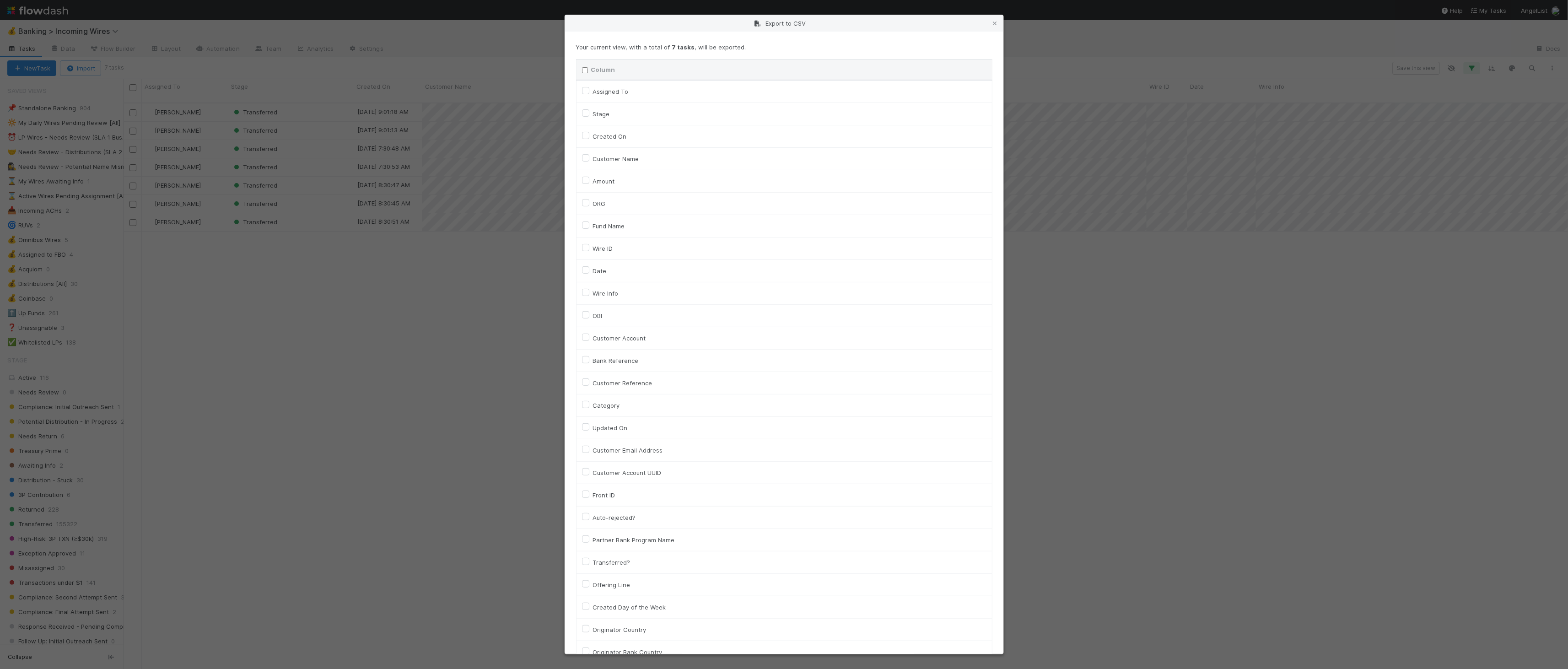
checkbox input "false"
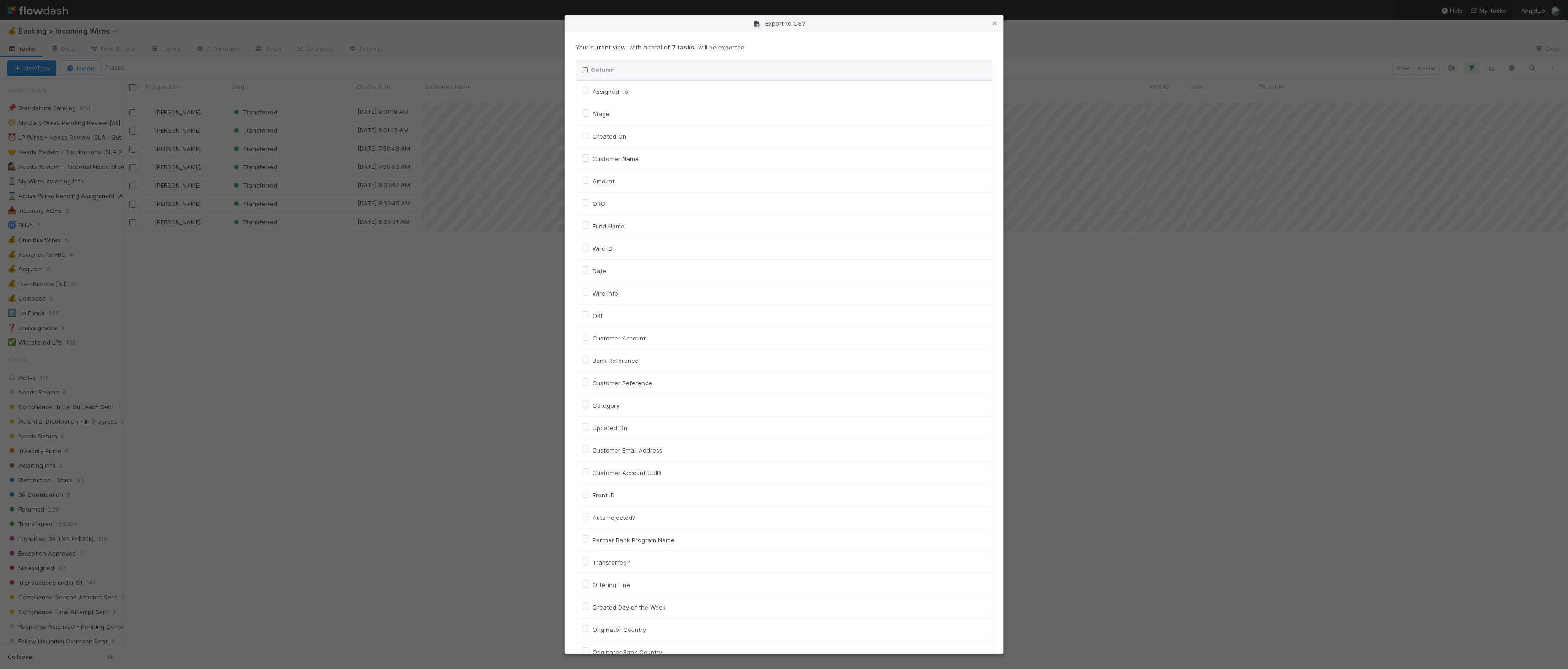
checkbox input "false"
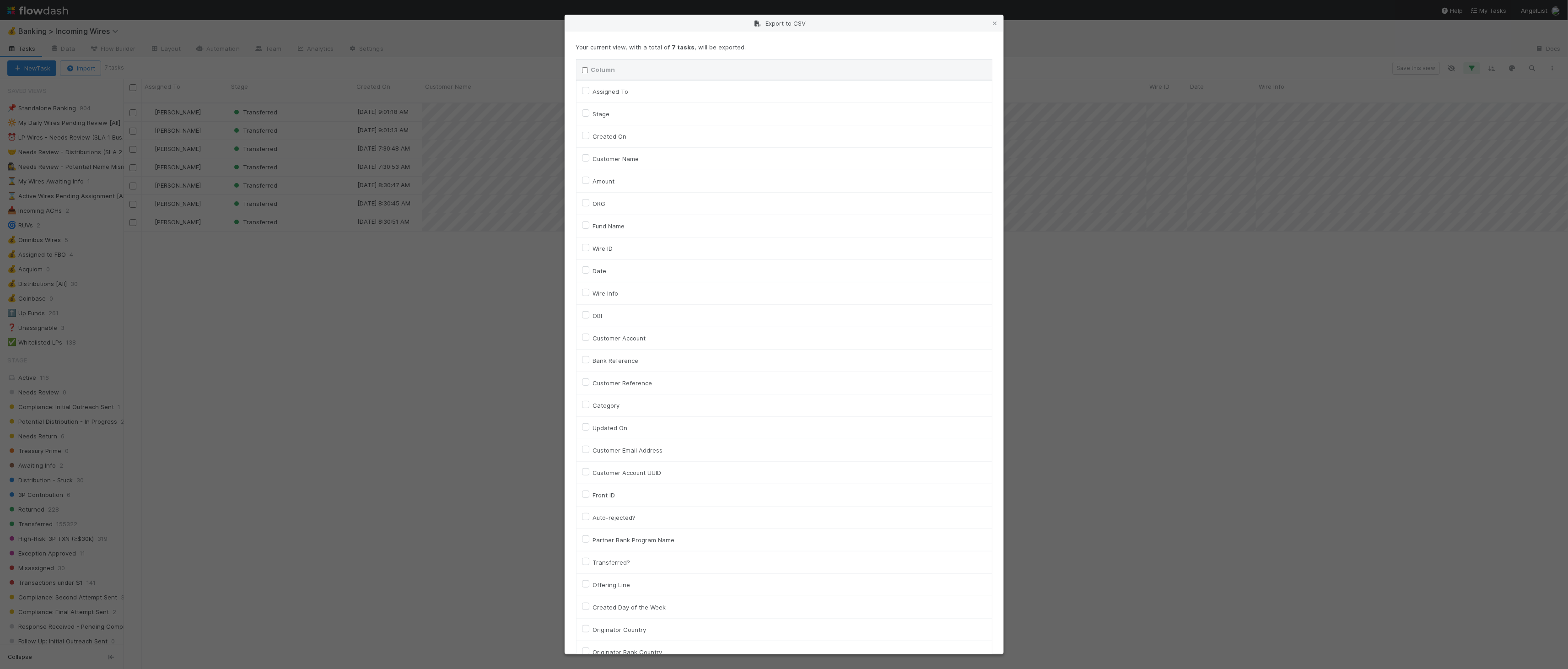
checkbox input "false"
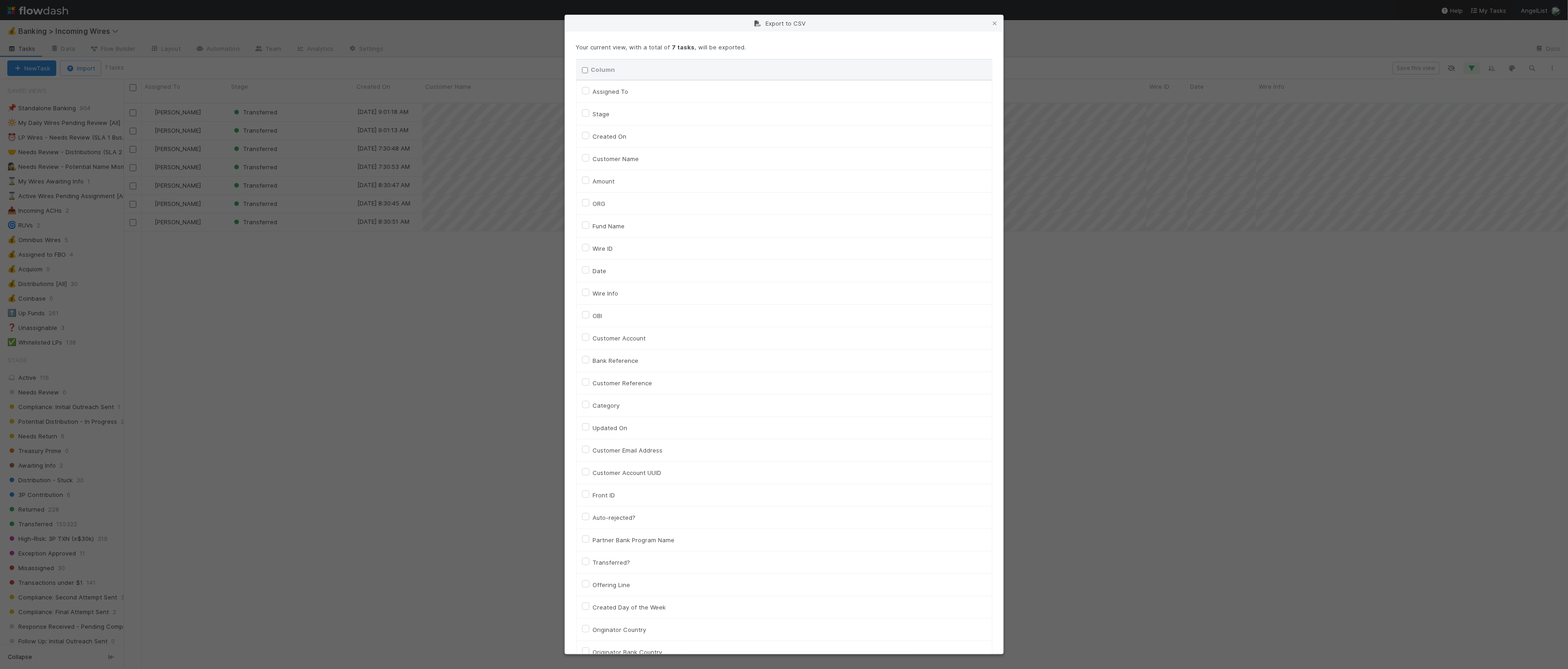
checkbox input "false"
checkbox URL "false"
click at [593, 179] on label "Amount" at bounding box center [603, 181] width 22 height 11
click at [588, 179] on input "Amount" at bounding box center [586, 179] width 7 height 9
checkbox input "true"
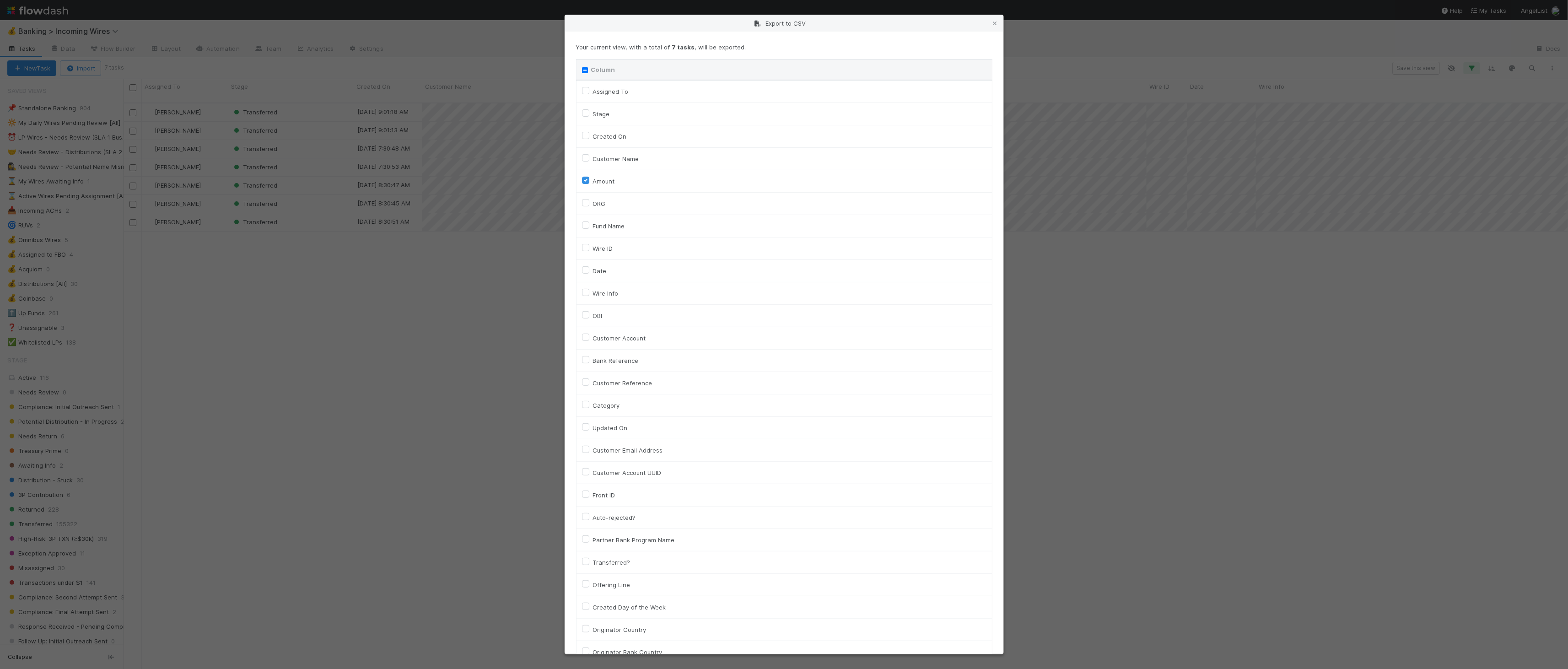
click at [593, 204] on label "ORG" at bounding box center [599, 203] width 12 height 11
click at [584, 204] on input "ORG" at bounding box center [586, 202] width 7 height 9
checkbox input "true"
click at [593, 227] on label "Fund Name" at bounding box center [609, 226] width 32 height 11
click at [587, 227] on input "Fund Name" at bounding box center [586, 225] width 7 height 9
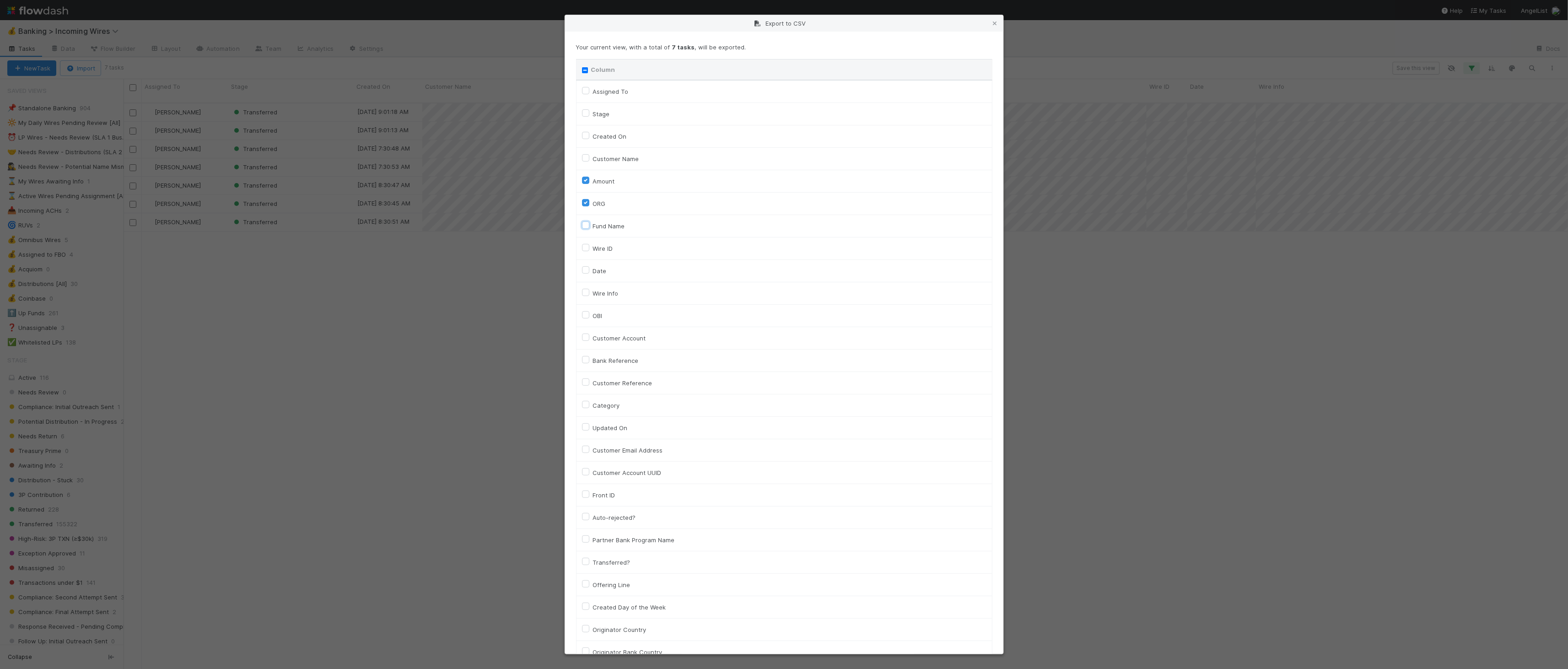
checkbox input "true"
click at [593, 268] on label "Date" at bounding box center [599, 271] width 14 height 11
click at [586, 268] on input "Date" at bounding box center [586, 269] width 7 height 9
checkbox input "true"
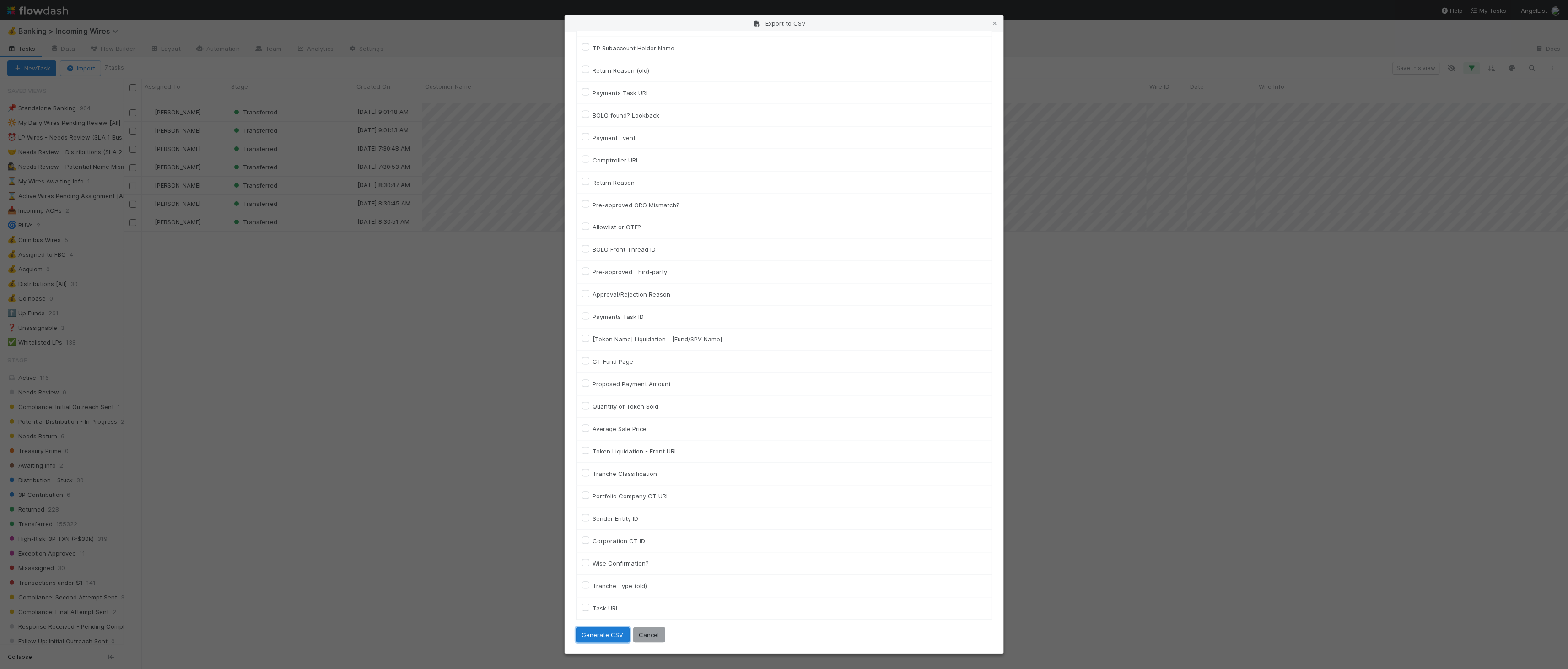
click at [605, 639] on button "Generate CSV" at bounding box center [602, 635] width 53 height 16
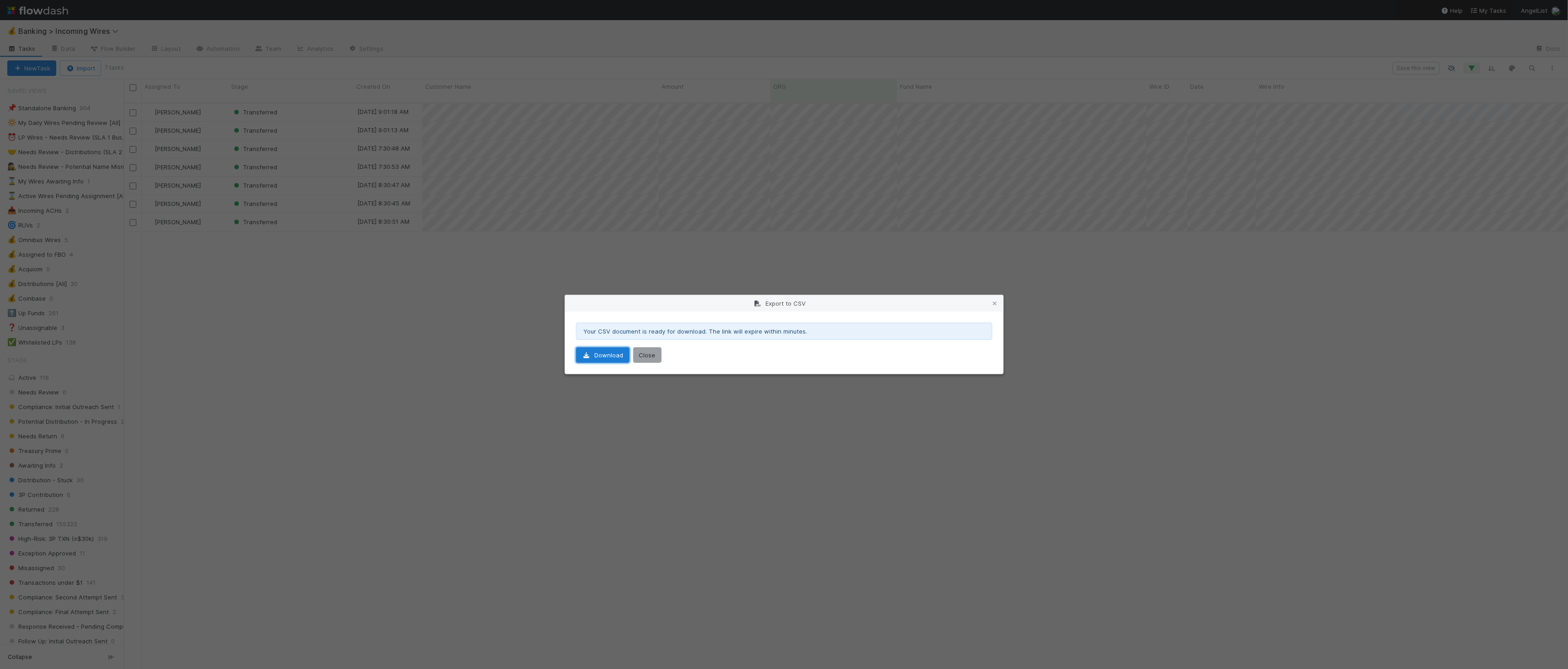
click at [606, 361] on link "Download" at bounding box center [602, 355] width 53 height 16
click at [537, 357] on div "Export to CSV Your CSV document is ready for download. The link will expire wit…" at bounding box center [784, 334] width 1568 height 669
click at [651, 355] on button "Close" at bounding box center [647, 355] width 28 height 16
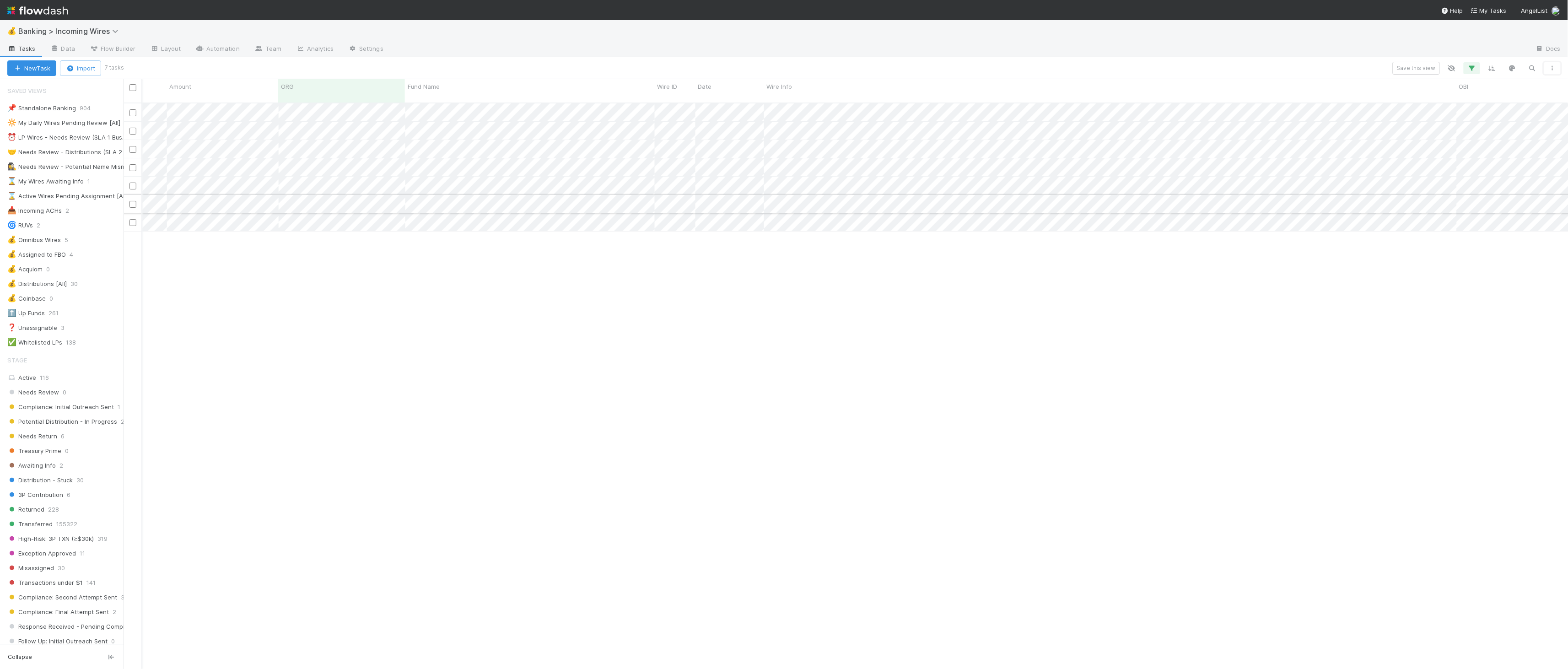
scroll to position [0, 492]
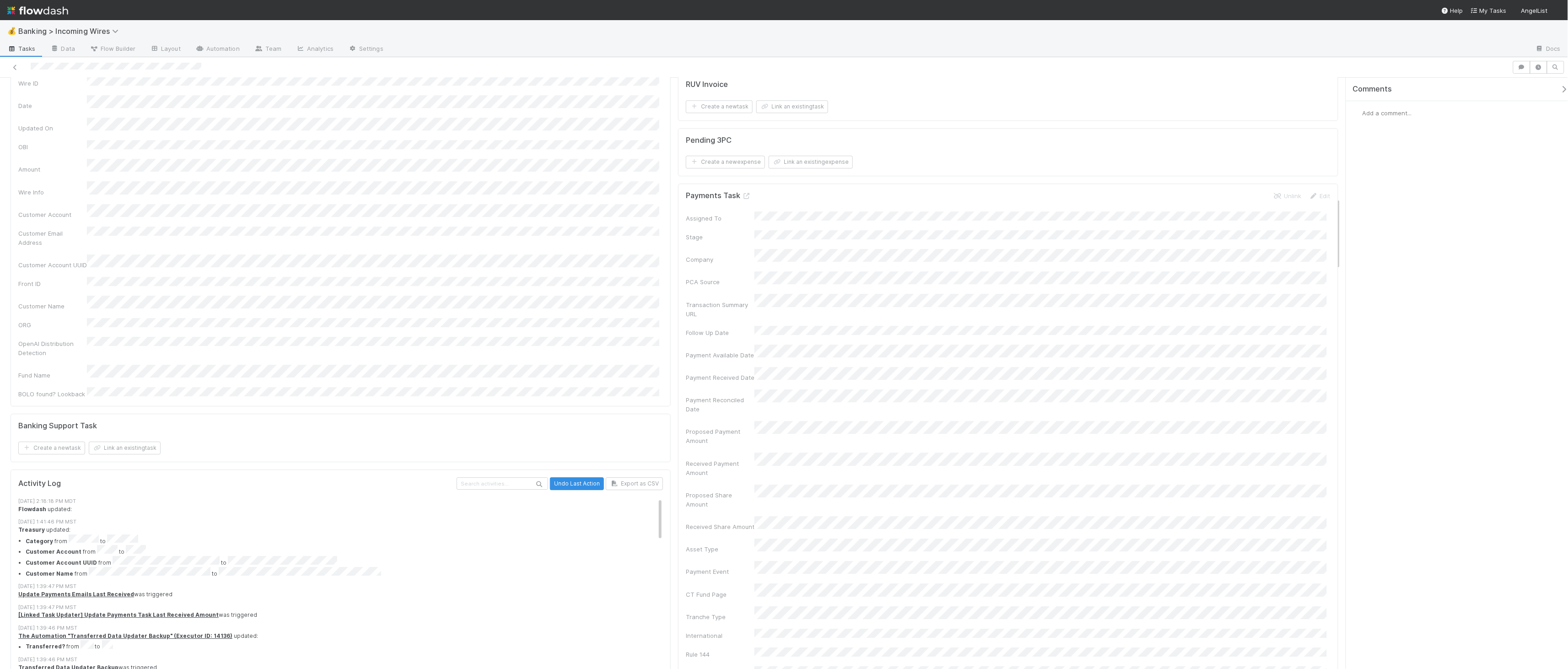
scroll to position [1408, 0]
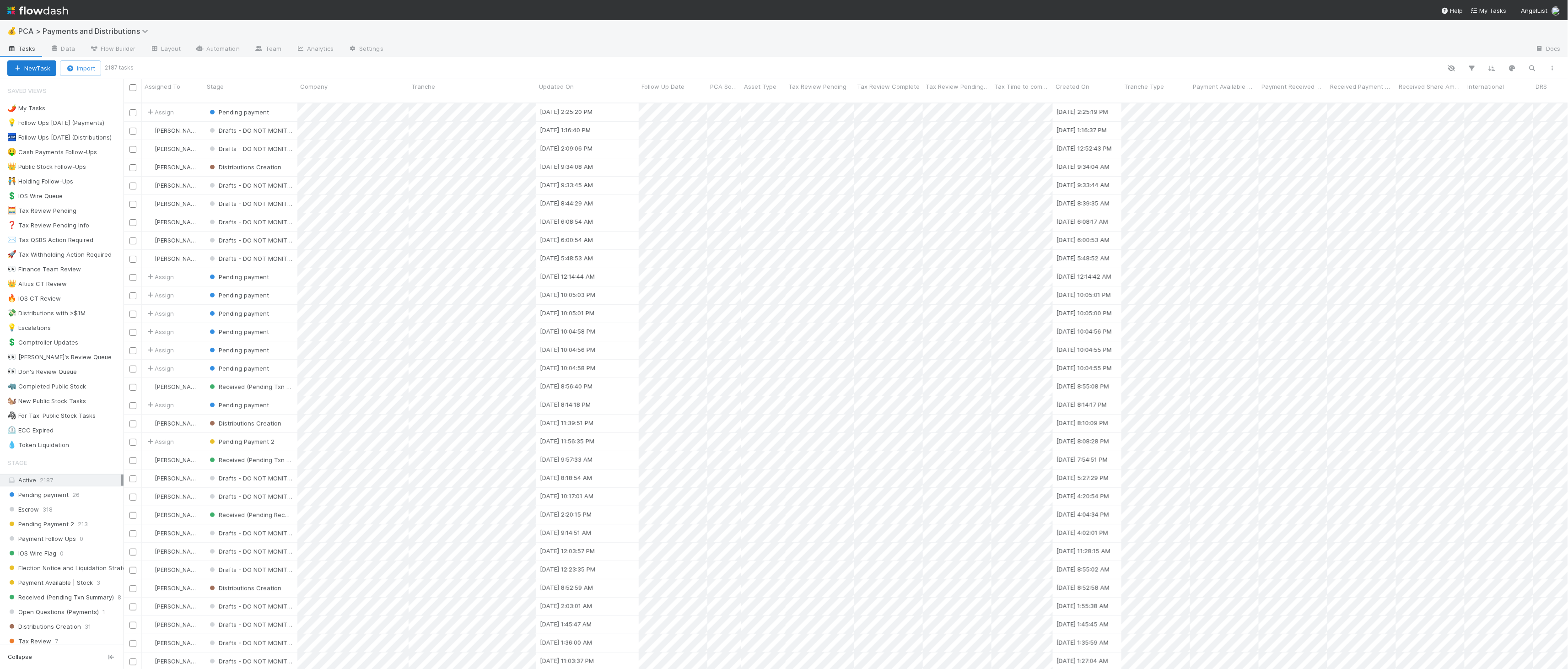
scroll to position [566, 1437]
click at [1531, 72] on icon "button" at bounding box center [1533, 68] width 9 height 9
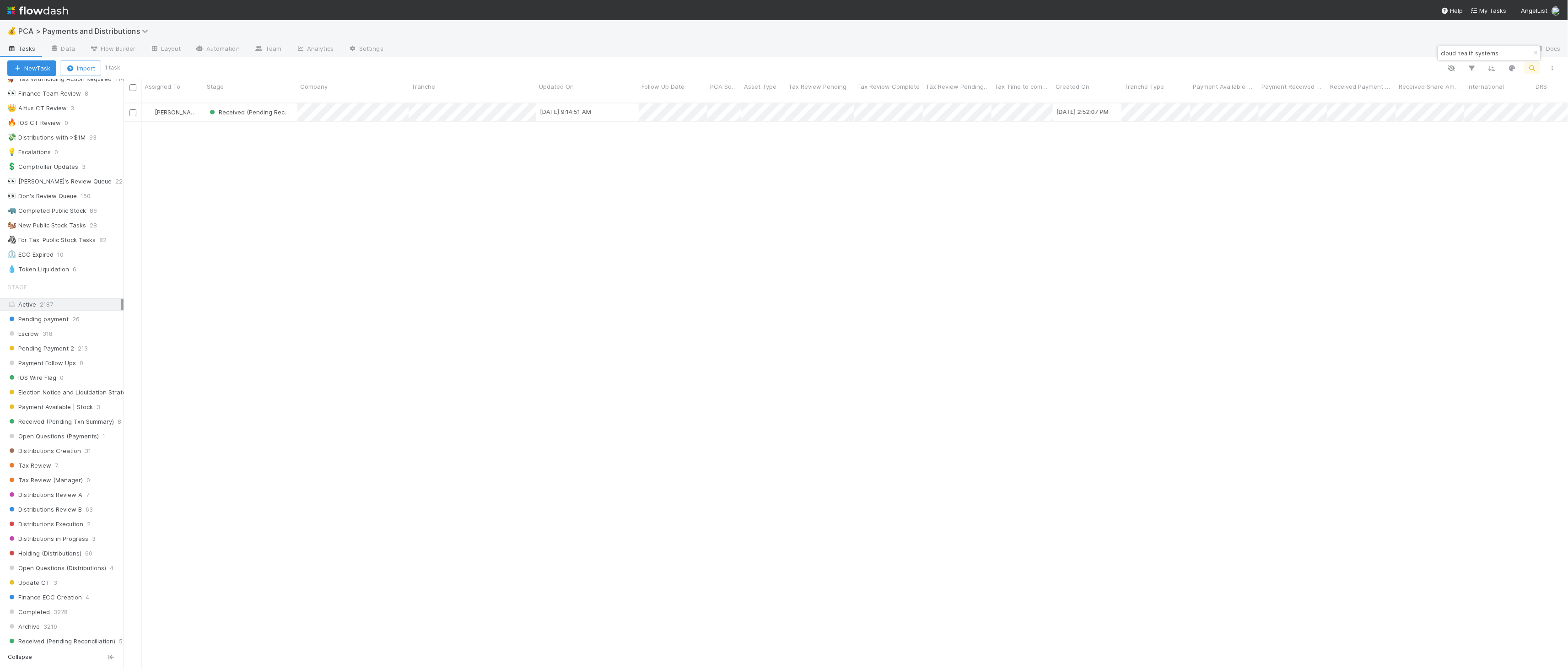
scroll to position [501, 0]
type input "cloud health systems"
click at [71, 371] on div "Saved Views 🌶️ My Tasks 1414 💡 Follow Ups Today (Payments) 0 🏧 Follow Ups Today…" at bounding box center [62, 361] width 124 height 565
click at [74, 363] on div "All 8675" at bounding box center [64, 366] width 114 height 11
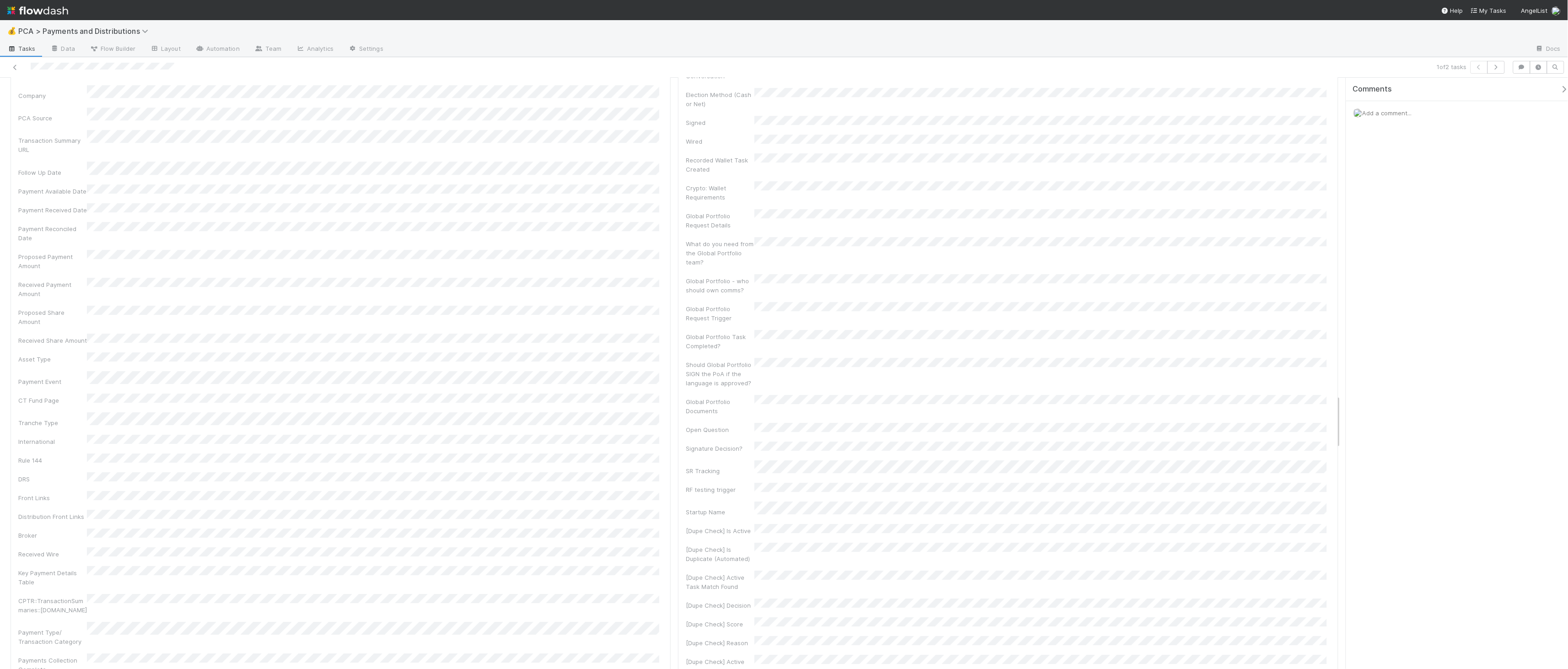
scroll to position [3471, 0]
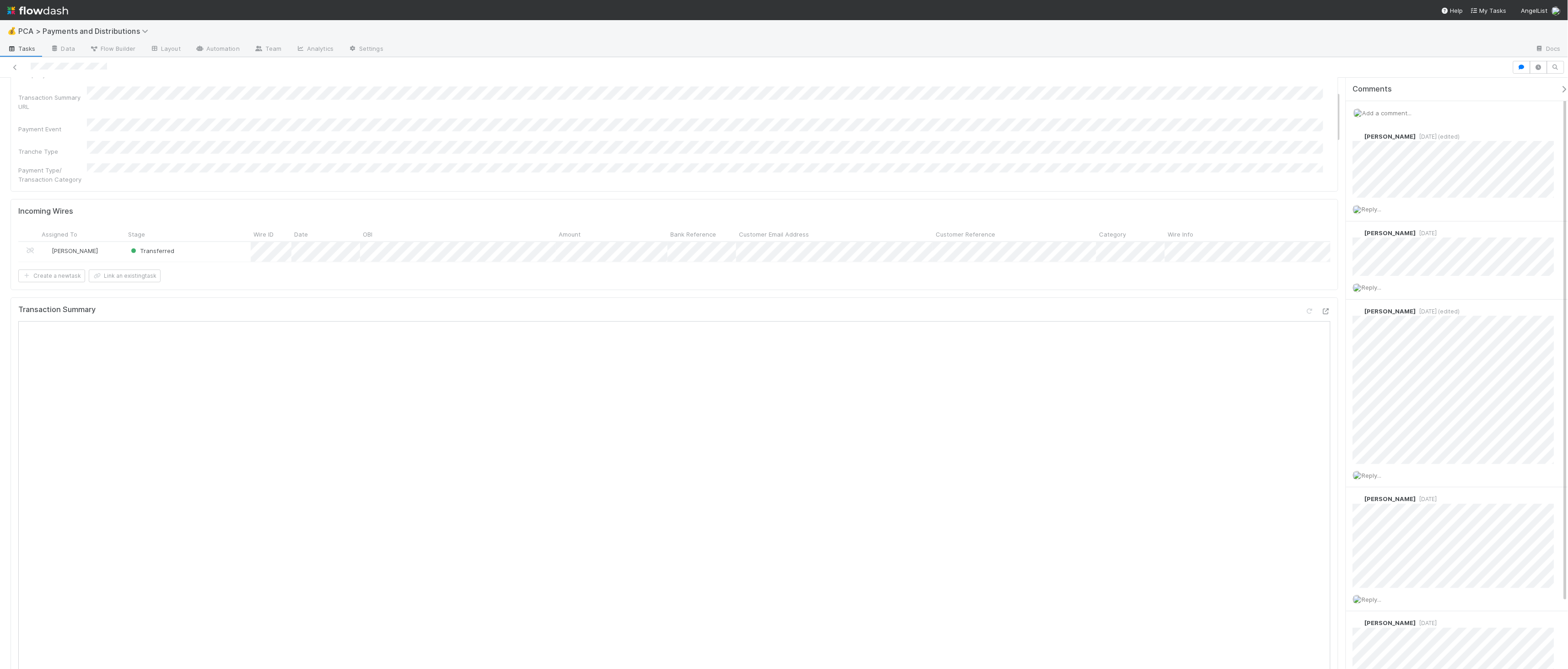
scroll to position [152, 0]
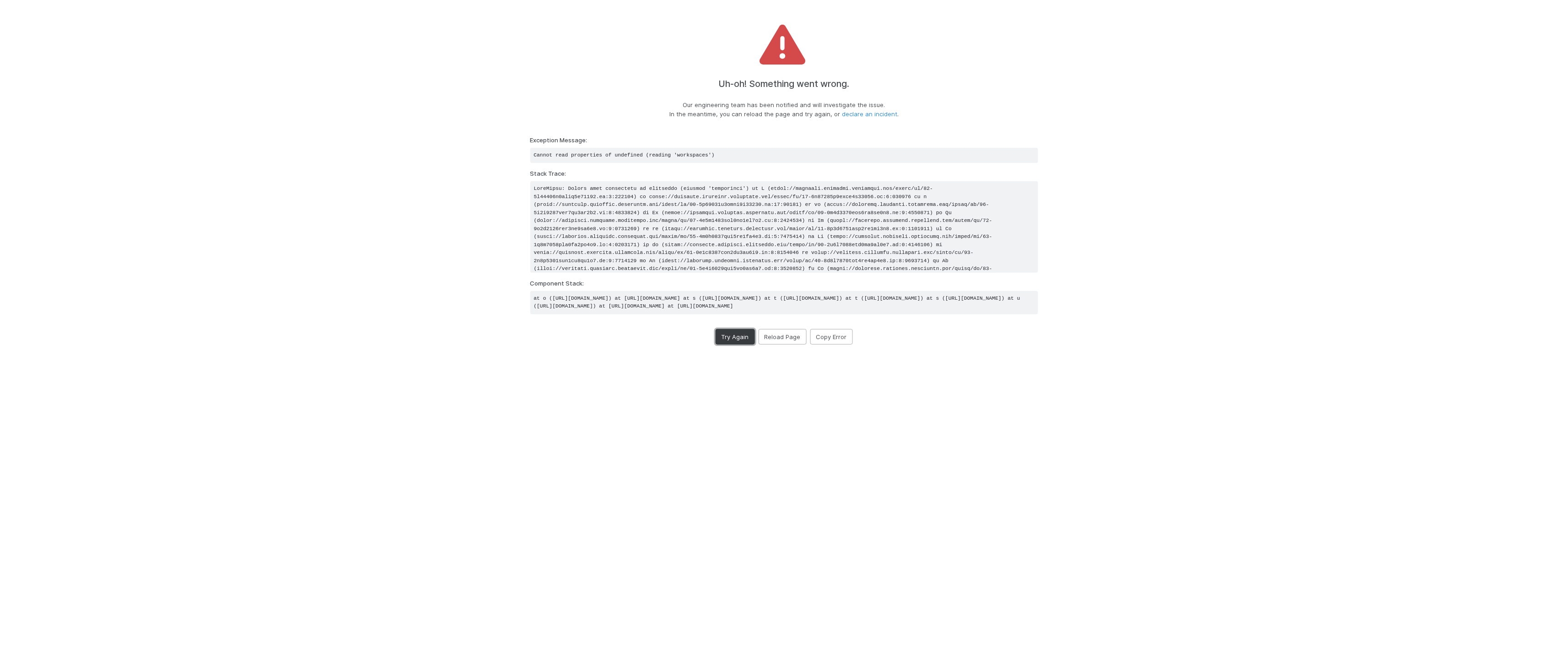
click at [729, 344] on button "Try Again" at bounding box center [735, 337] width 39 height 16
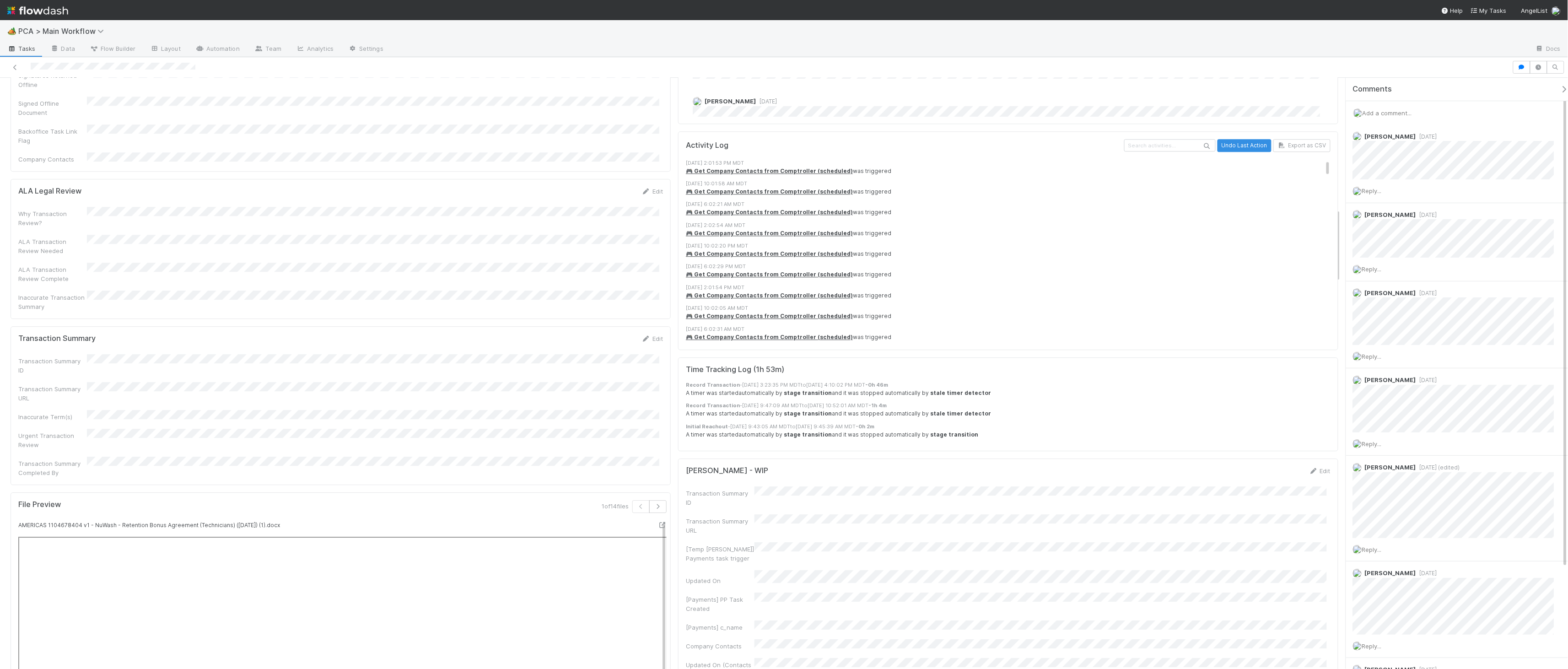
scroll to position [3113, 0]
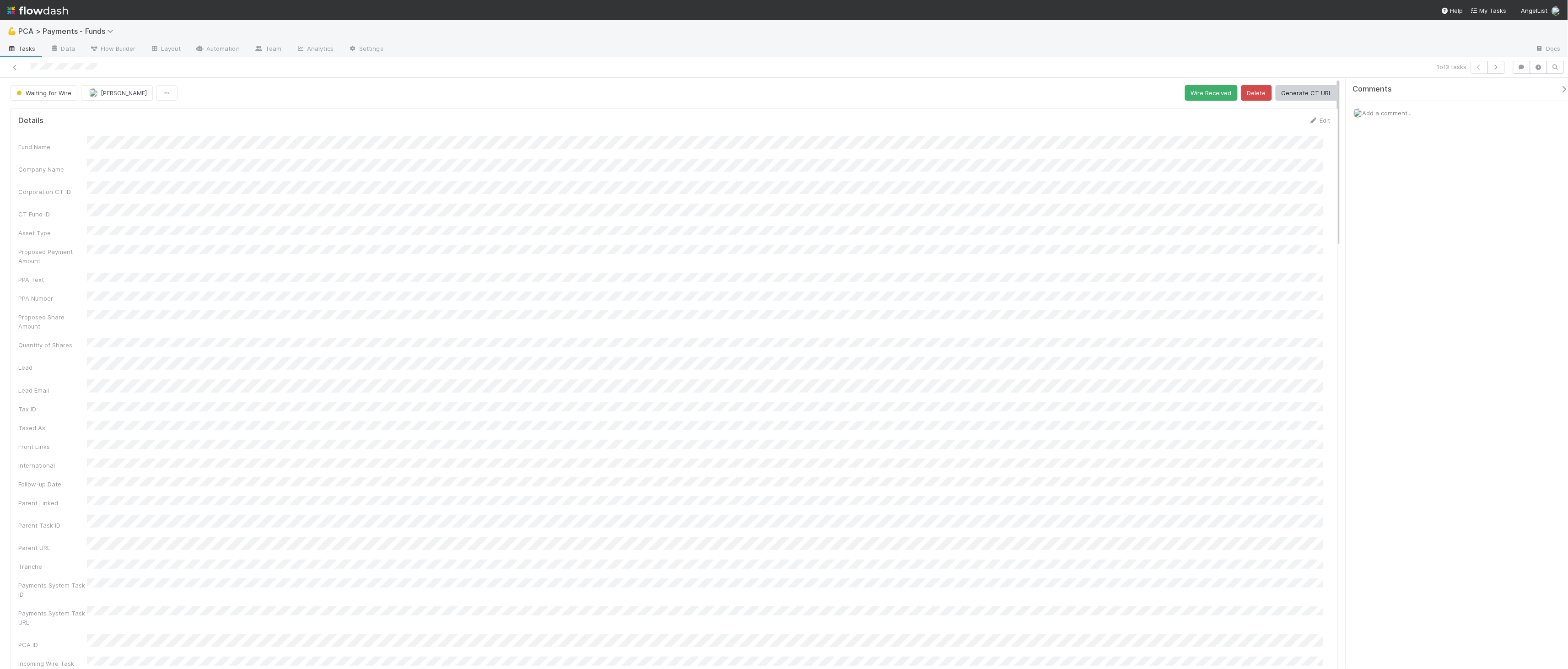
scroll to position [652, 0]
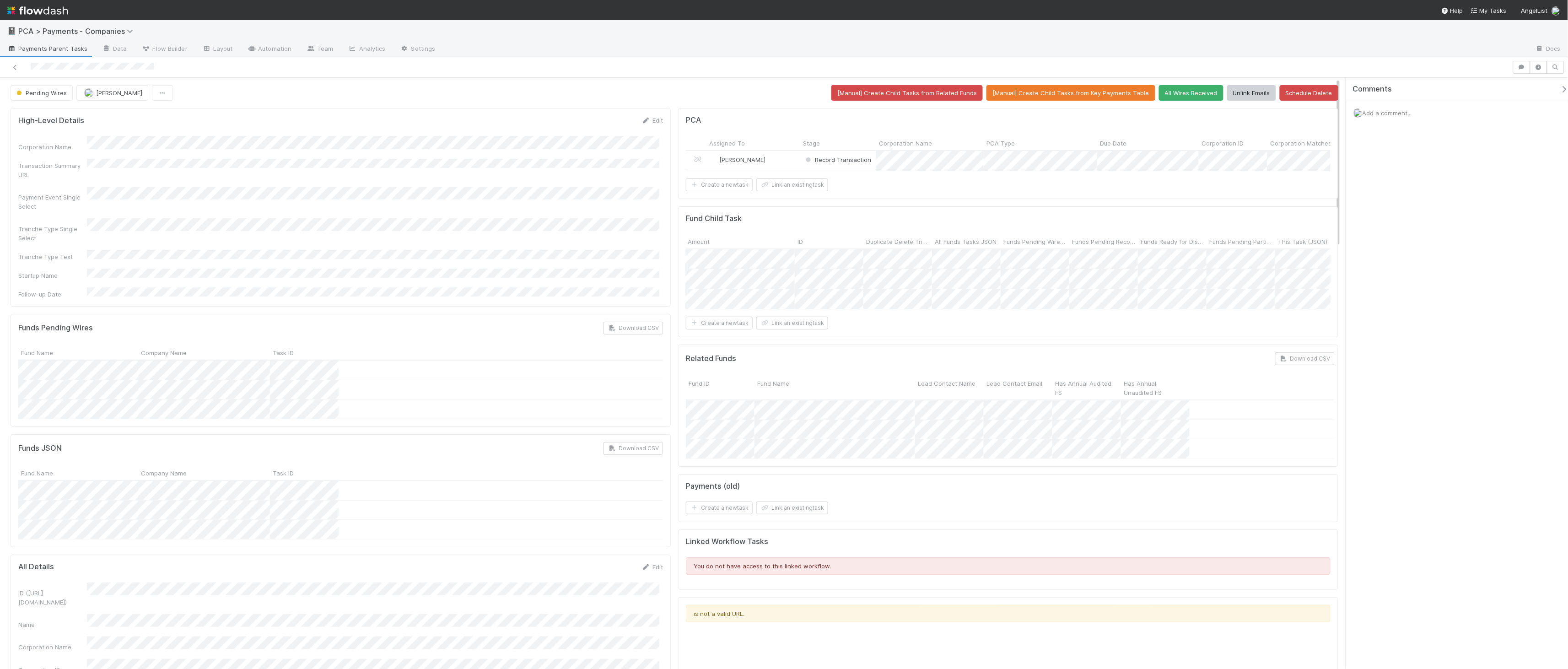
scroll to position [0, 1845]
click at [1070, 260] on div at bounding box center [784, 334] width 1568 height 669
drag, startPoint x: 1185, startPoint y: 249, endPoint x: 1305, endPoint y: 256, distance: 120.2
click at [1312, 247] on div at bounding box center [1312, 242] width 2 height 9
click at [1017, 228] on div at bounding box center [784, 334] width 1568 height 669
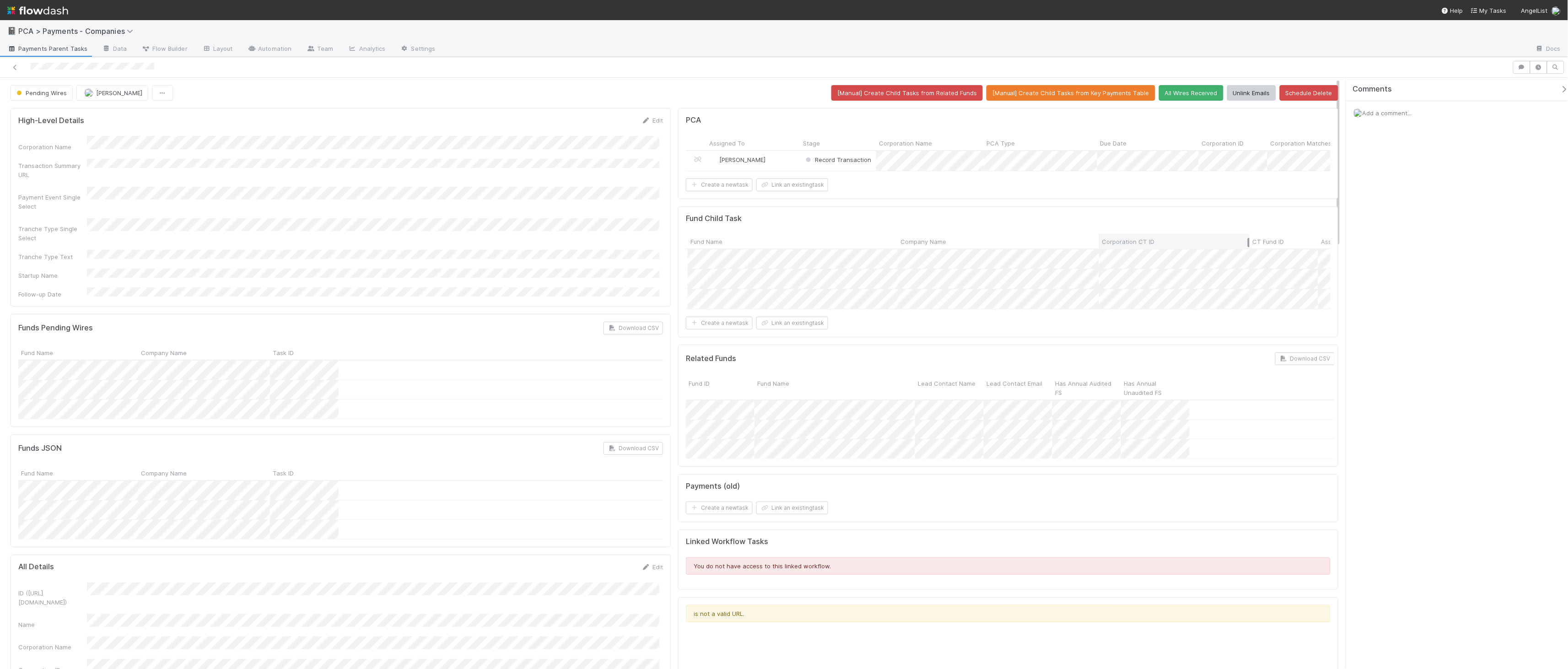
drag, startPoint x: 1163, startPoint y: 249, endPoint x: 1245, endPoint y: 249, distance: 82.0
click at [1247, 247] on div at bounding box center [1248, 242] width 2 height 9
drag, startPoint x: 885, startPoint y: 252, endPoint x: 971, endPoint y: 250, distance: 86.0
click at [975, 247] on div at bounding box center [976, 242] width 2 height 9
click at [952, 272] on div at bounding box center [905, 283] width 137 height 24
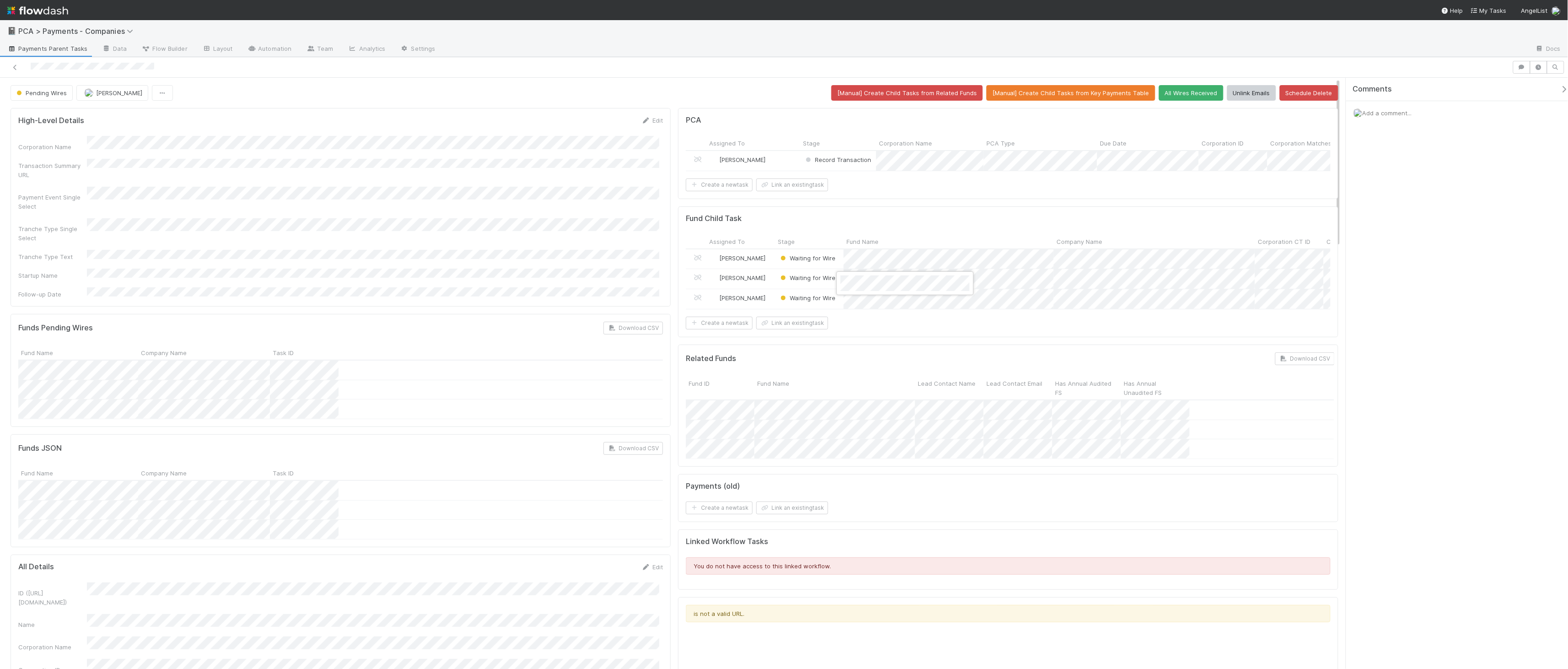
click at [937, 302] on div at bounding box center [784, 334] width 1568 height 669
click at [919, 227] on div at bounding box center [784, 334] width 1568 height 669
click at [915, 287] on div at bounding box center [784, 334] width 1568 height 669
click at [984, 304] on div at bounding box center [784, 334] width 1568 height 669
click at [1389, 113] on div at bounding box center [784, 334] width 1568 height 669
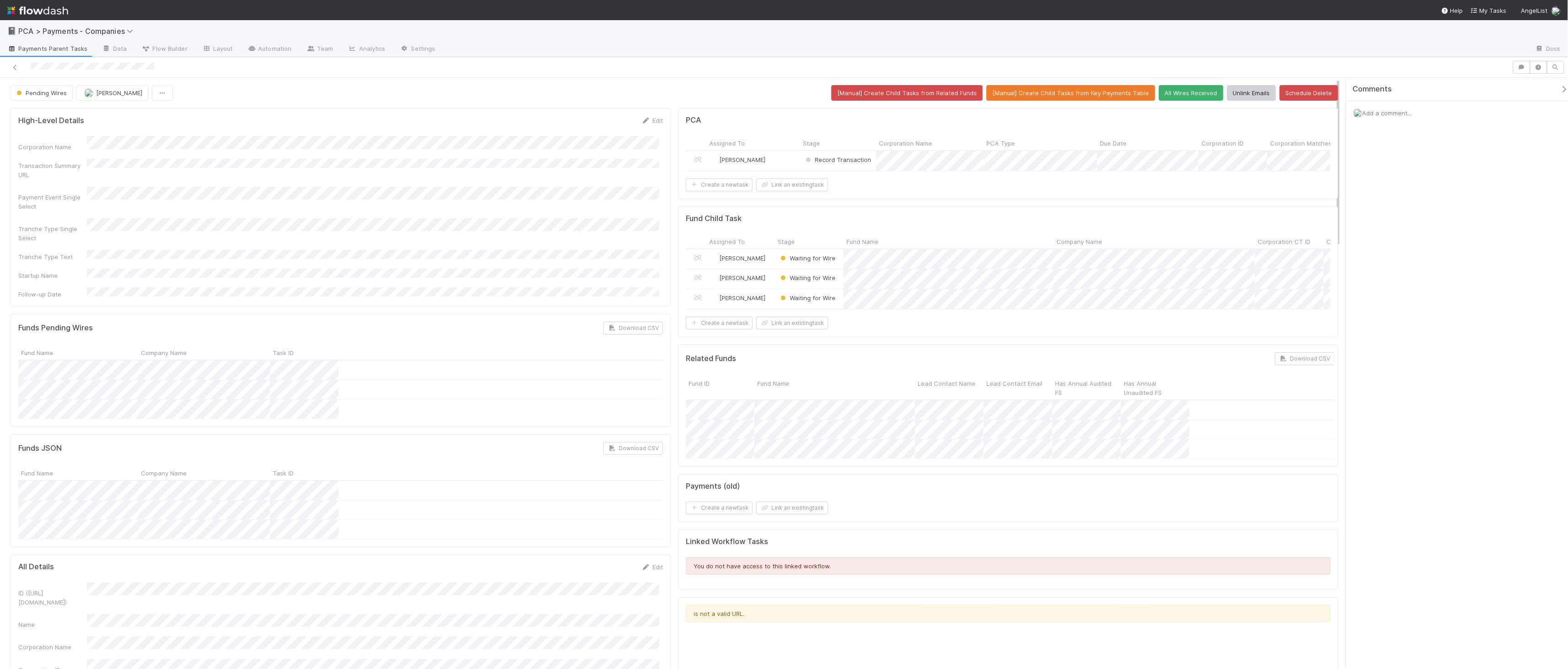
click at [1397, 114] on span "Add a comment..." at bounding box center [1387, 112] width 49 height 7
click at [1391, 249] on button "Add Comment" at bounding box center [1387, 254] width 53 height 16
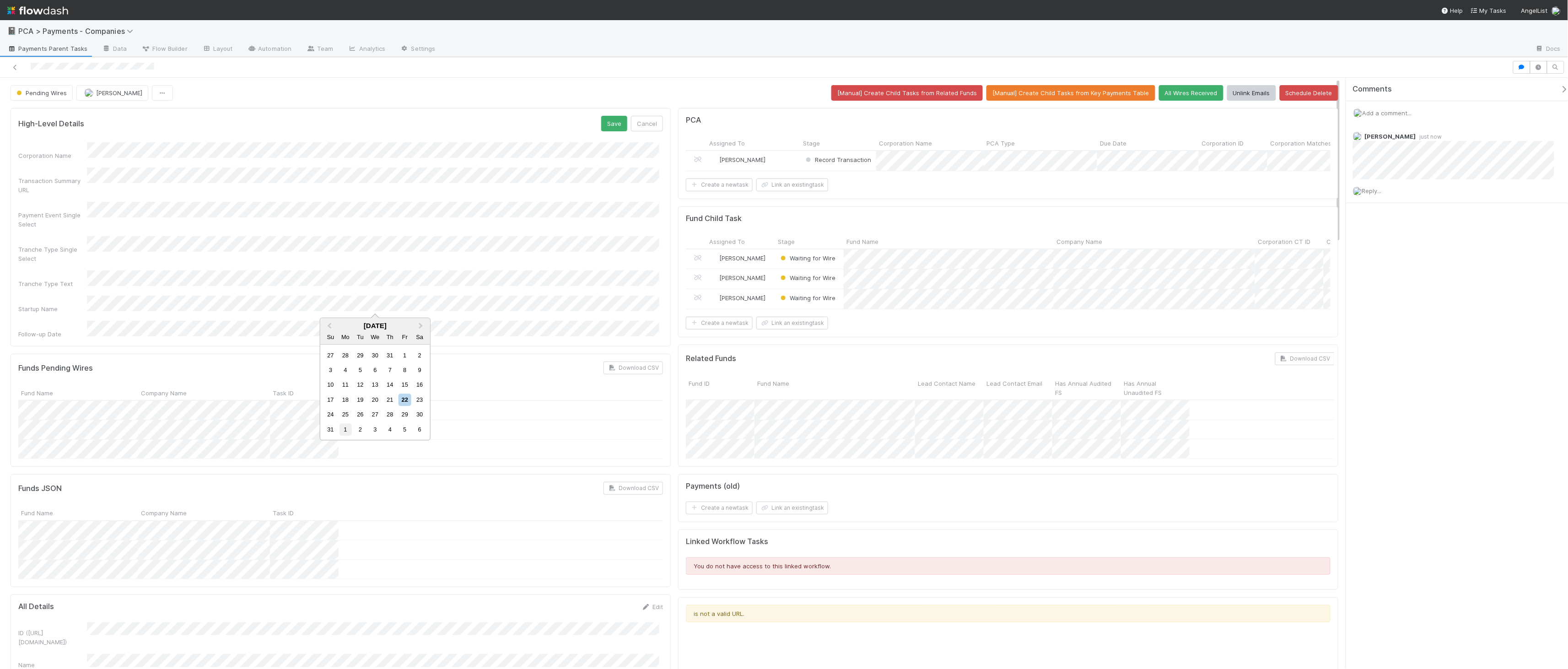
click at [348, 435] on div "1" at bounding box center [345, 429] width 12 height 12
click at [607, 127] on button "Save" at bounding box center [614, 124] width 26 height 16
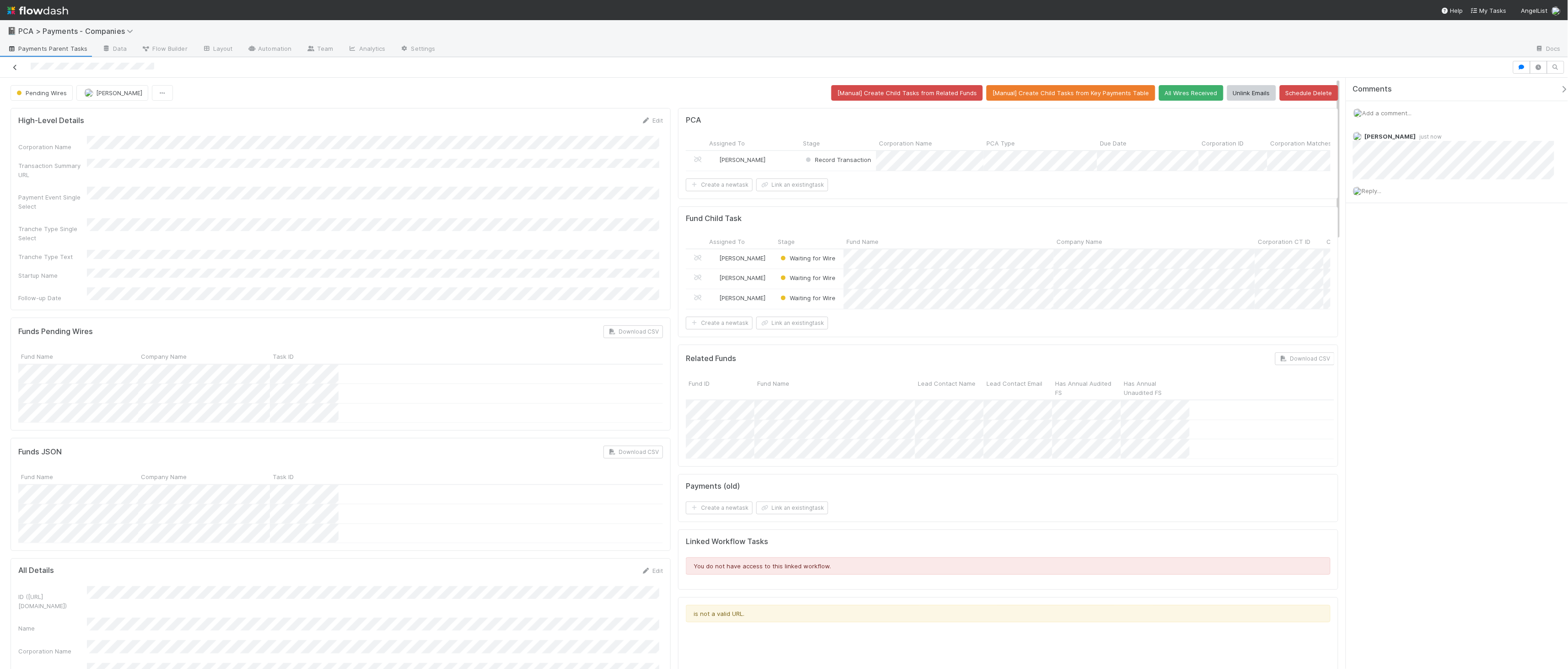
click at [12, 64] on icon at bounding box center [15, 67] width 9 height 6
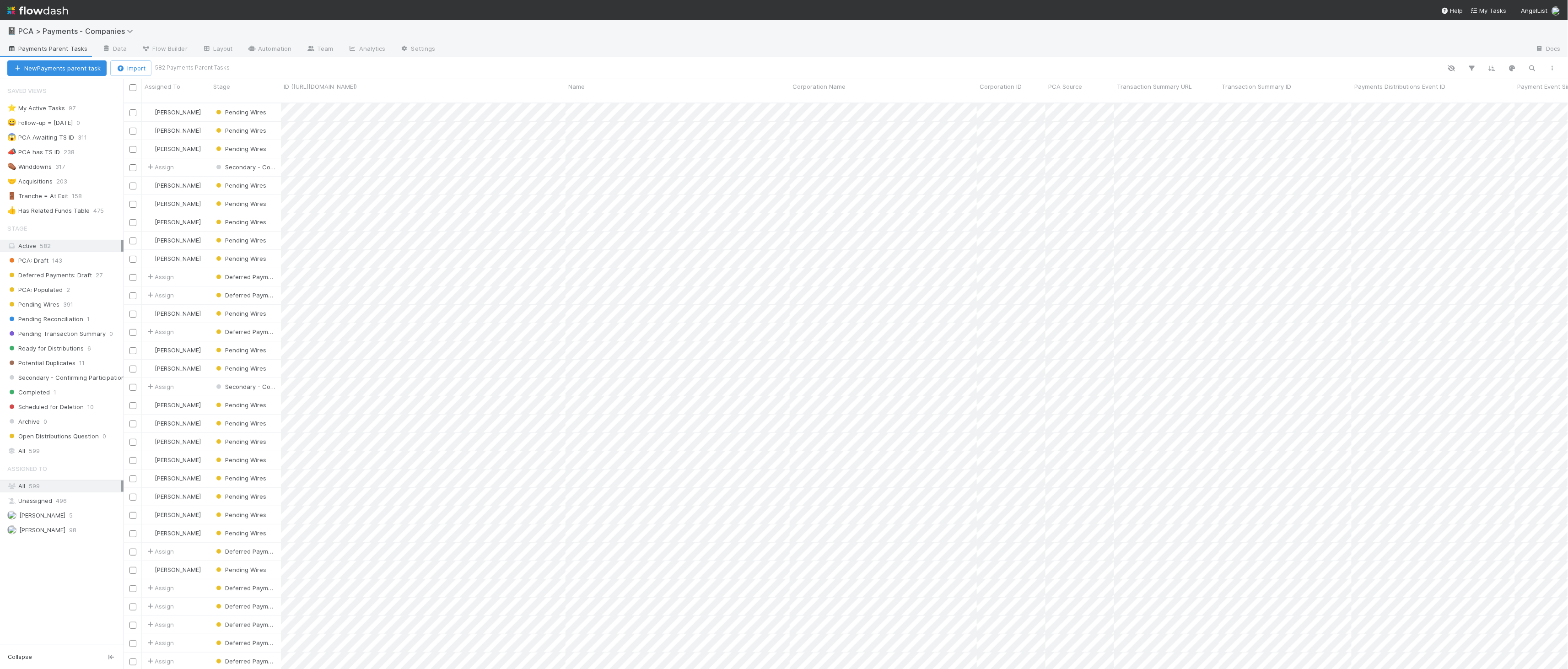
scroll to position [566, 1437]
click at [1527, 64] on button "button" at bounding box center [1532, 68] width 16 height 12
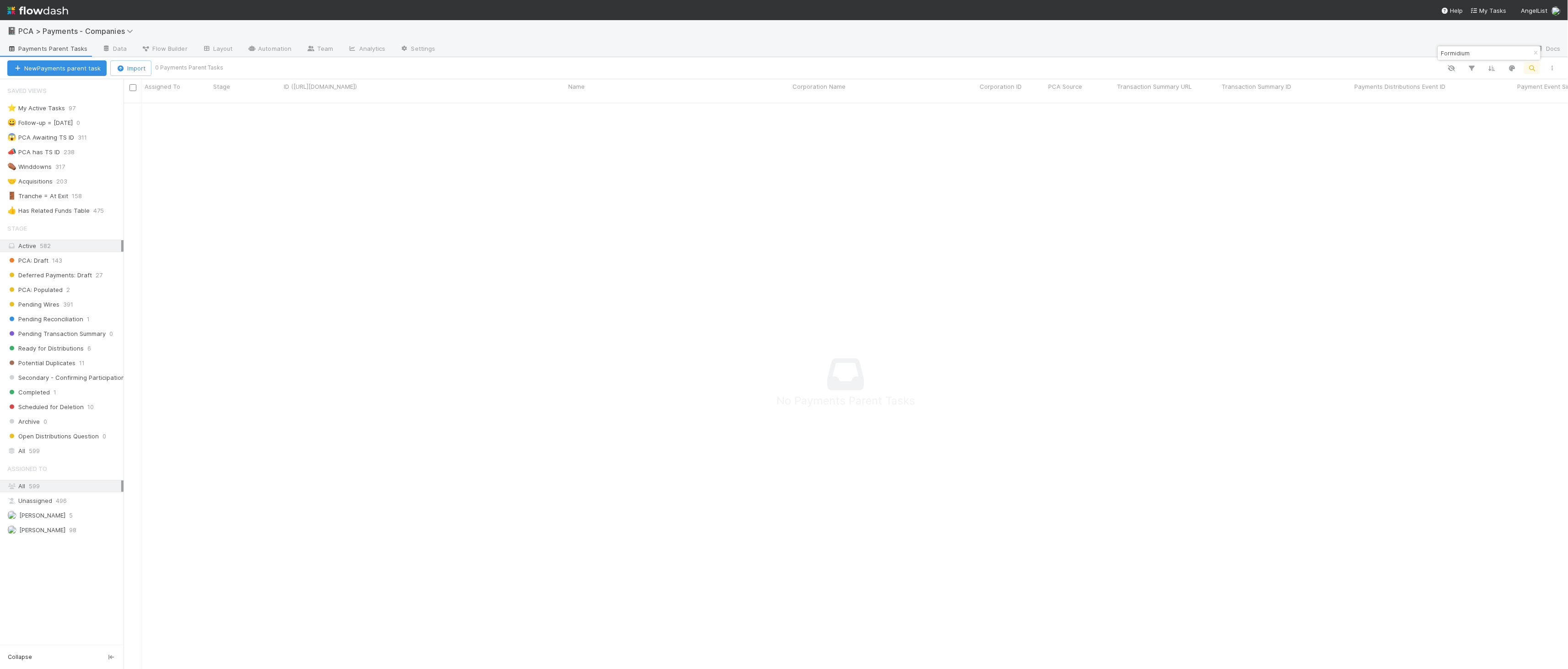
scroll to position [8, 8]
type input "Formidium"
click at [40, 456] on span "599" at bounding box center [34, 450] width 11 height 11
click at [1487, 47] on div "Formidium" at bounding box center [1489, 53] width 103 height 14
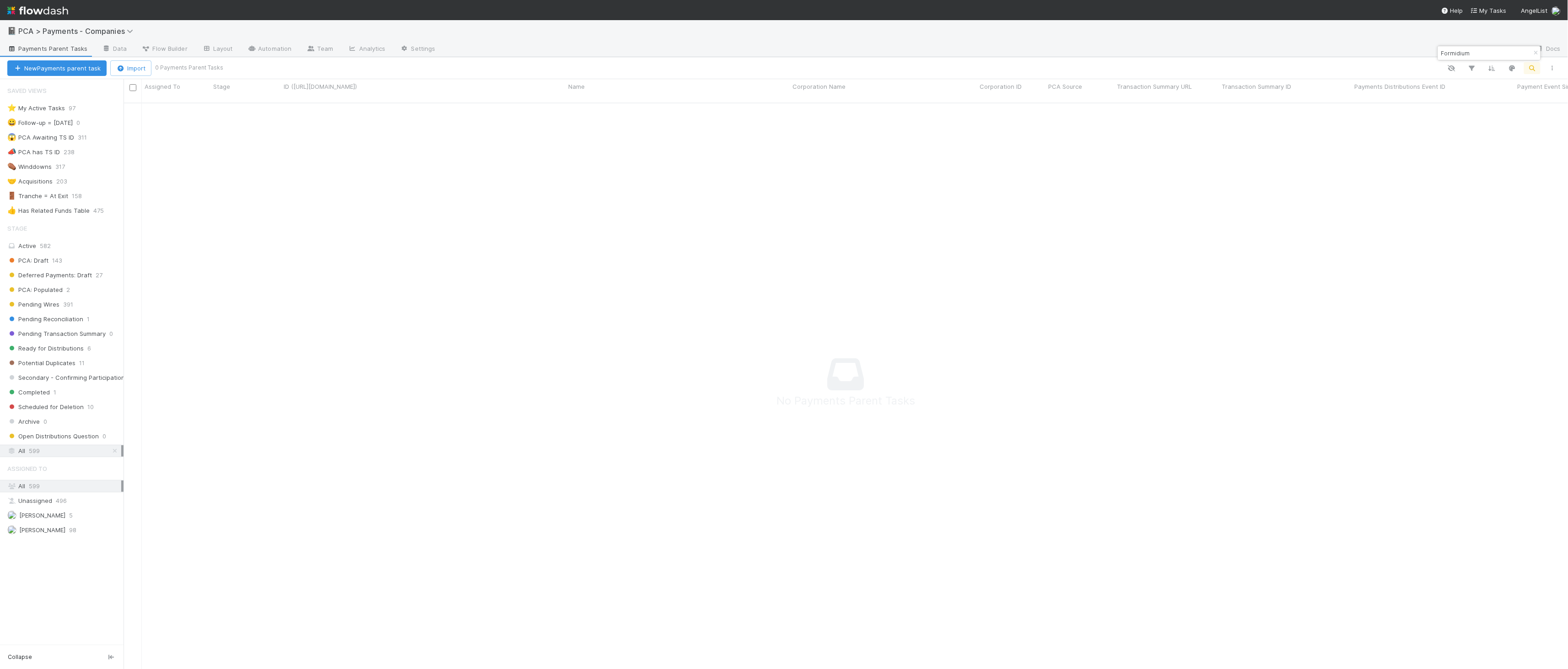
drag, startPoint x: 1487, startPoint y: 51, endPoint x: 1458, endPoint y: 61, distance: 30.7
click at [1487, 51] on input "Formidium" at bounding box center [1485, 53] width 91 height 11
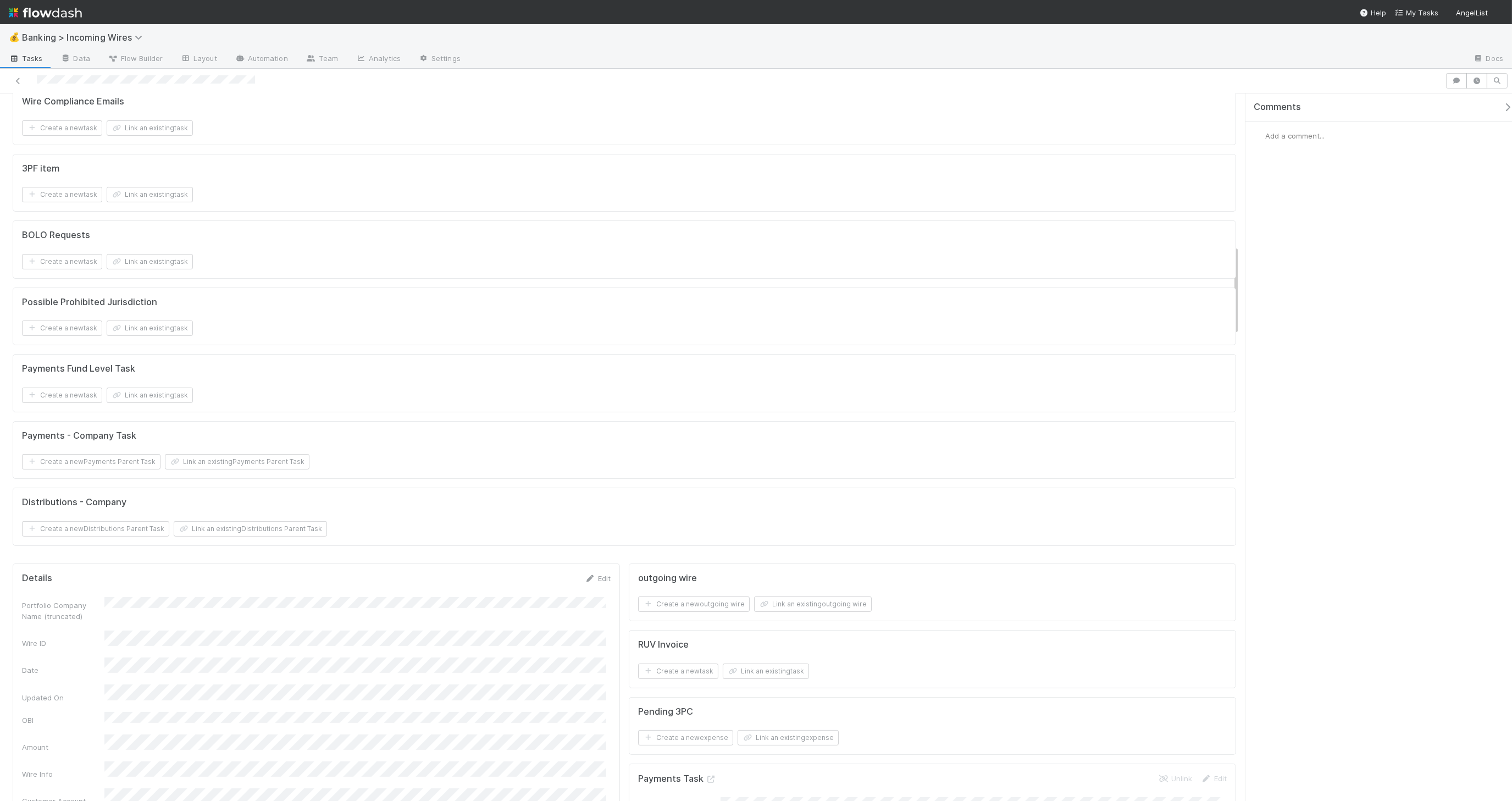
scroll to position [1203, 0]
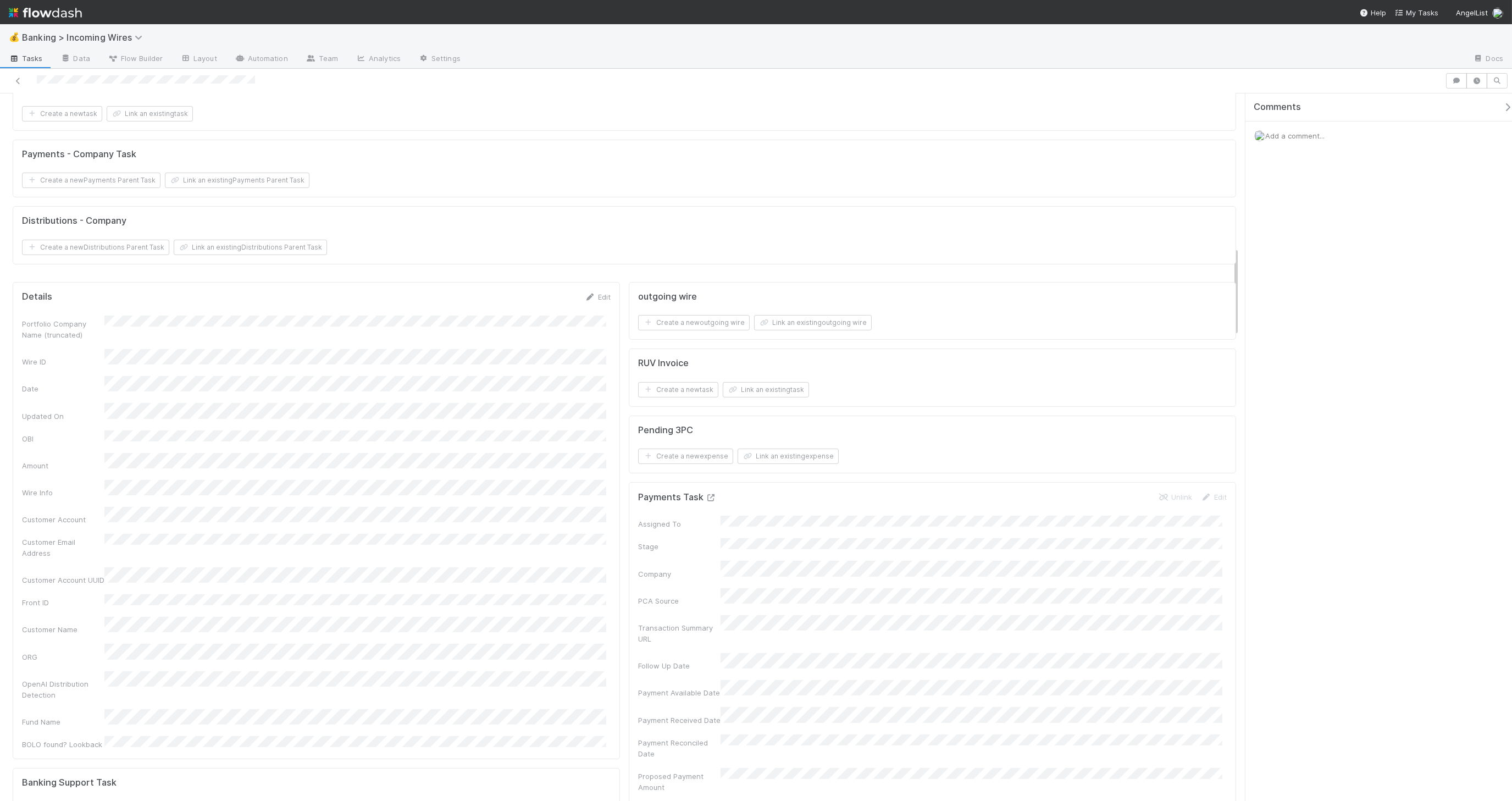
click at [706, 502] on icon at bounding box center [711, 498] width 11 height 7
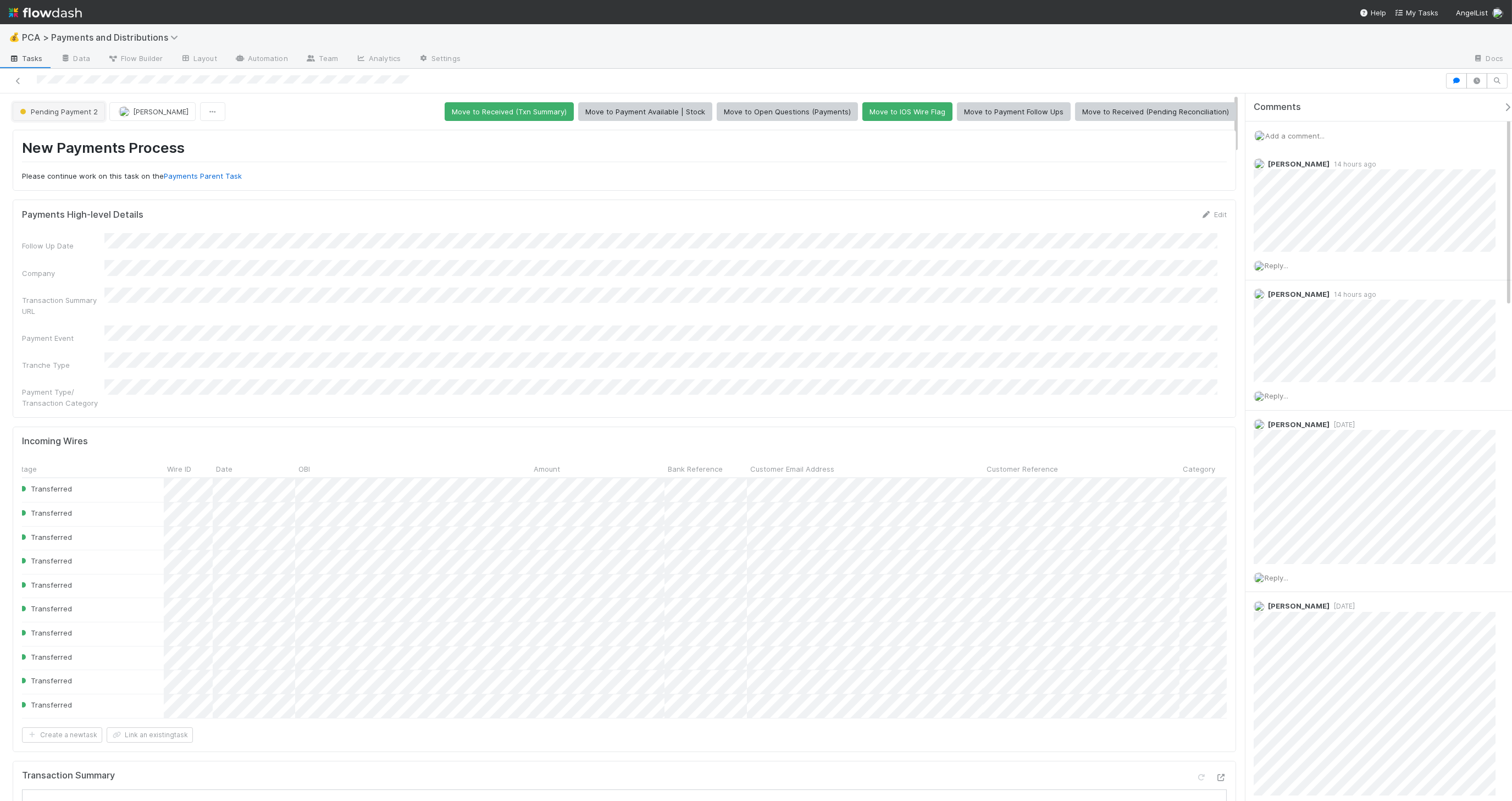
click at [39, 107] on span "Pending Payment 2" at bounding box center [58, 111] width 81 height 9
click at [71, 156] on span "Received (Pending Reconciliation)" at bounding box center [80, 159] width 129 height 9
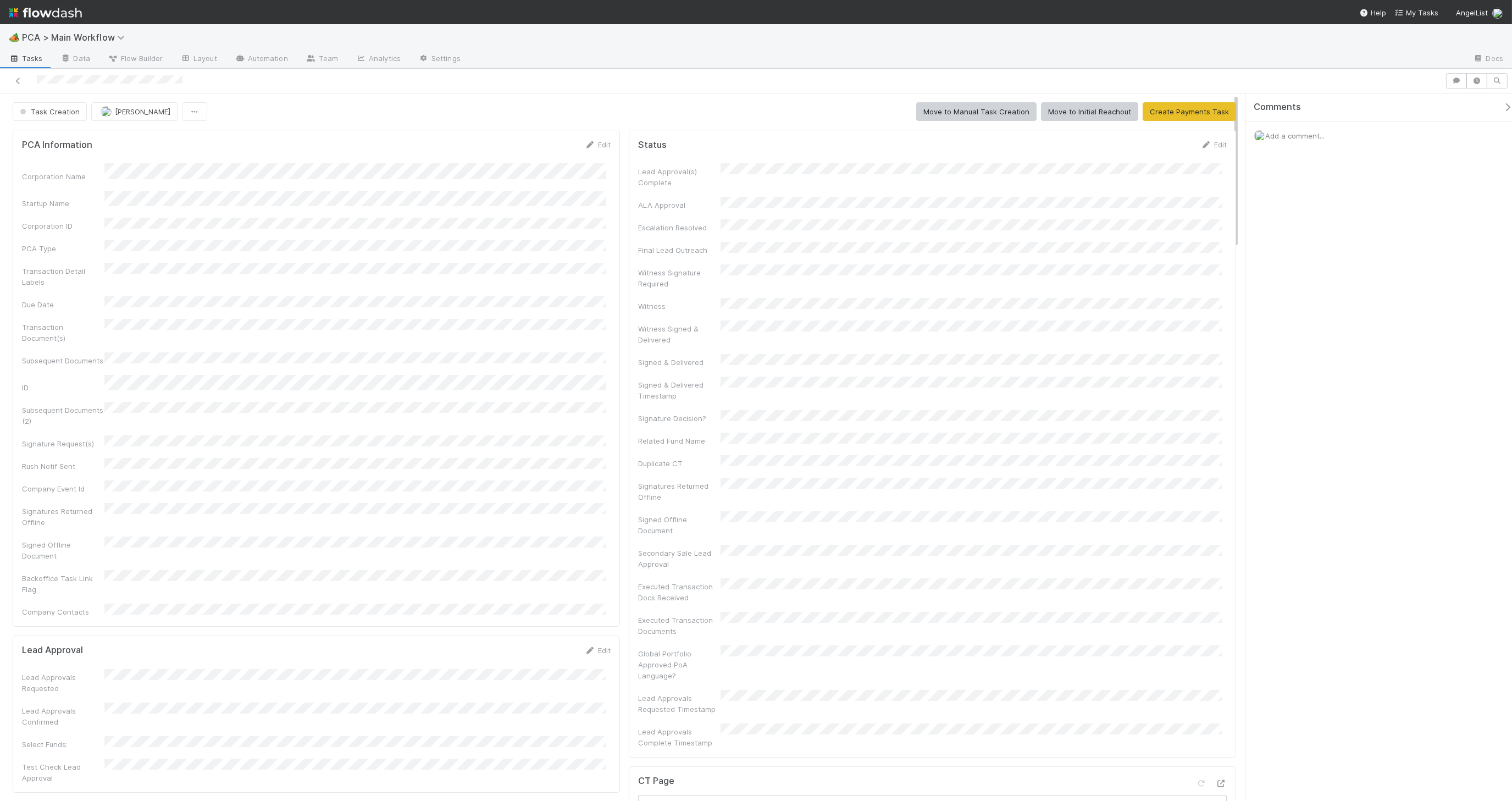
click at [1307, 144] on div "Add a comment..." at bounding box center [1383, 136] width 276 height 28
click at [1311, 137] on span "Add a comment..." at bounding box center [1295, 135] width 59 height 9
click at [1314, 274] on span "Choose or drag and drop file(s)" at bounding box center [1383, 277] width 240 height 17
click at [1295, 306] on button "Add Comment" at bounding box center [1295, 306] width 64 height 19
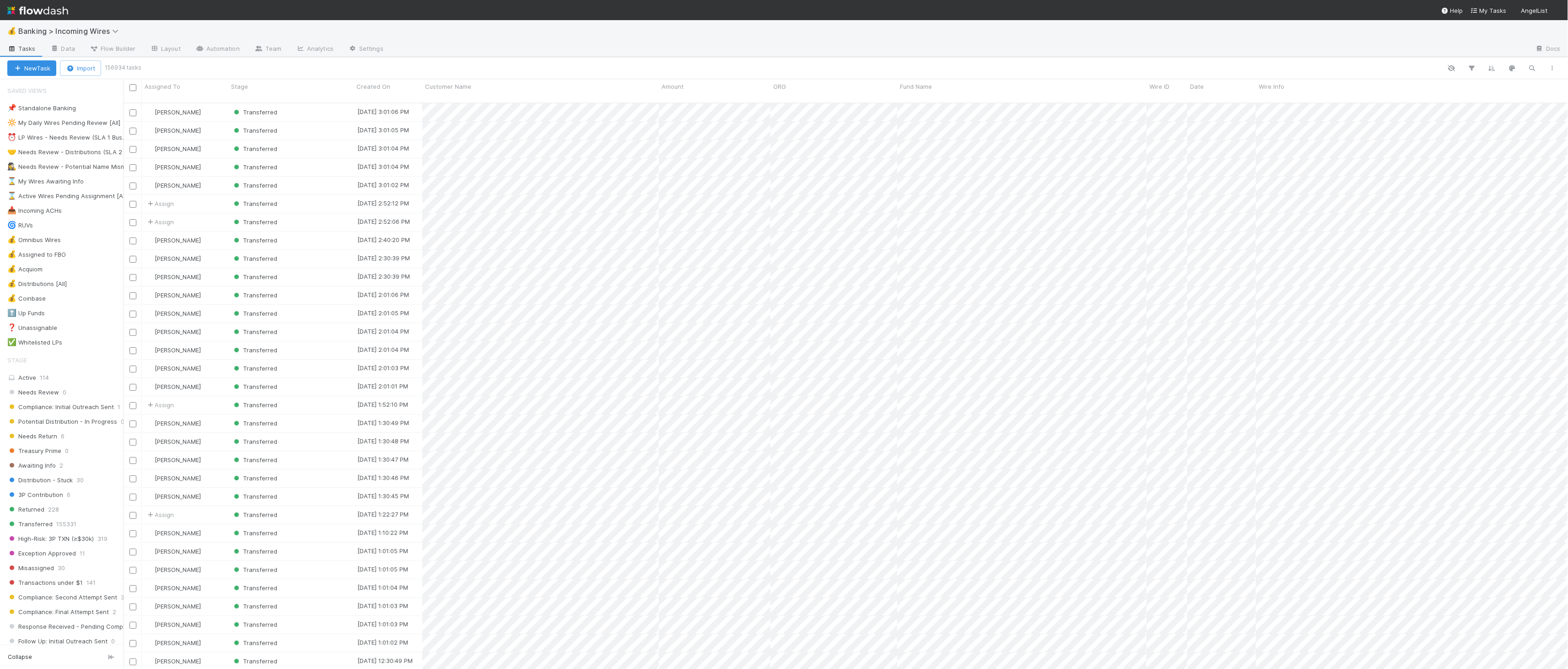
scroll to position [566, 1437]
click at [1470, 67] on icon "button" at bounding box center [1472, 68] width 9 height 9
click at [1386, 93] on button "Add Filter" at bounding box center [1332, 95] width 275 height 13
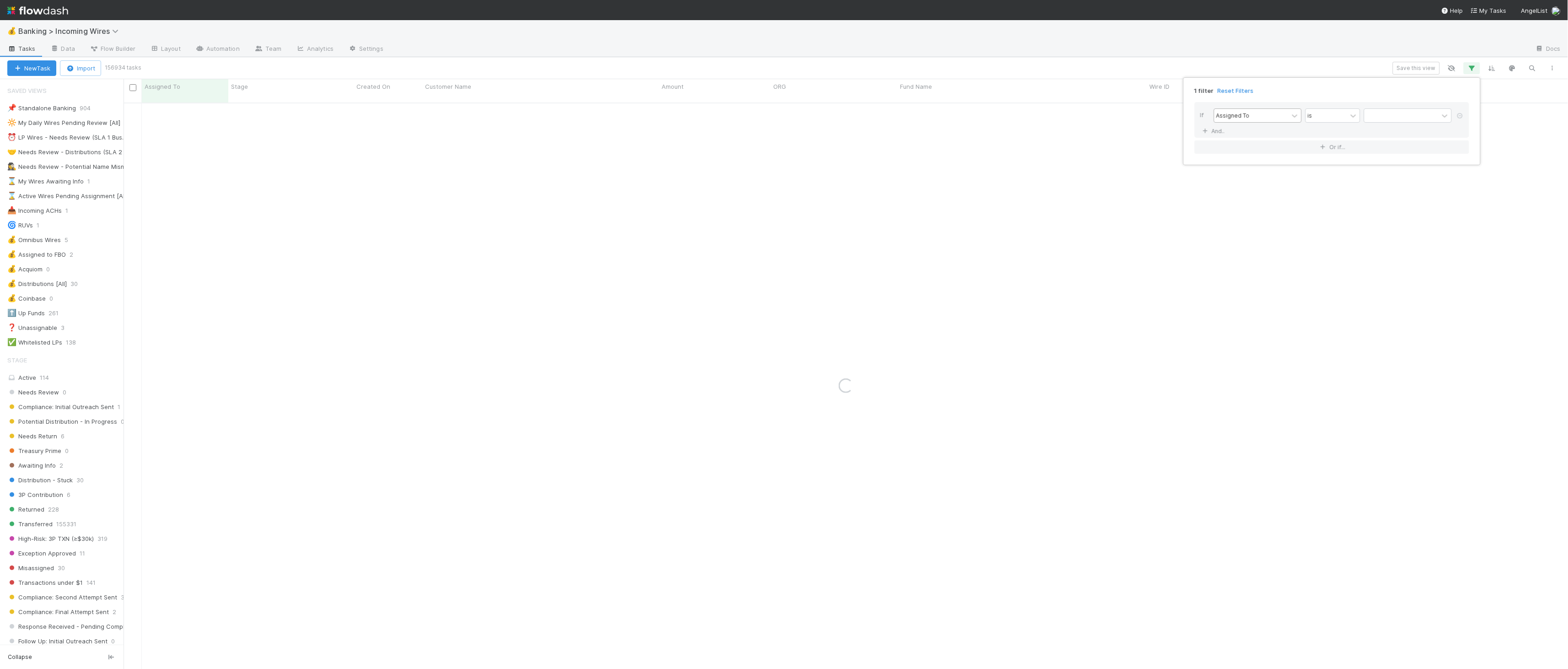
click at [1227, 116] on div "Assigned To" at bounding box center [1232, 115] width 34 height 9
type input "amount"
click at [1416, 112] on input "text" at bounding box center [1408, 116] width 88 height 14
type input "6"
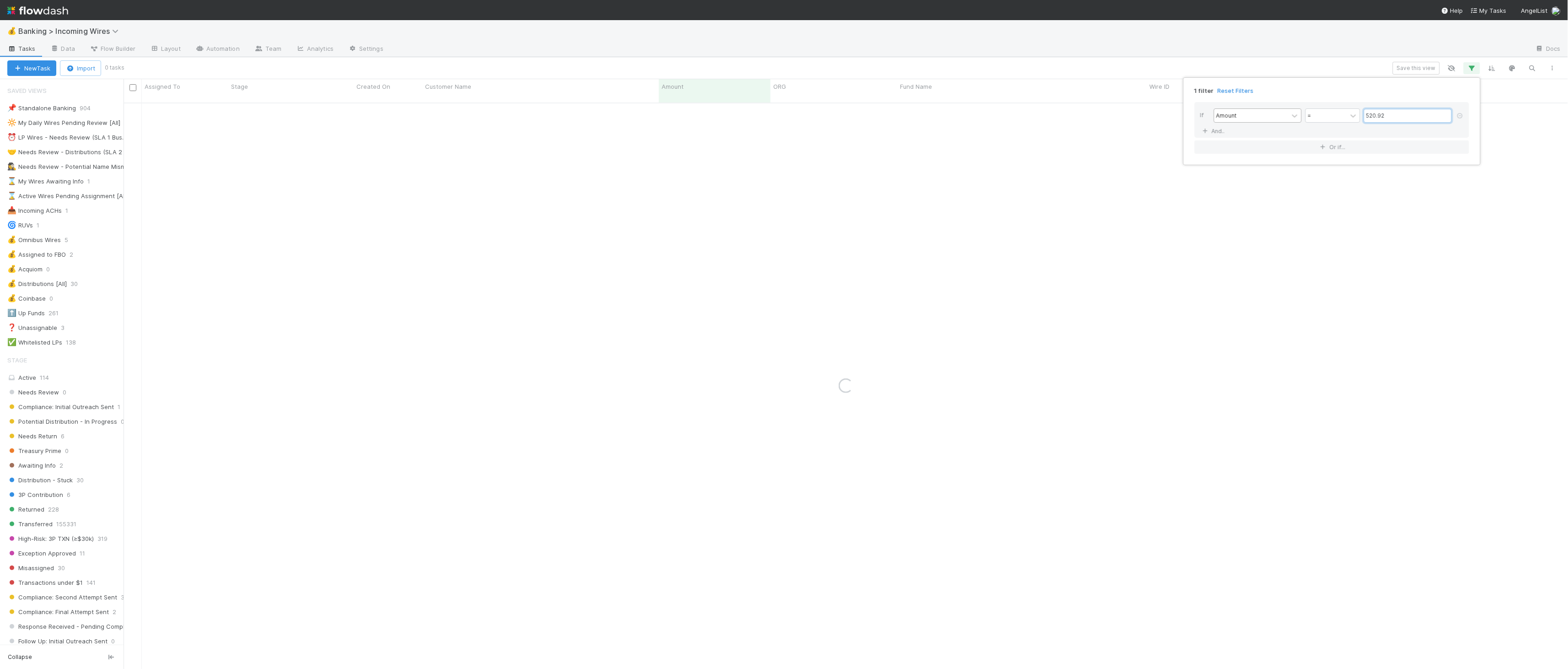
type input "520.92"
click at [301, 357] on div "1 filter Reset Filters If Amount = 520.92 And.. Or if..." at bounding box center [784, 334] width 1568 height 669
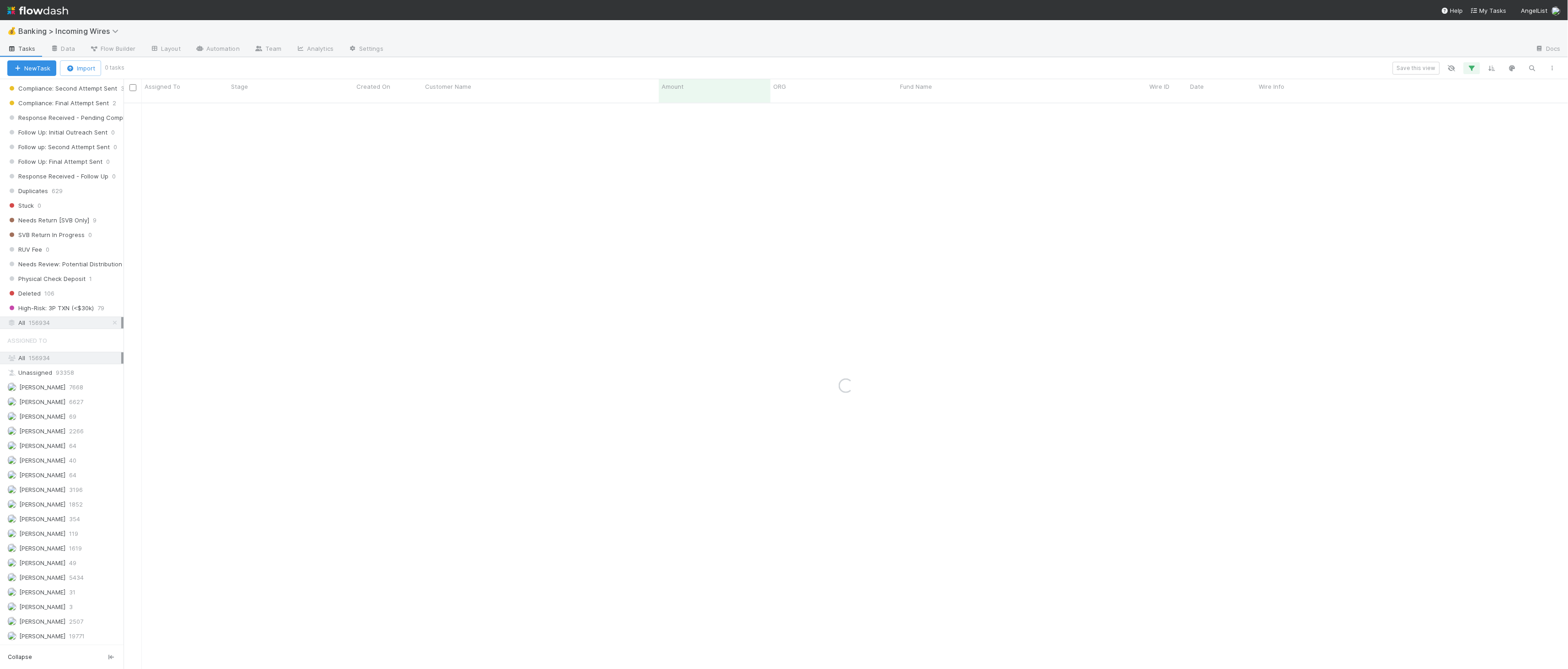
scroll to position [0, 0]
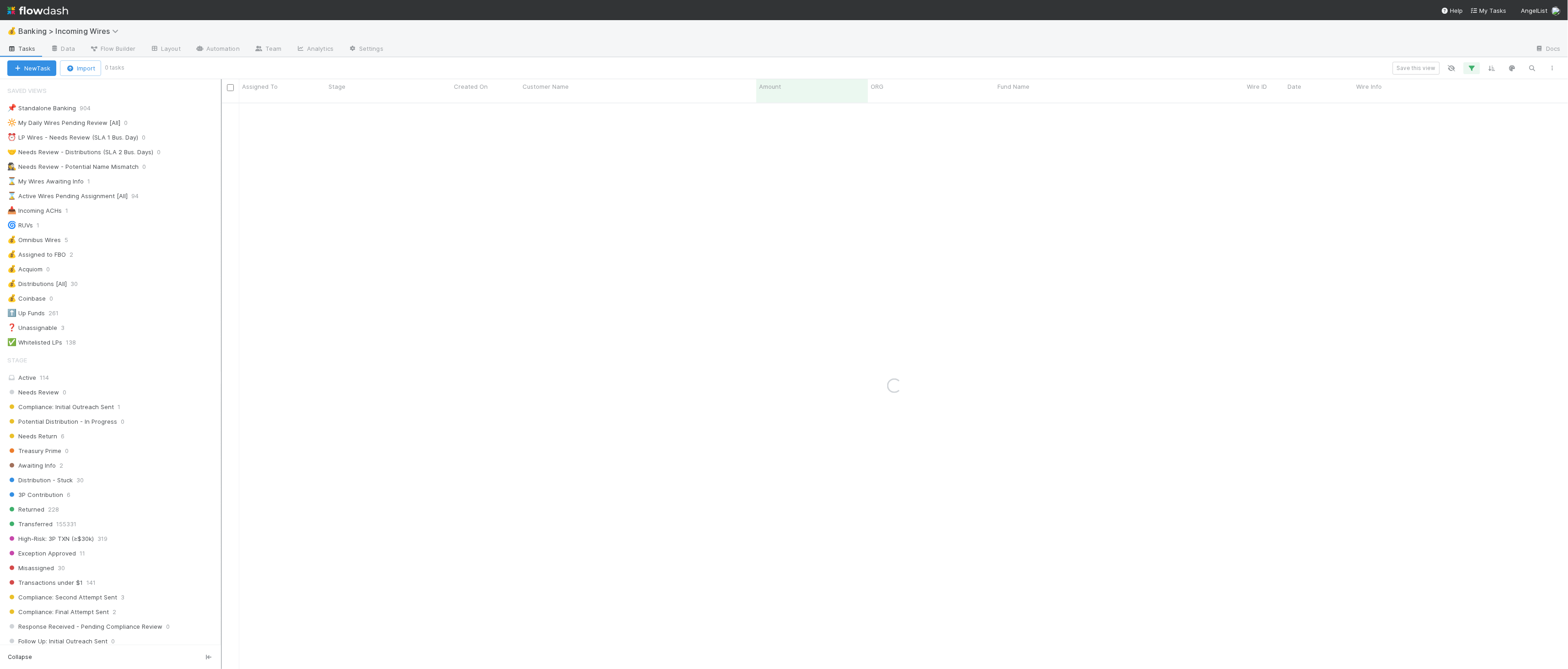
drag, startPoint x: 124, startPoint y: 99, endPoint x: 221, endPoint y: 106, distance: 97.3
click at [221, 106] on div at bounding box center [221, 373] width 1 height 589
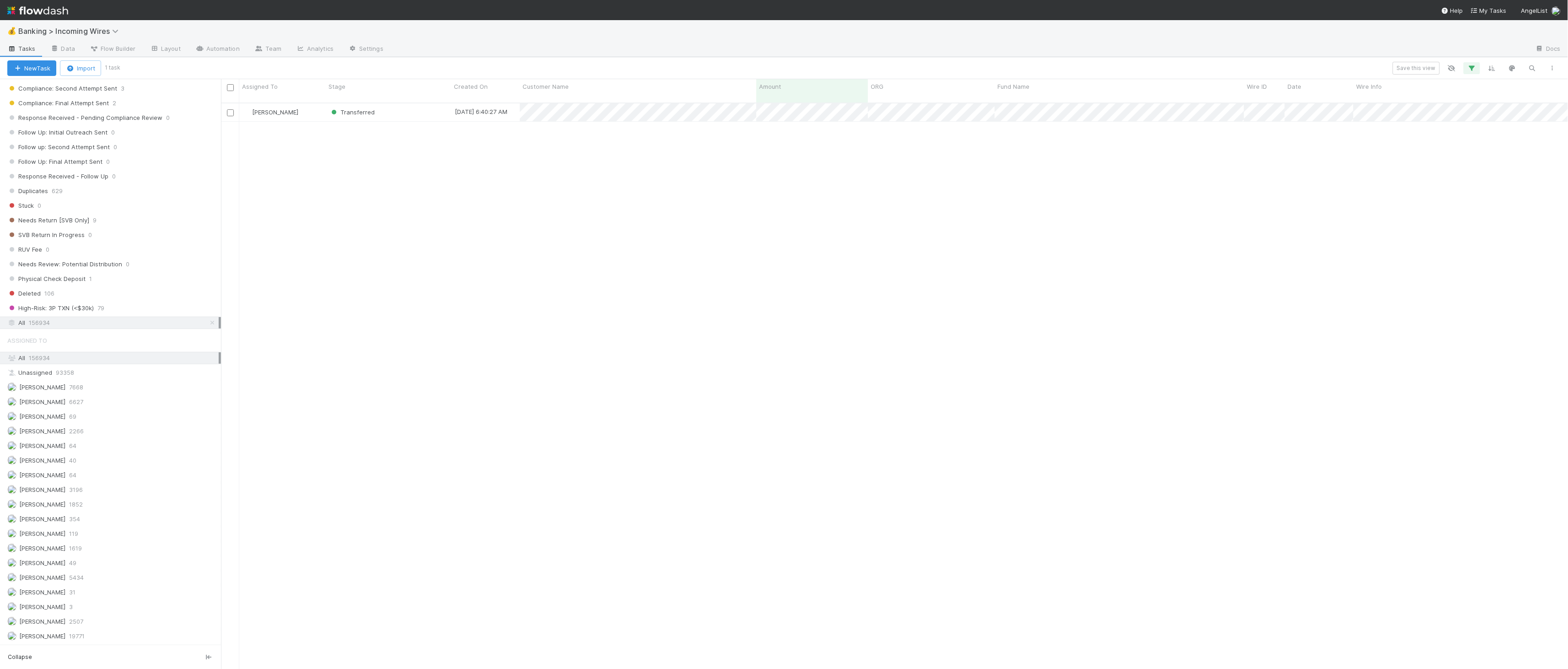
scroll to position [566, 1339]
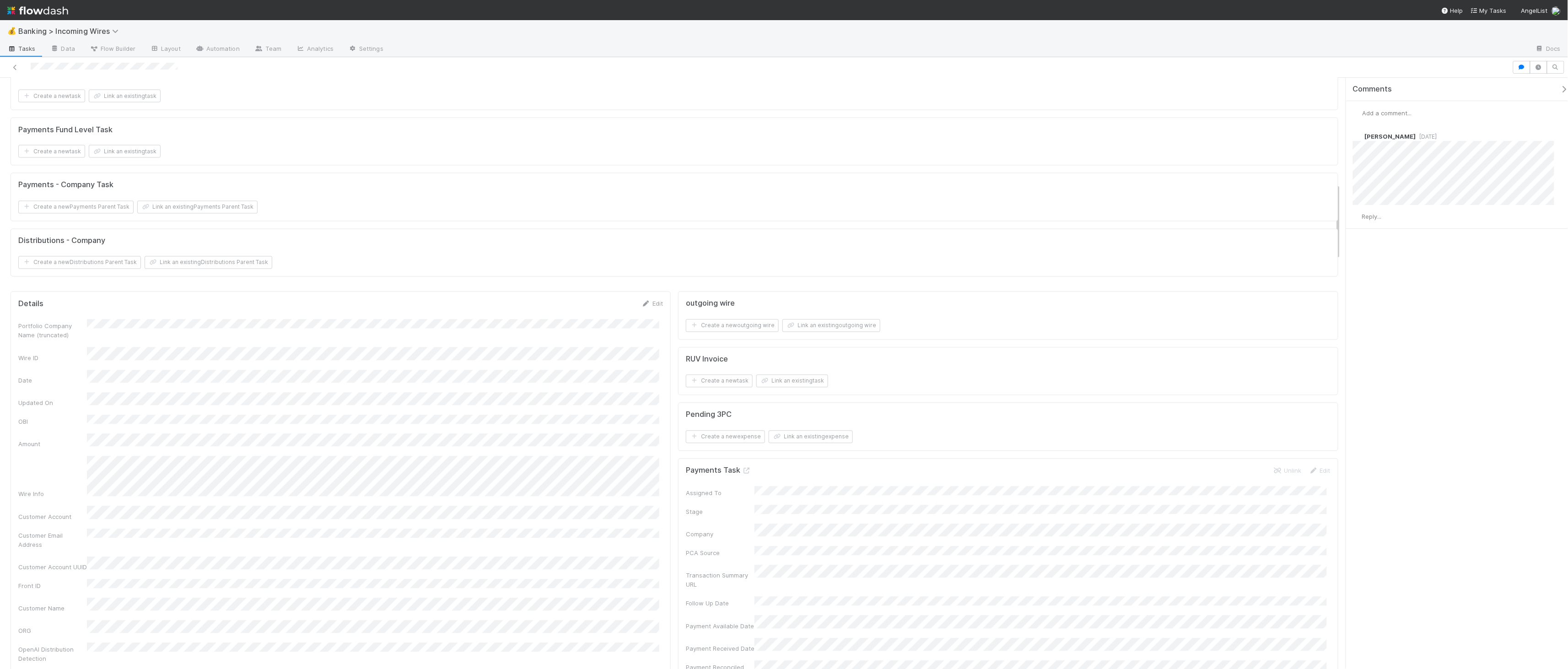
scroll to position [1159, 0]
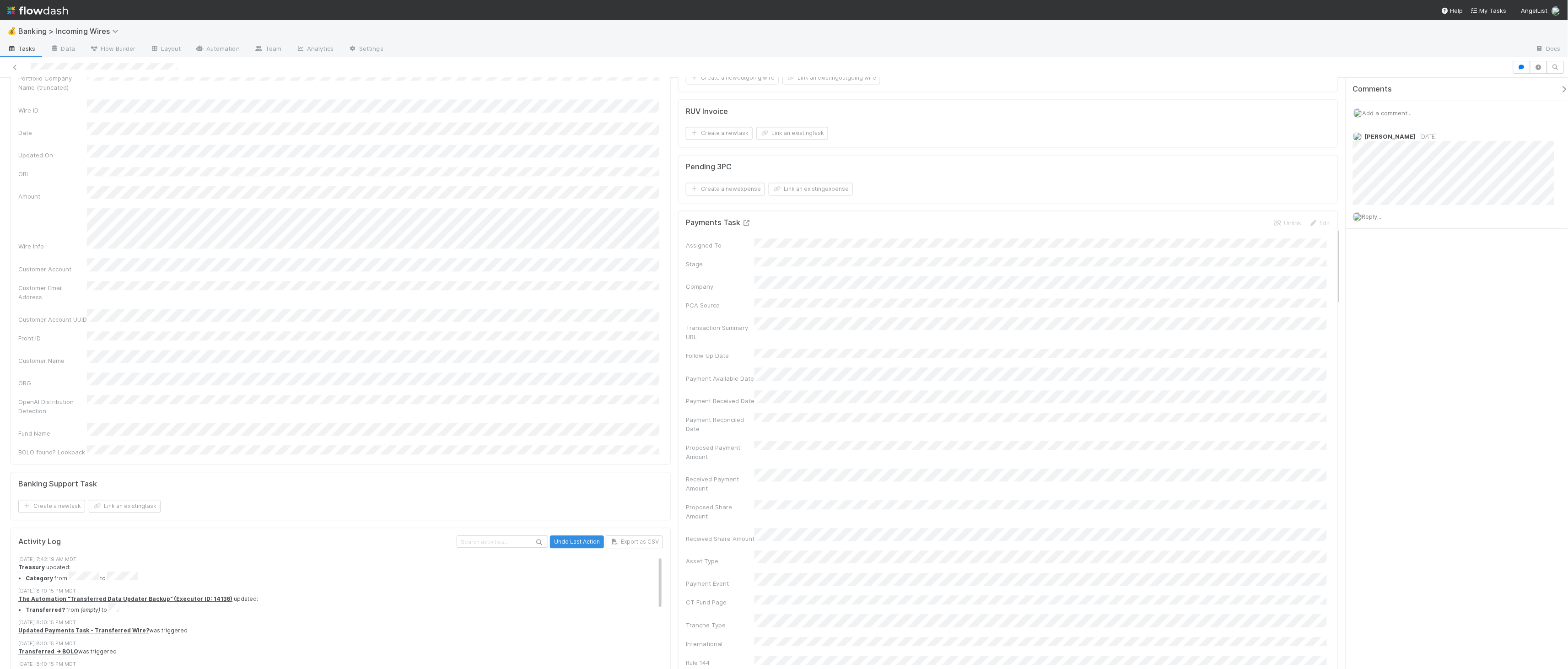
click at [742, 223] on icon at bounding box center [747, 223] width 9 height 6
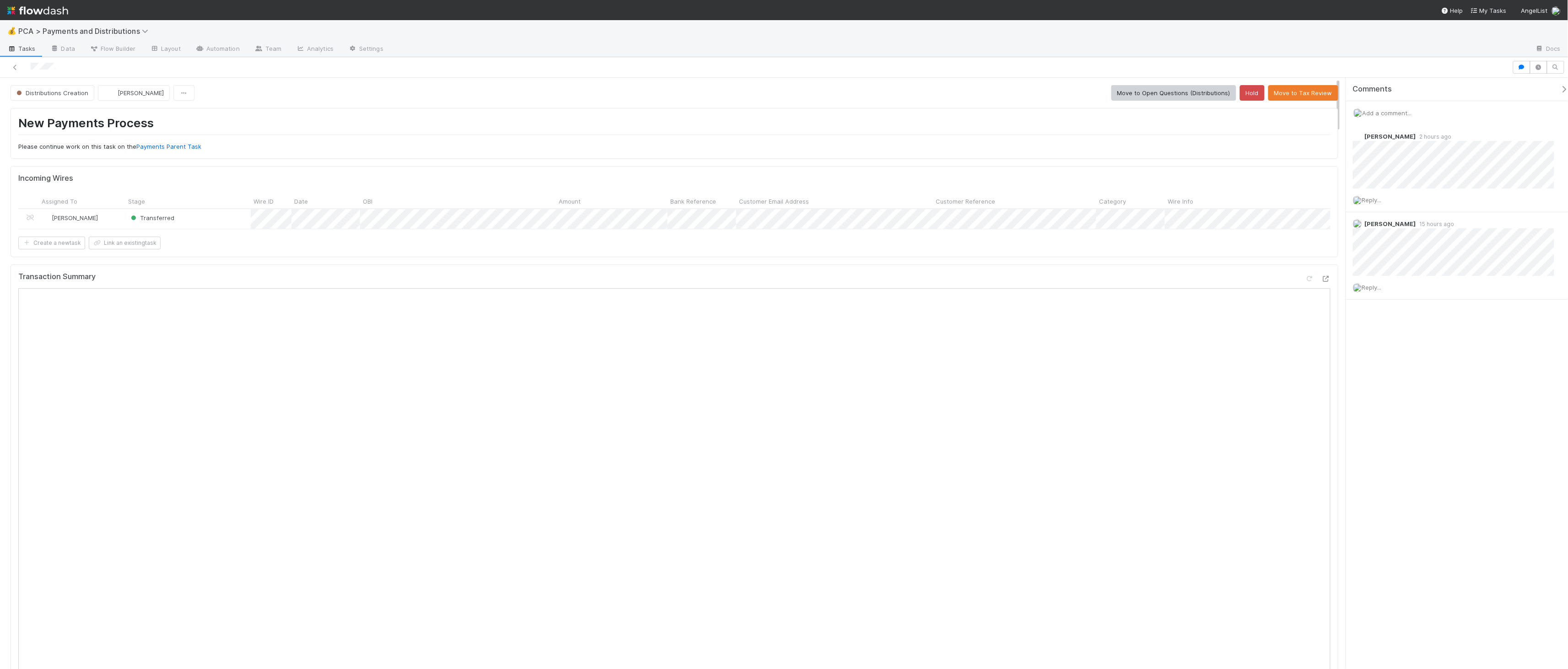
click at [1395, 110] on span "Add a comment..." at bounding box center [1387, 112] width 49 height 7
click at [1395, 260] on button "Add Comment" at bounding box center [1387, 254] width 53 height 16
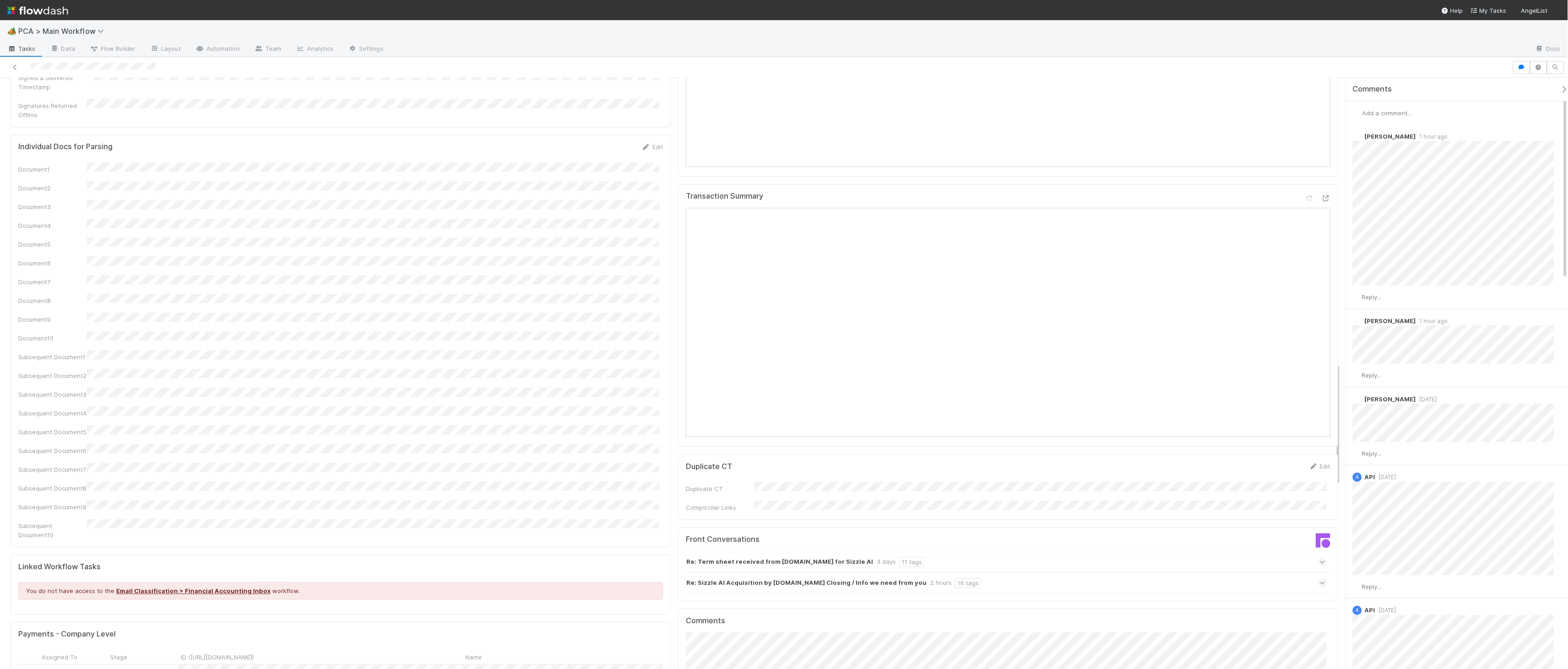
scroll to position [1394, 0]
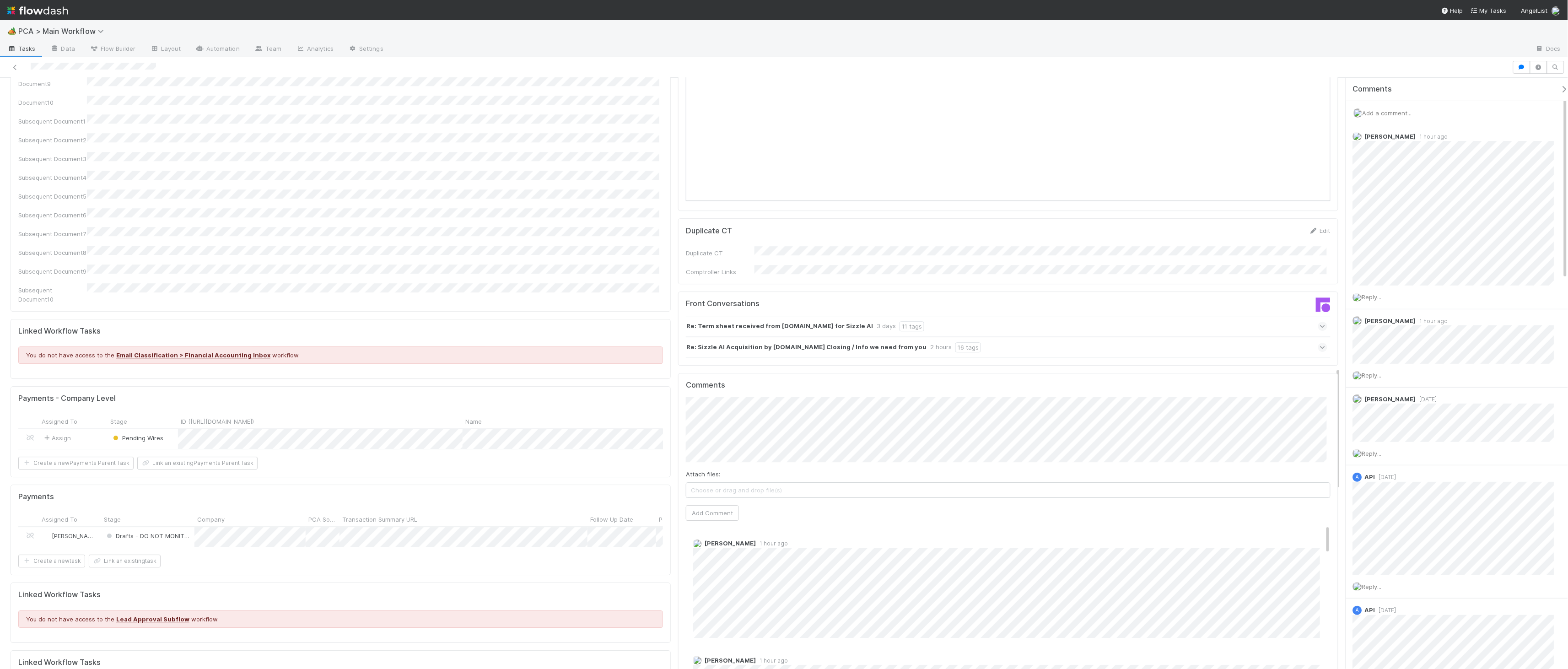
click at [166, 429] on div "Pending Wires" at bounding box center [143, 439] width 70 height 20
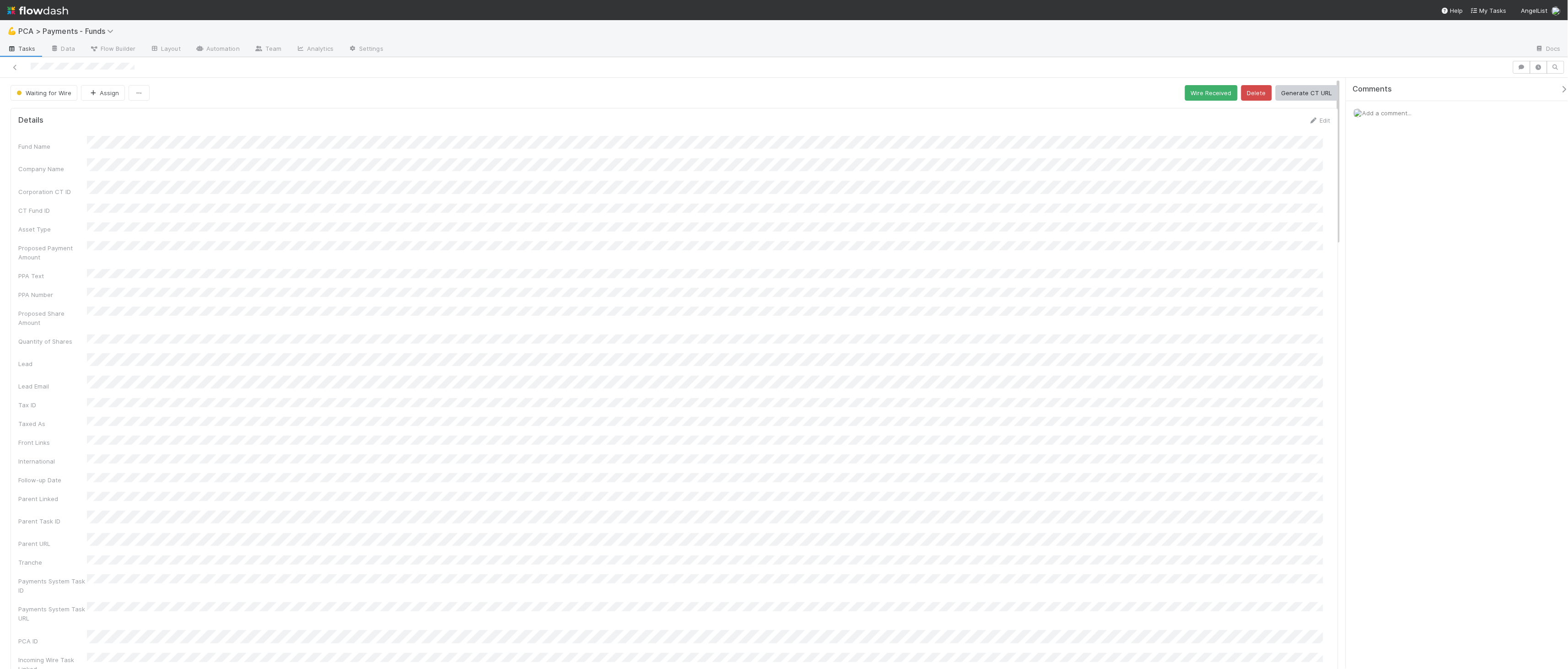
click at [205, 146] on div "Fund Name" at bounding box center [674, 143] width 1312 height 15
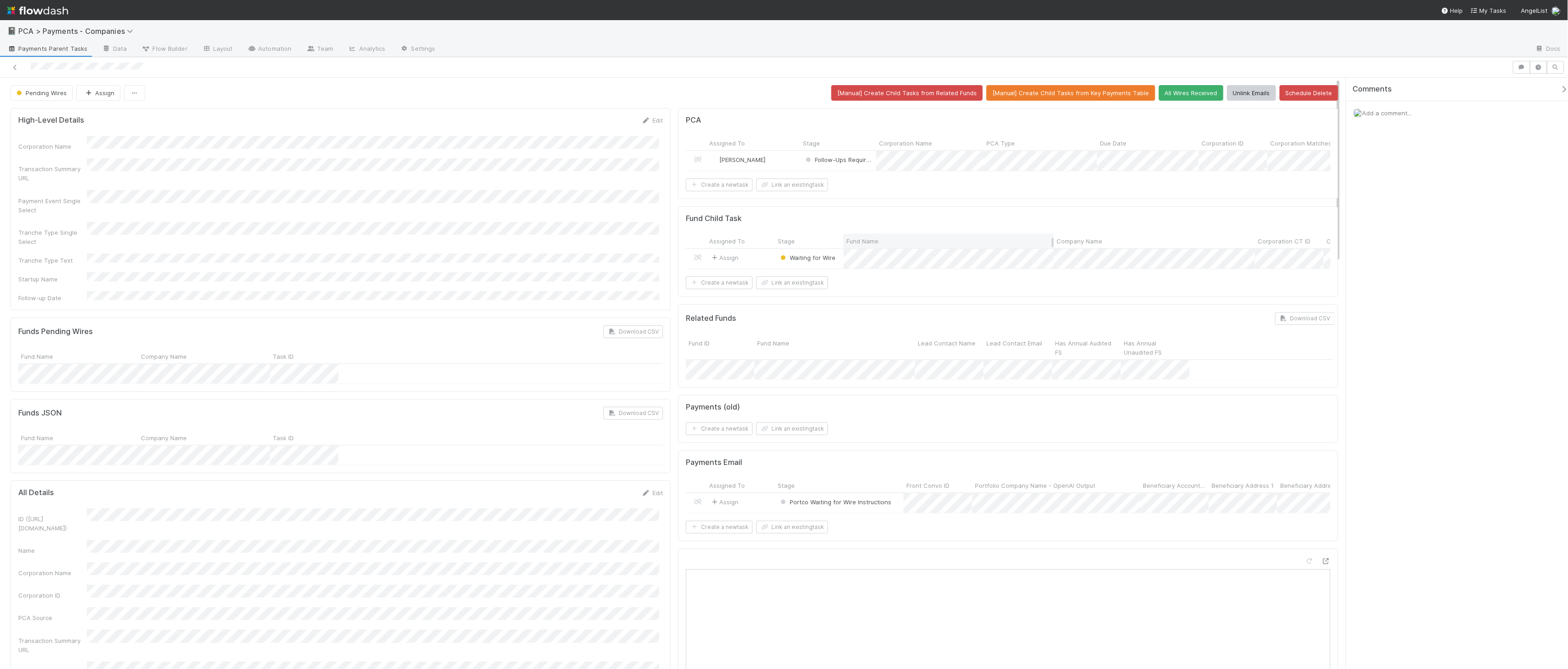
click at [992, 242] on div "Fund Name" at bounding box center [949, 241] width 210 height 14
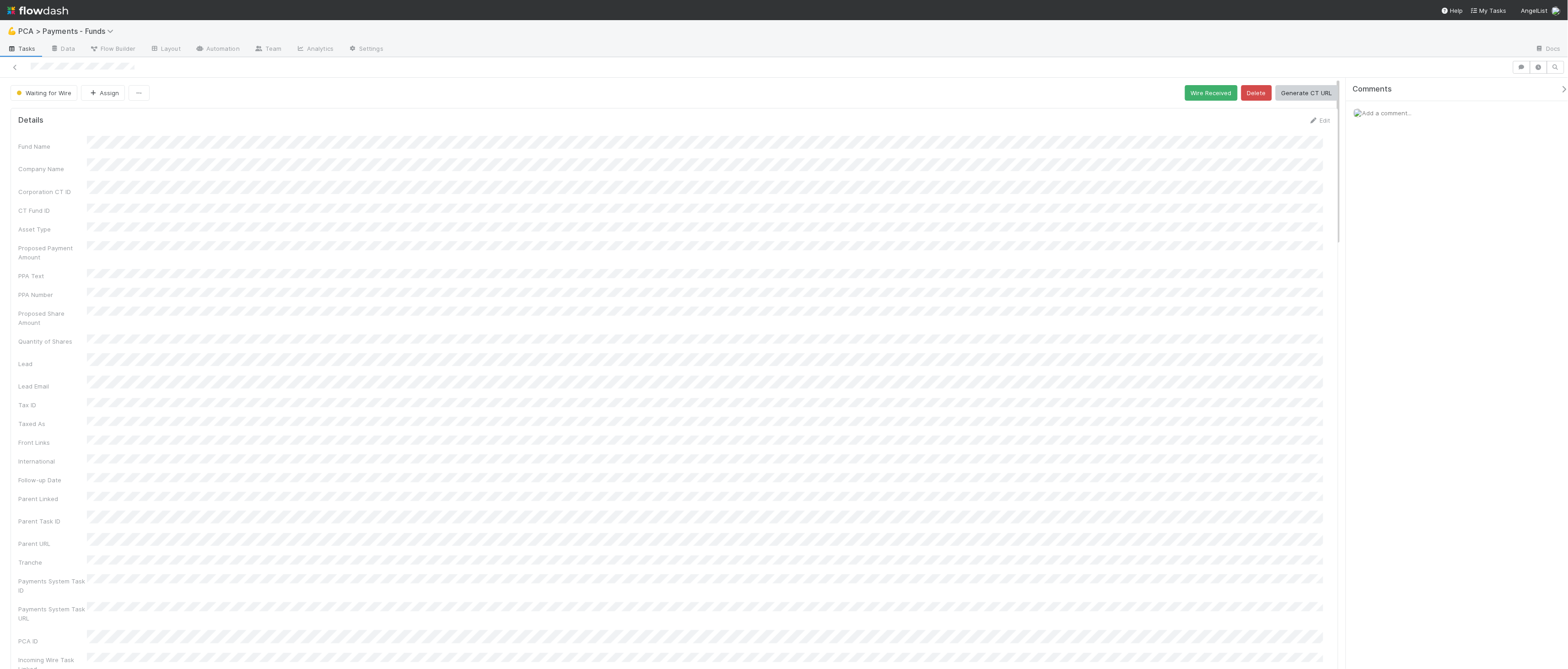
click at [1258, 119] on div "Add a comment..." at bounding box center [1460, 113] width 229 height 24
click at [1258, 114] on span "Add a comment..." at bounding box center [1387, 112] width 49 height 7
click at [1258, 345] on button "Add Comment" at bounding box center [1387, 346] width 53 height 16
